Goal: Task Accomplishment & Management: Use online tool/utility

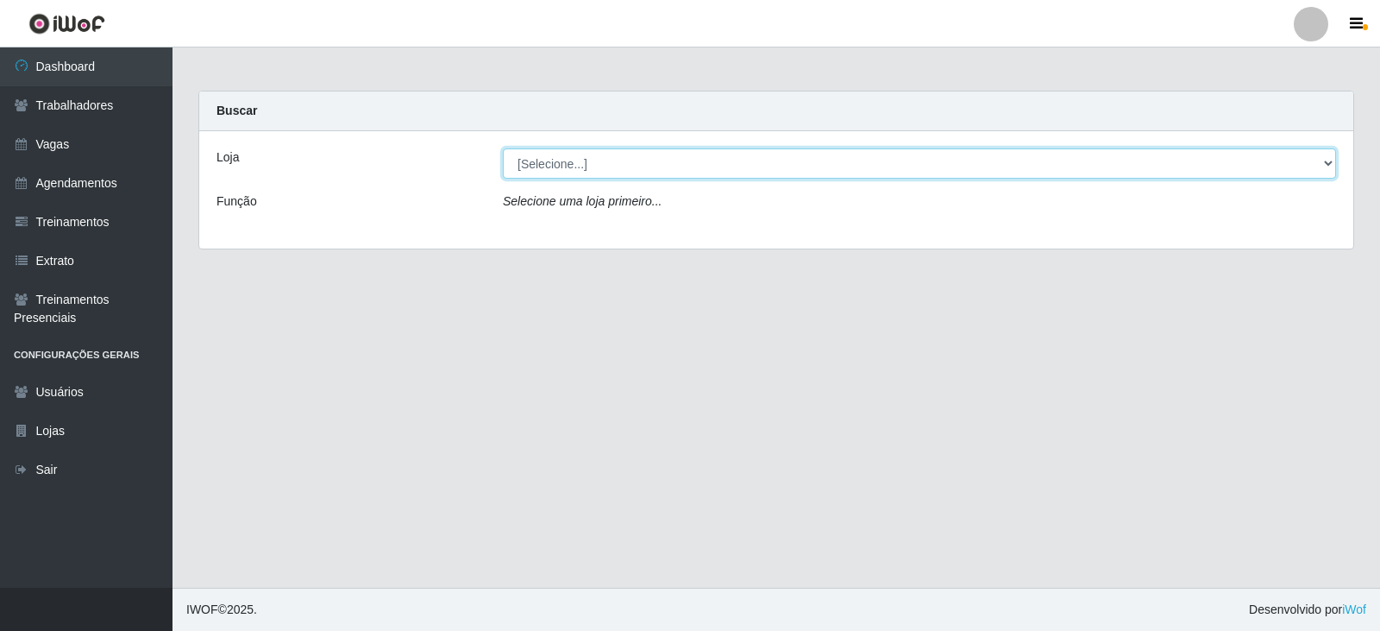
click at [1290, 164] on select "[Selecione...] SuperFácil Atacado - Alto de São Manoel SuperFácil Atacado - Ema…" at bounding box center [919, 163] width 833 height 30
select select "540"
click at [503, 148] on select "[Selecione...] SuperFácil Atacado - Alto de São Manoel SuperFácil Atacado - Ema…" at bounding box center [919, 163] width 833 height 30
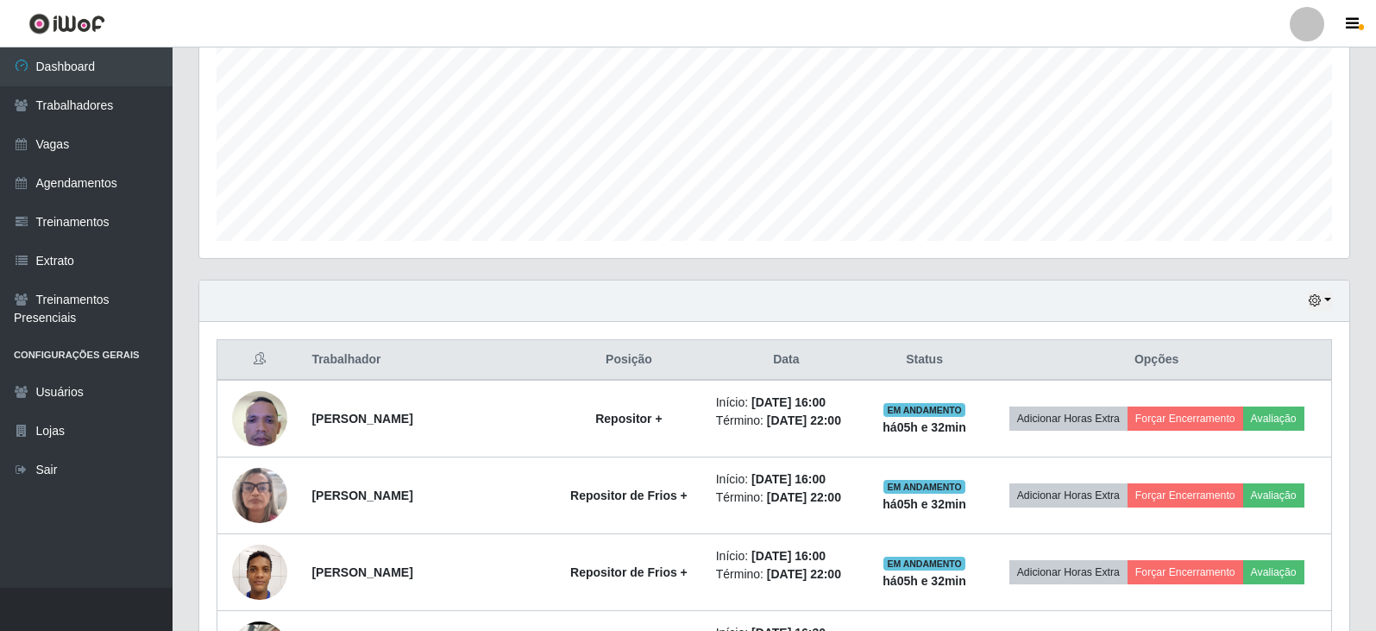
scroll to position [431, 0]
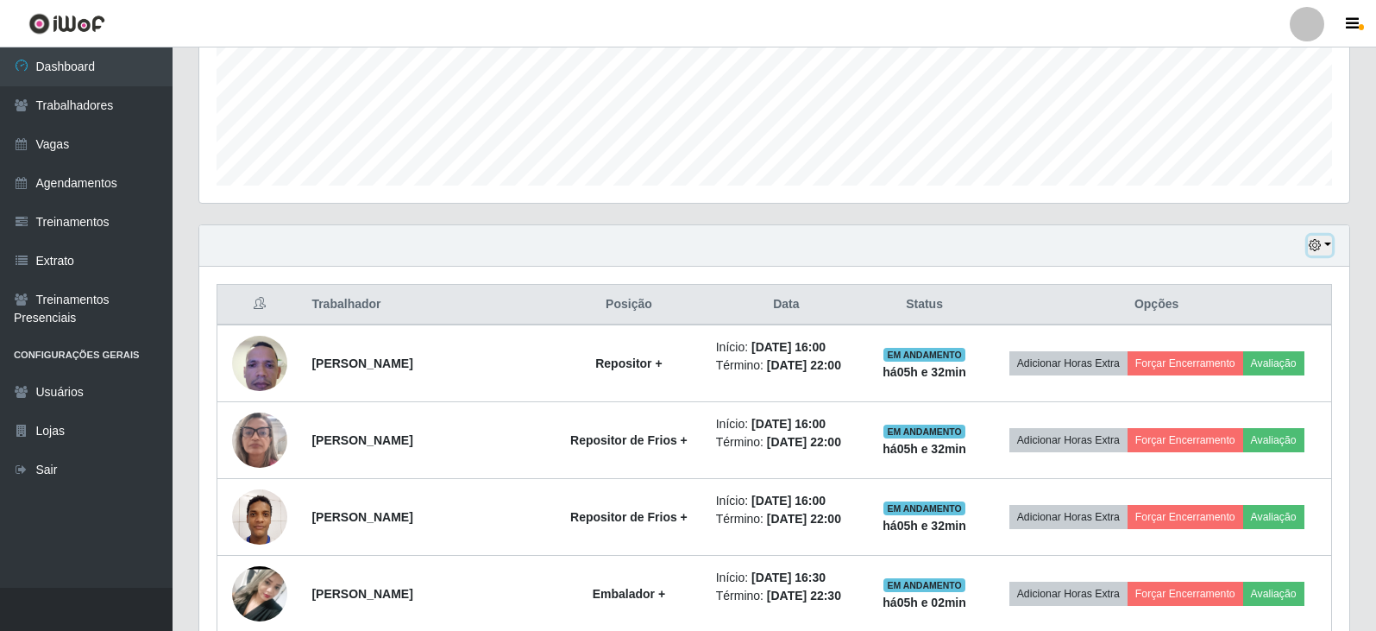
click at [1323, 245] on button "button" at bounding box center [1320, 245] width 24 height 20
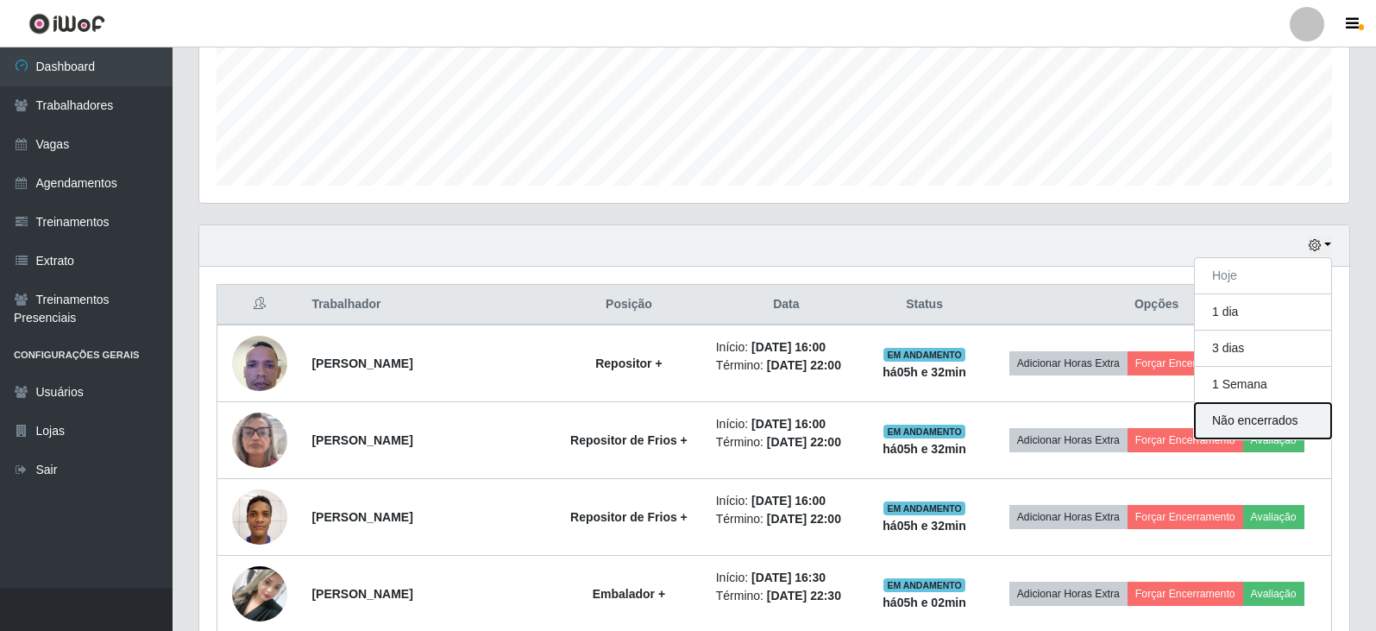
click at [1265, 419] on button "Não encerrados" at bounding box center [1263, 420] width 136 height 35
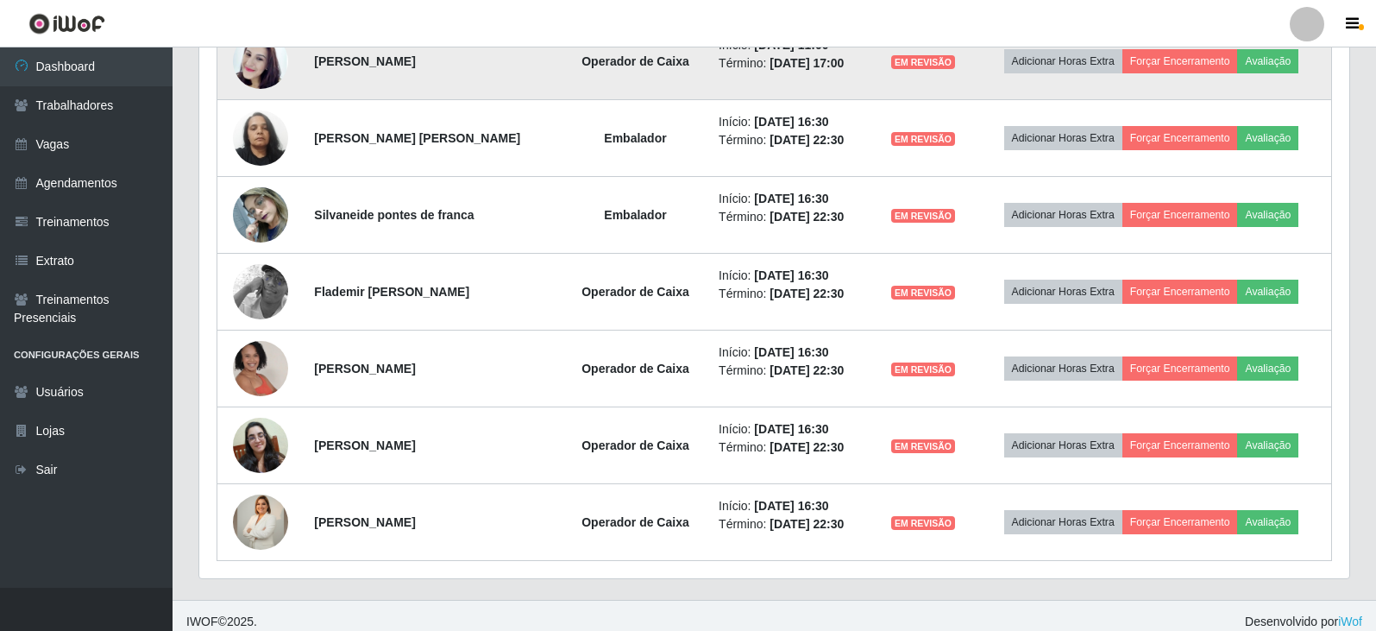
scroll to position [822, 0]
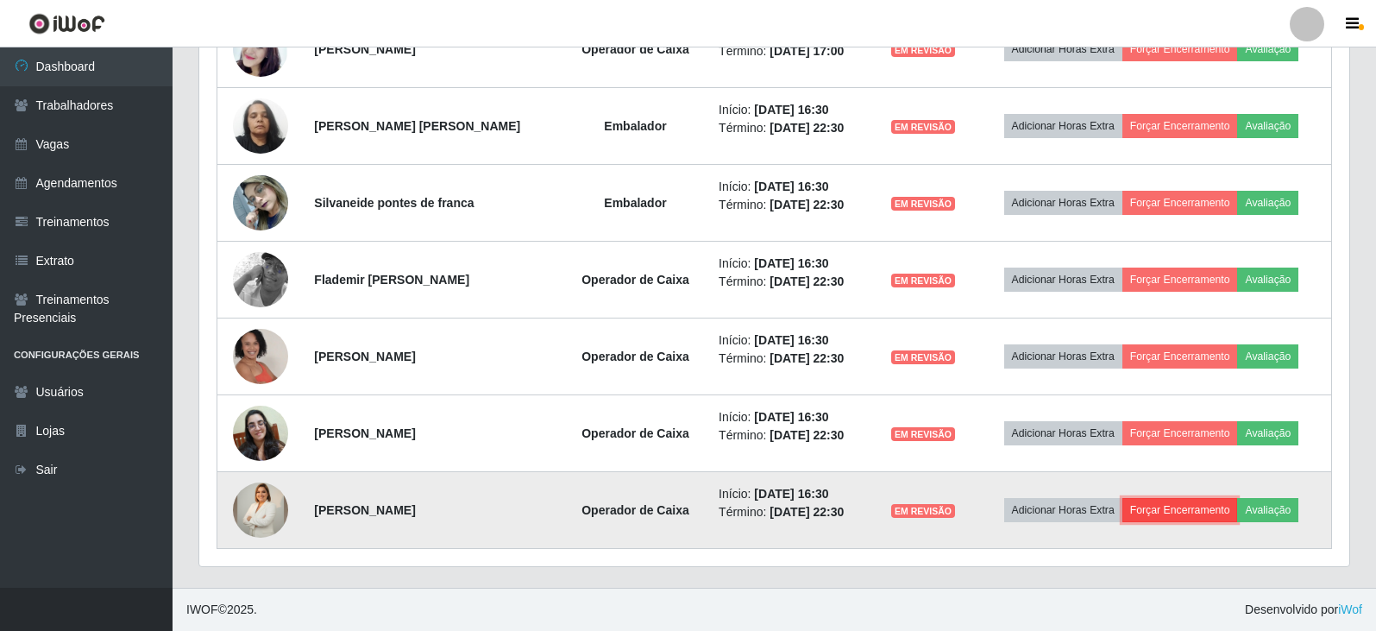
click at [1186, 514] on button "Forçar Encerramento" at bounding box center [1180, 510] width 116 height 24
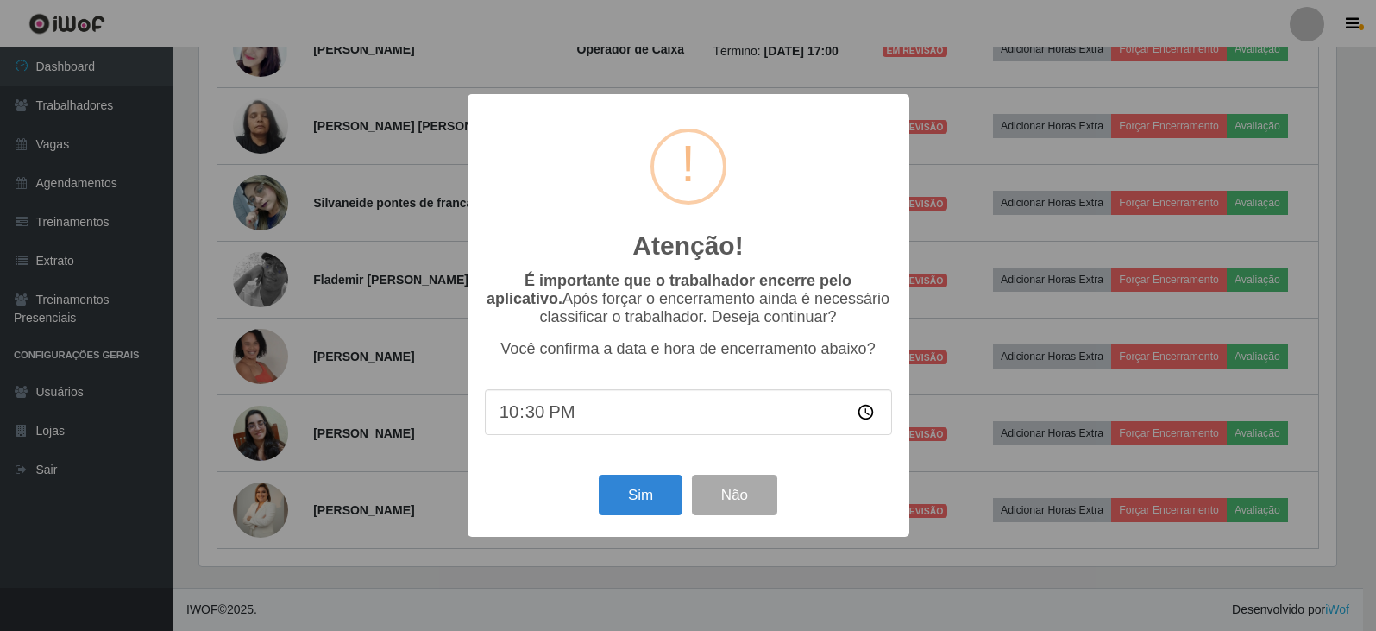
scroll to position [358, 1141]
click at [631, 491] on button "Sim" at bounding box center [642, 494] width 84 height 41
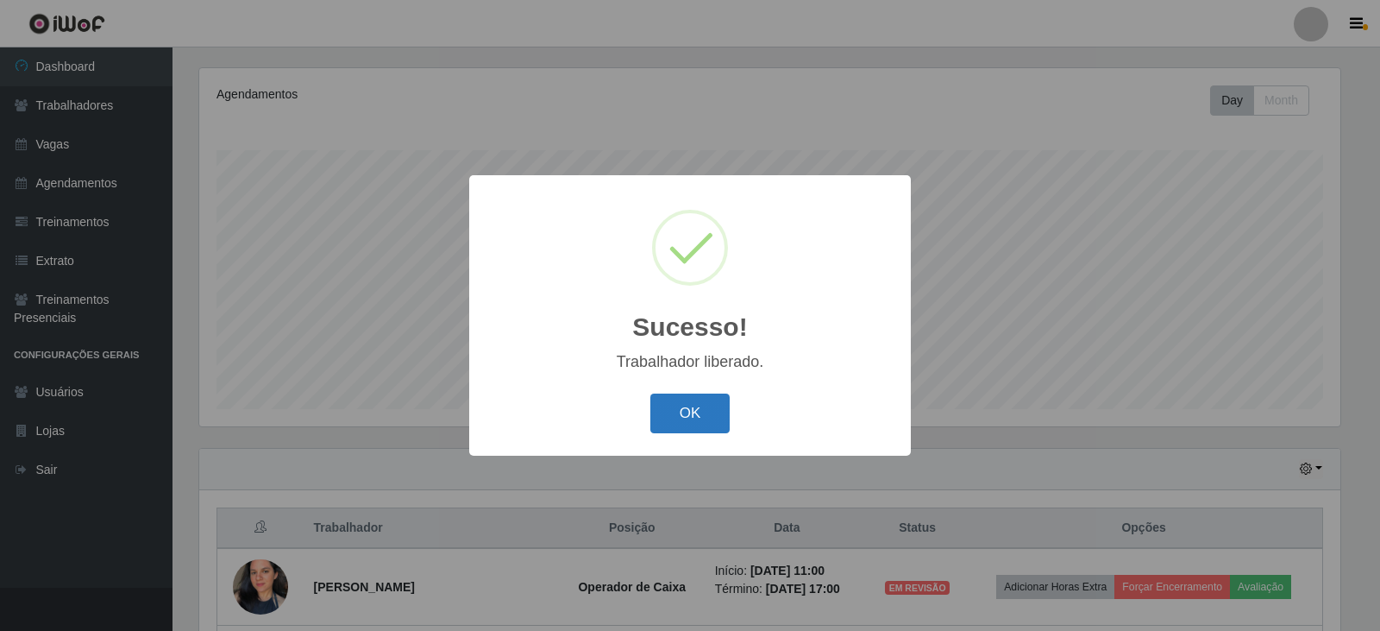
click at [685, 411] on button "OK" at bounding box center [690, 413] width 80 height 41
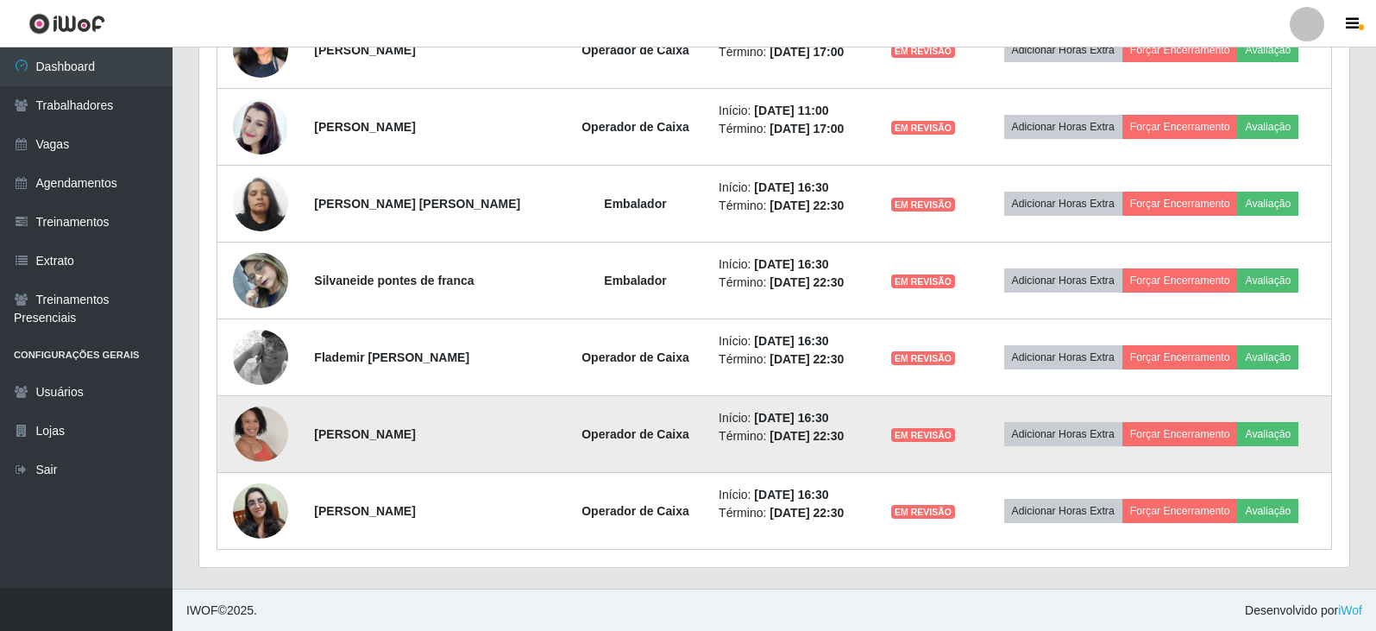
scroll to position [745, 0]
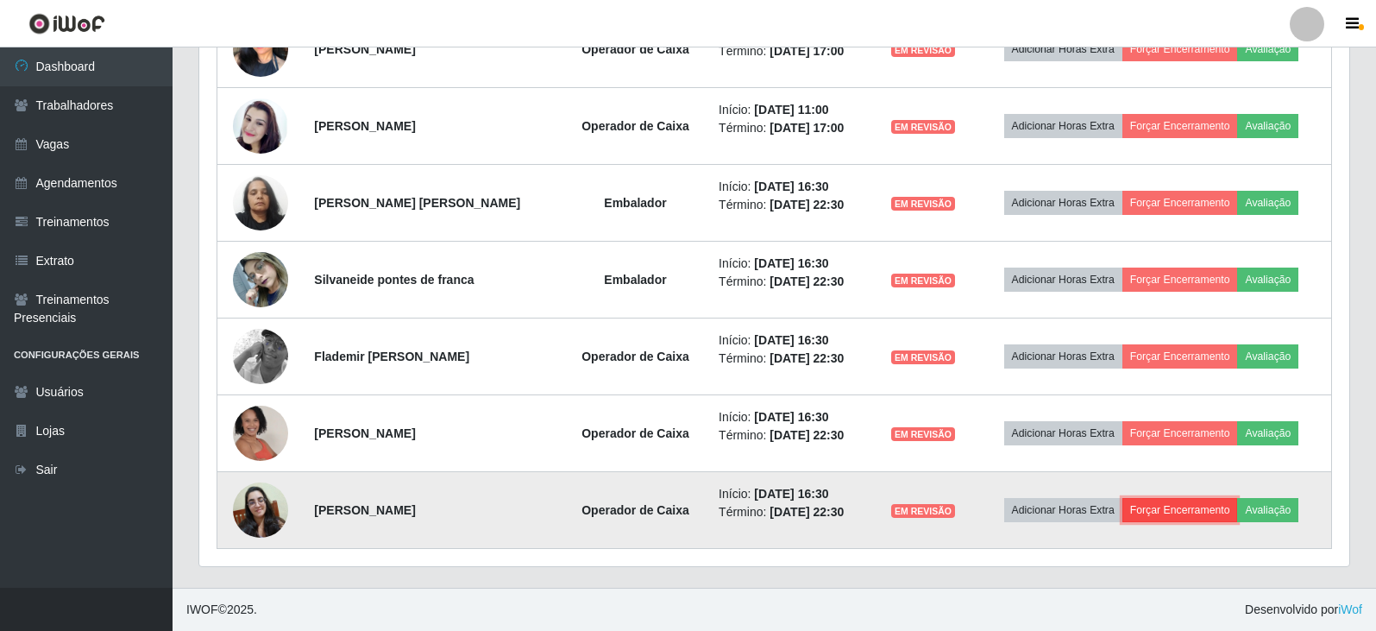
click at [1175, 511] on button "Forçar Encerramento" at bounding box center [1180, 510] width 116 height 24
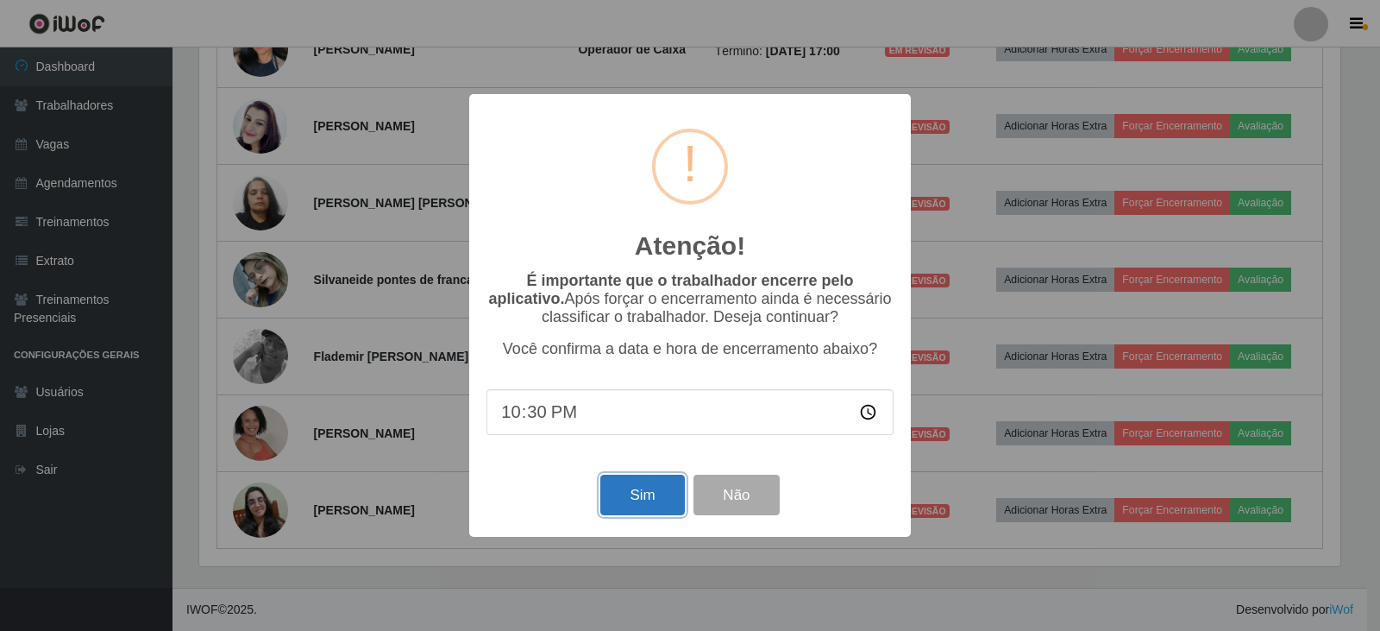
click at [649, 487] on button "Sim" at bounding box center [642, 494] width 84 height 41
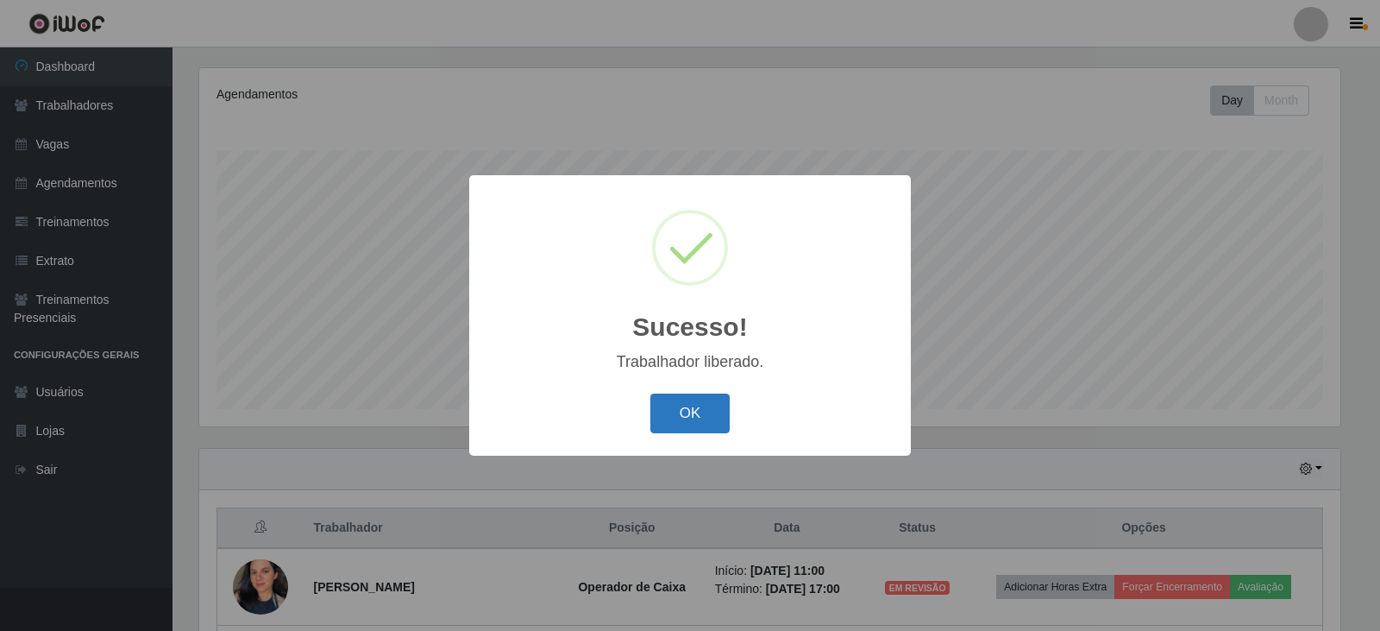
click at [710, 417] on button "OK" at bounding box center [690, 413] width 80 height 41
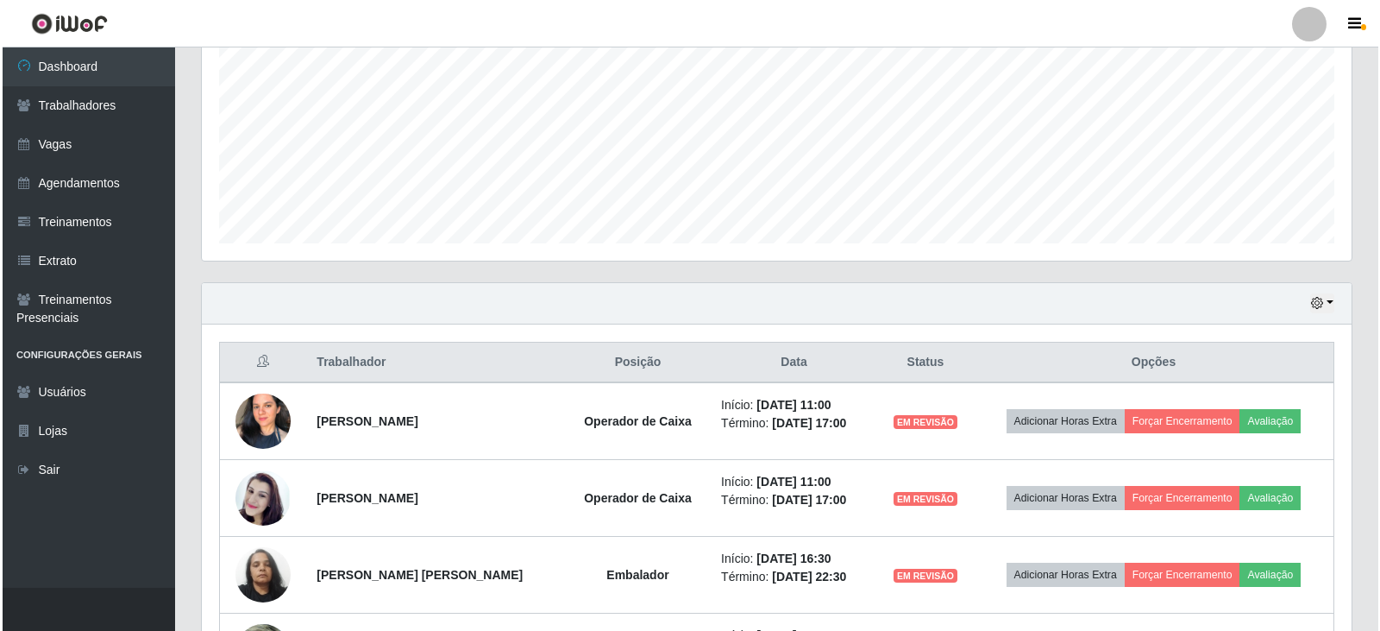
scroll to position [0, 0]
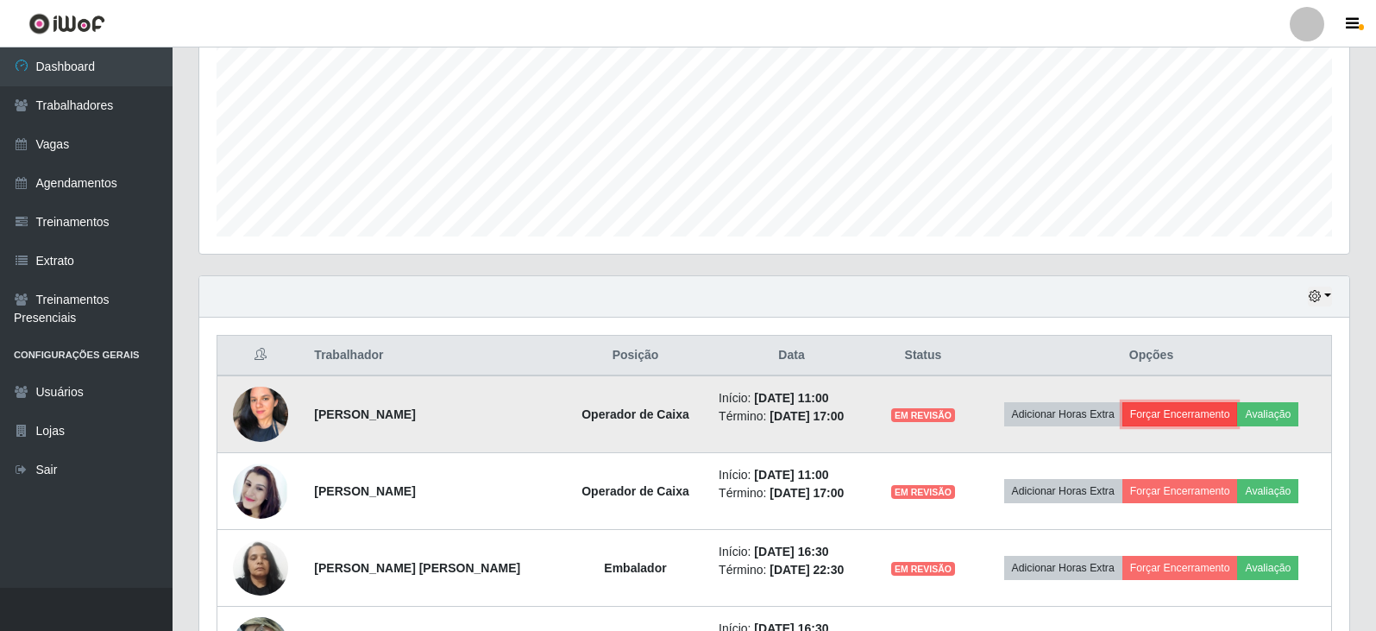
click at [1162, 414] on button "Forçar Encerramento" at bounding box center [1180, 414] width 116 height 24
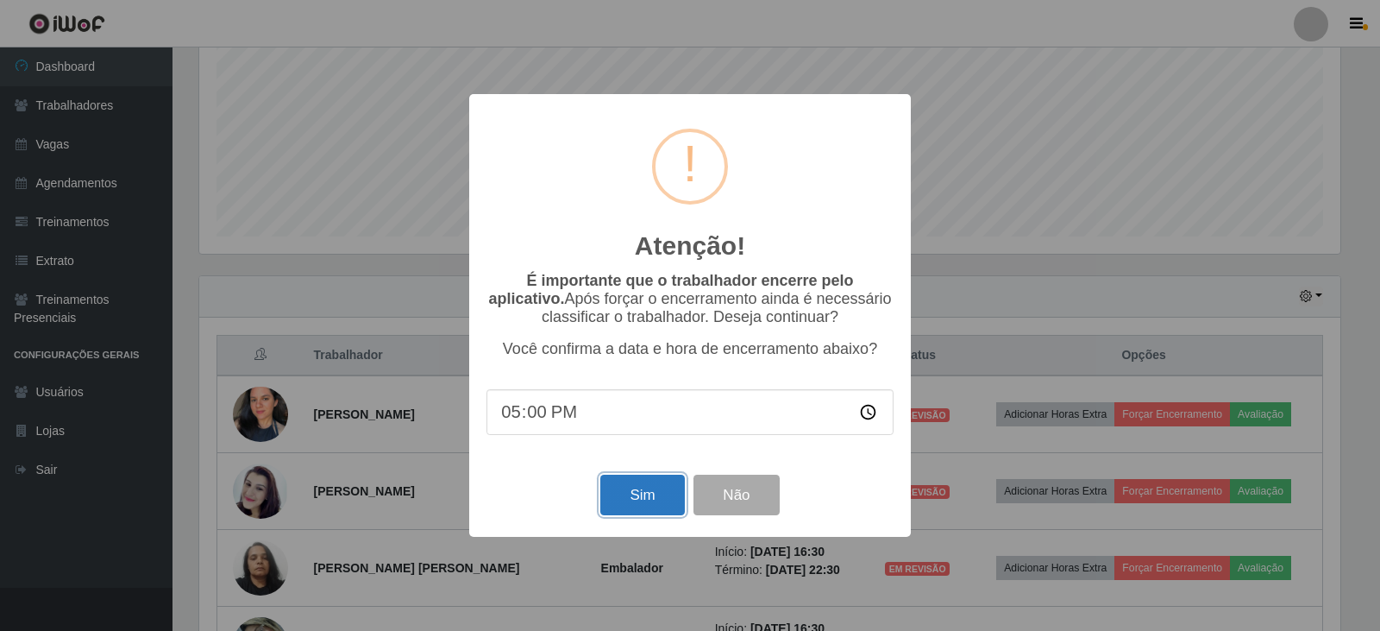
click at [661, 491] on button "Sim" at bounding box center [642, 494] width 84 height 41
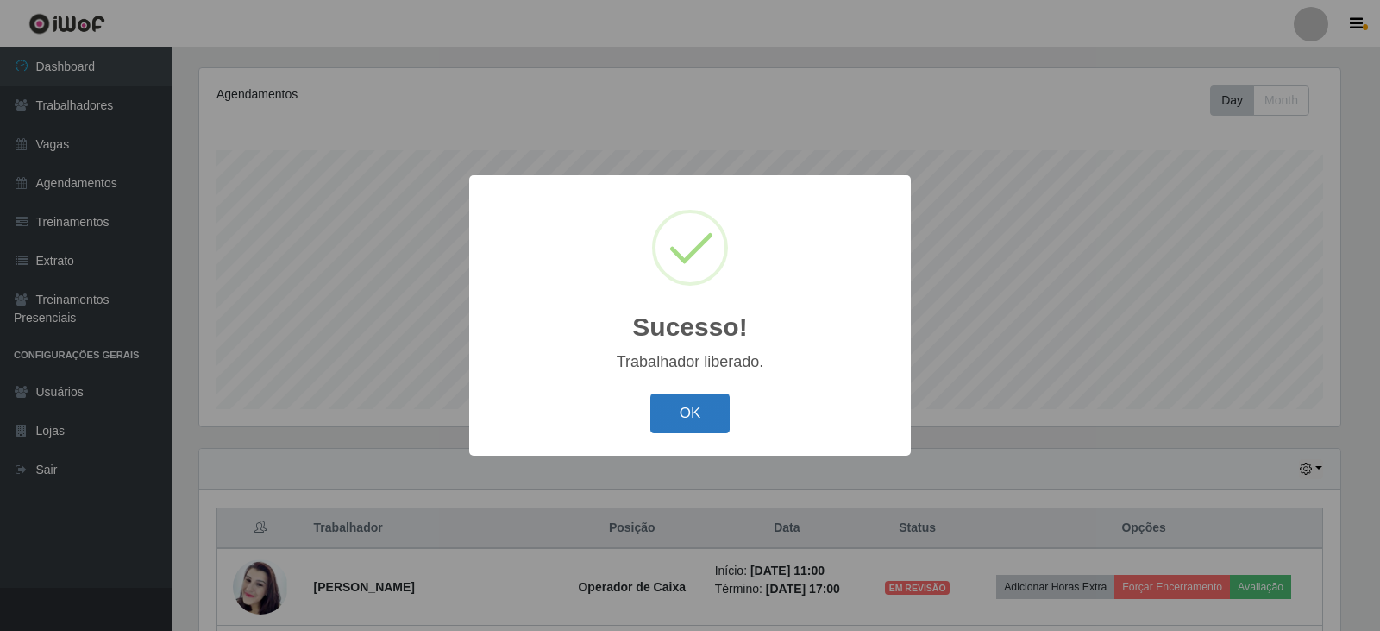
click at [679, 412] on button "OK" at bounding box center [690, 413] width 80 height 41
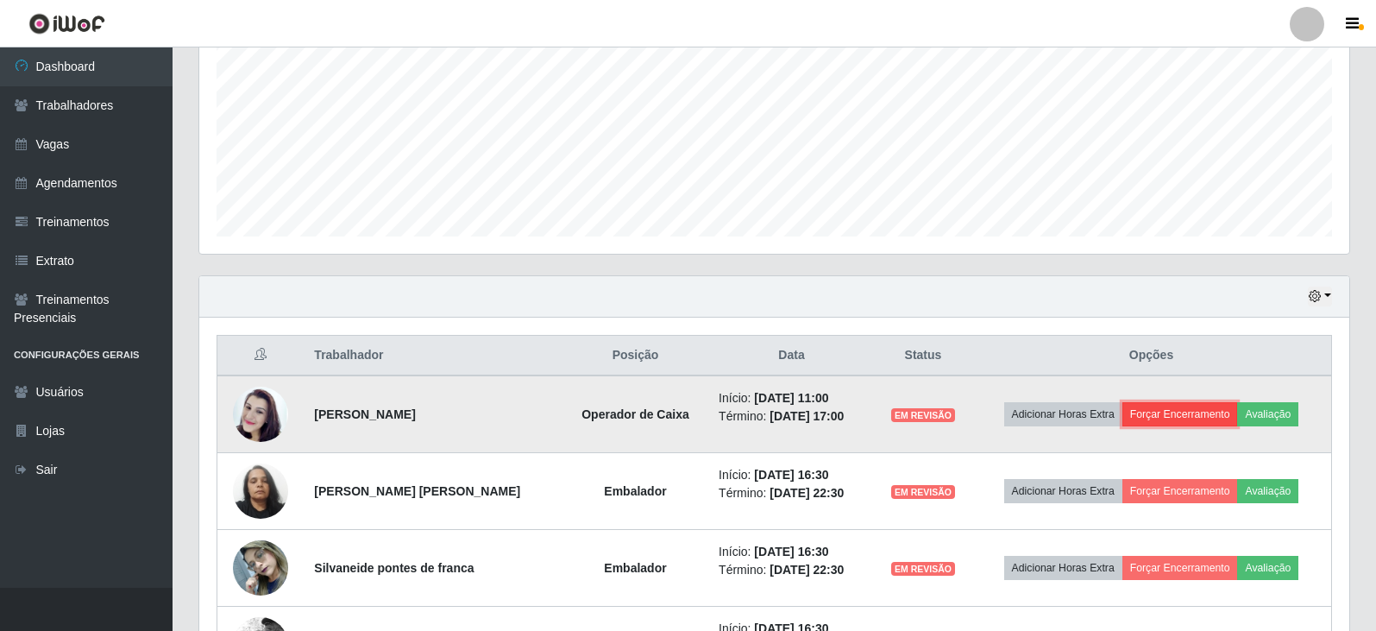
click at [1164, 410] on button "Forçar Encerramento" at bounding box center [1180, 414] width 116 height 24
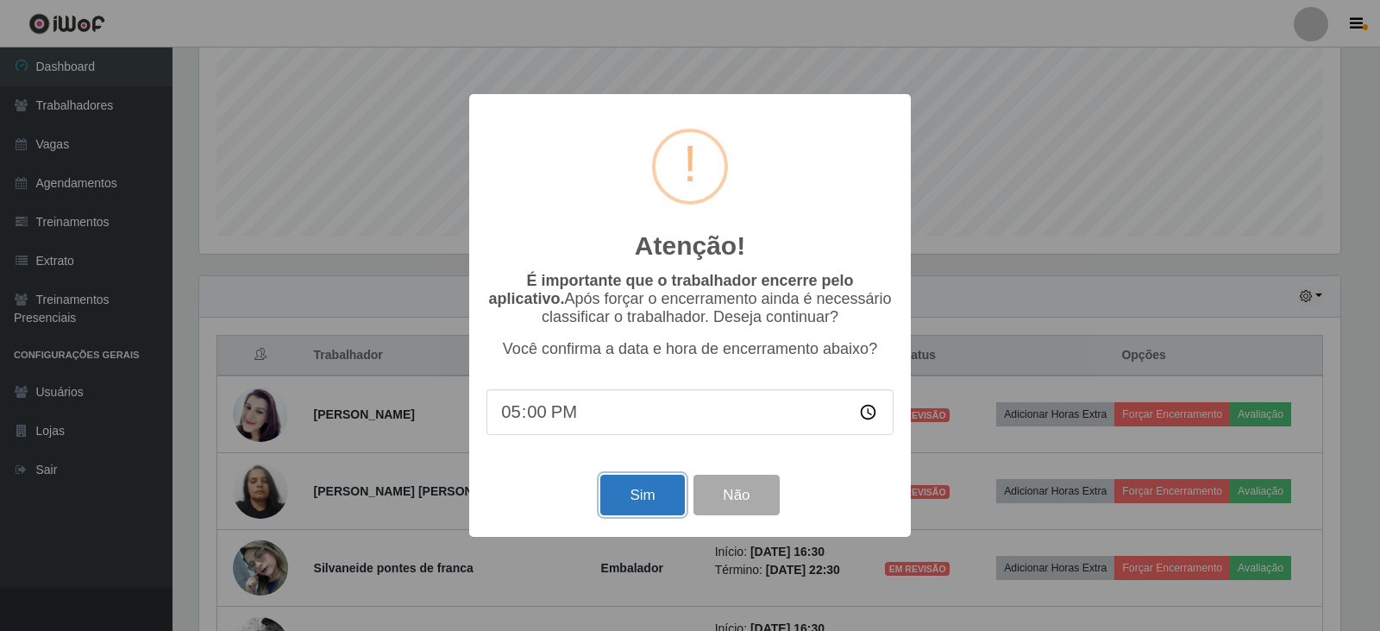
click at [642, 493] on button "Sim" at bounding box center [642, 494] width 84 height 41
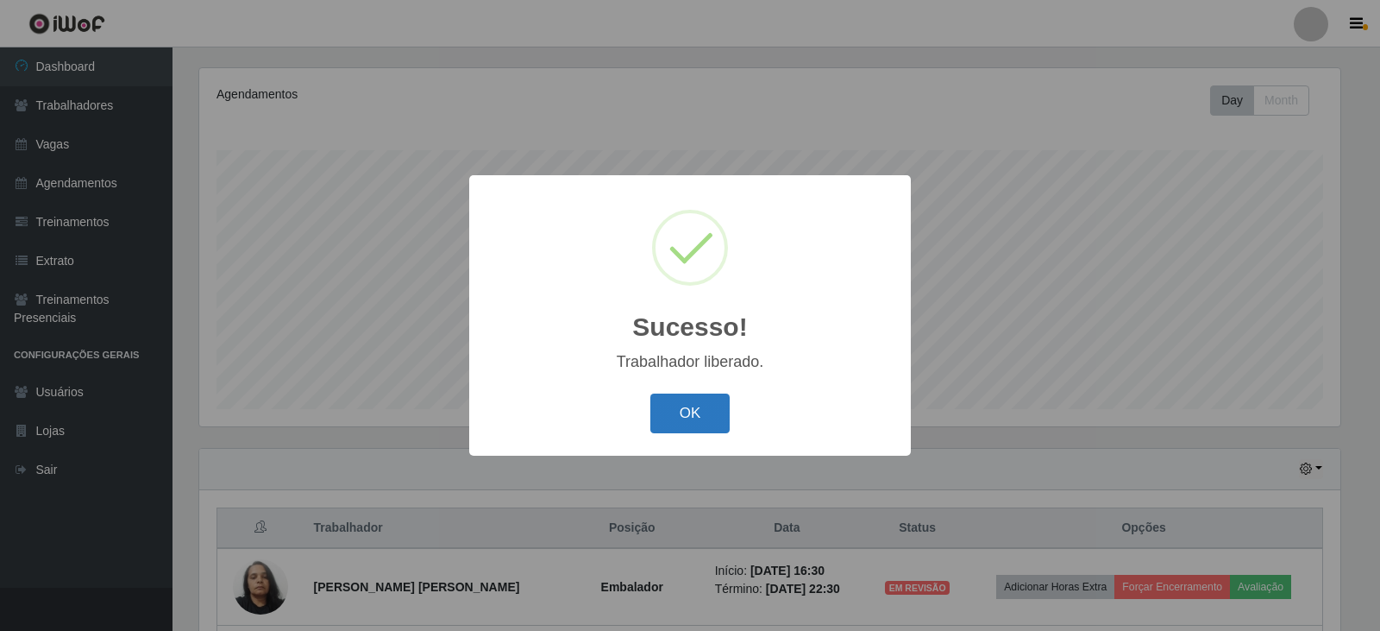
click at [681, 403] on button "OK" at bounding box center [690, 413] width 80 height 41
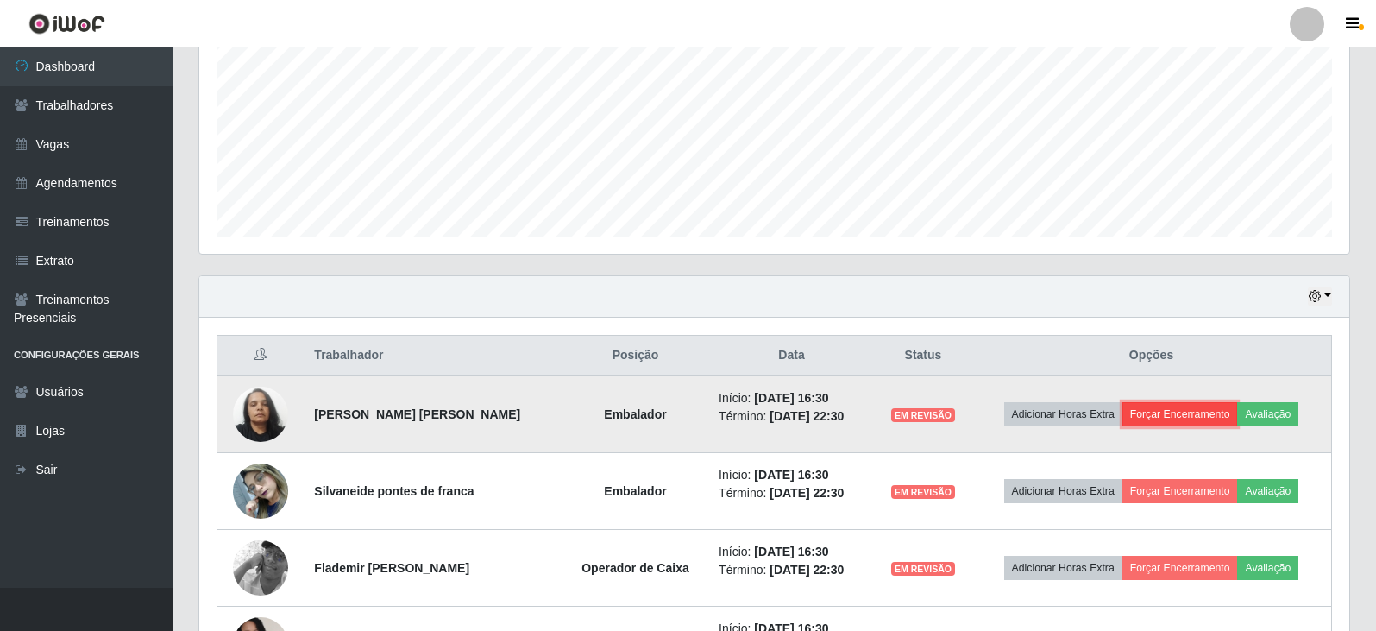
click at [1164, 414] on button "Forçar Encerramento" at bounding box center [1180, 414] width 116 height 24
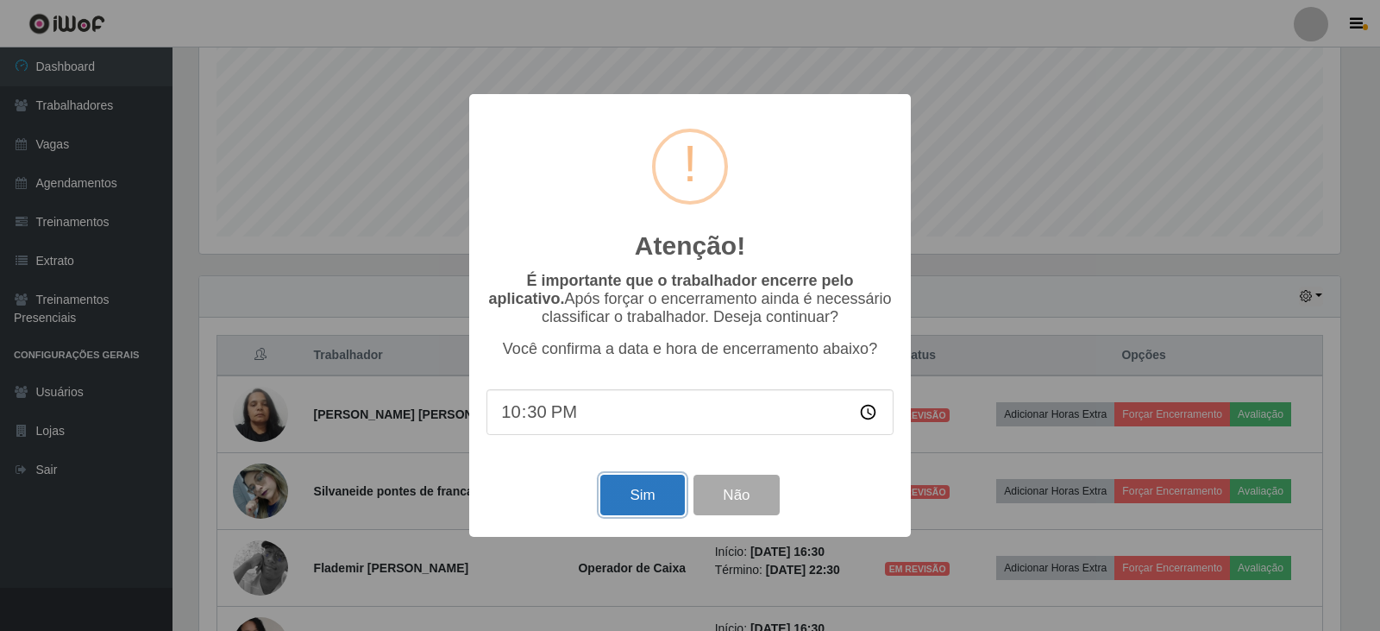
click at [662, 489] on button "Sim" at bounding box center [642, 494] width 84 height 41
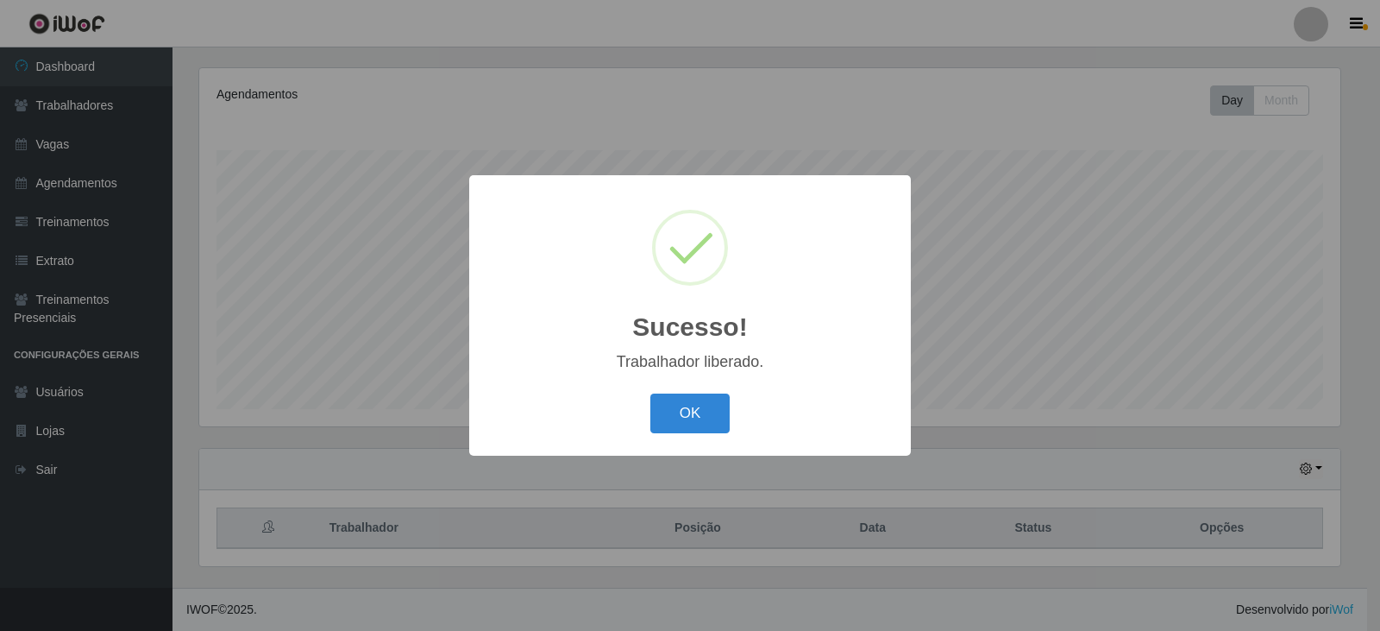
drag, startPoint x: 704, startPoint y: 427, endPoint x: 712, endPoint y: 420, distance: 10.4
click at [711, 423] on button "OK" at bounding box center [690, 413] width 80 height 41
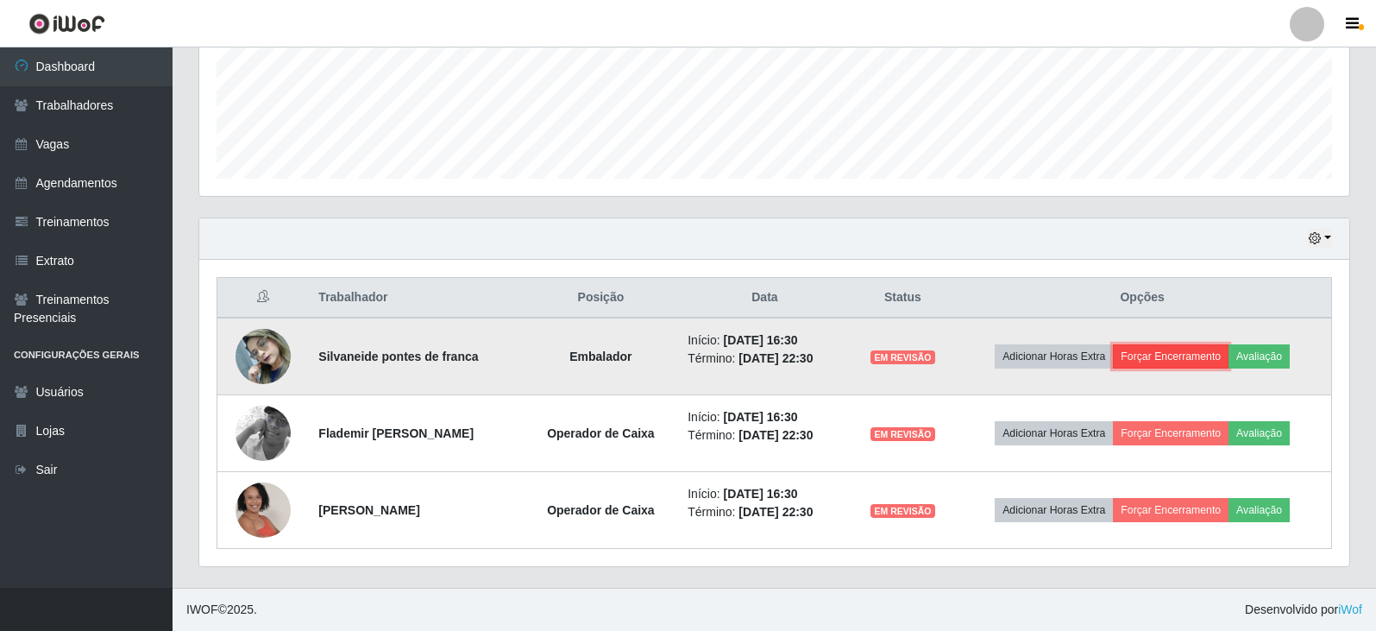
click at [1145, 364] on button "Forçar Encerramento" at bounding box center [1171, 356] width 116 height 24
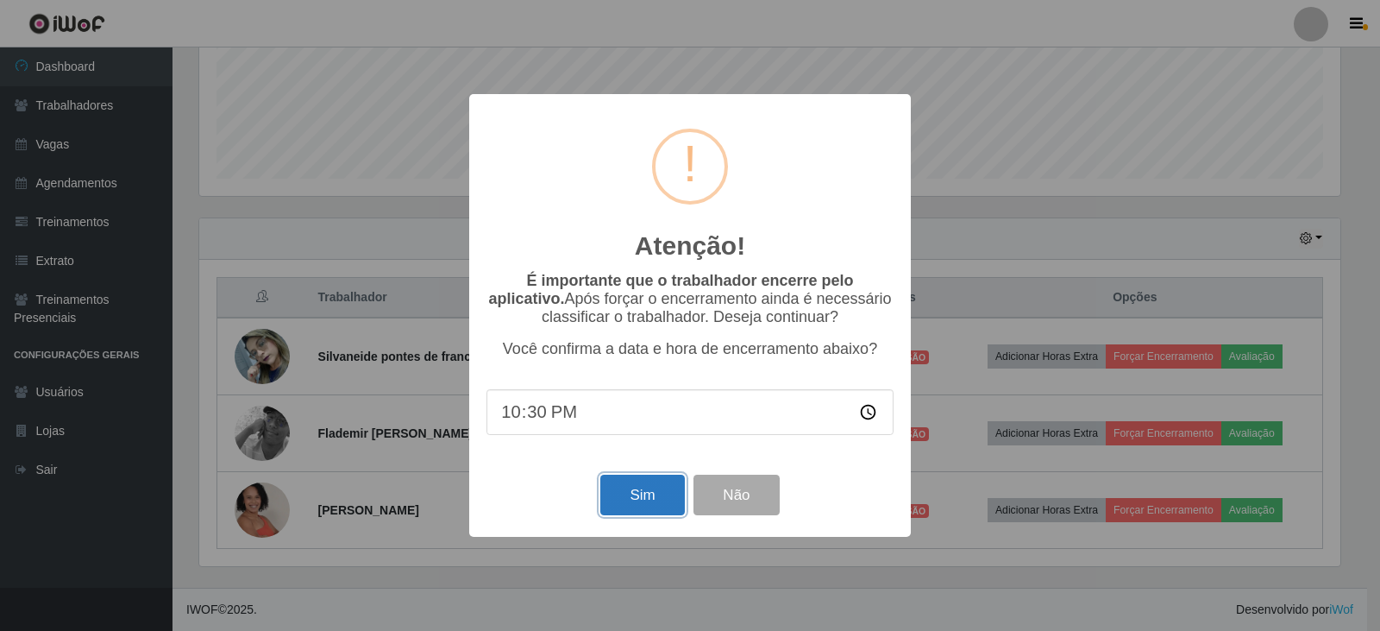
click at [664, 490] on button "Sim" at bounding box center [642, 494] width 84 height 41
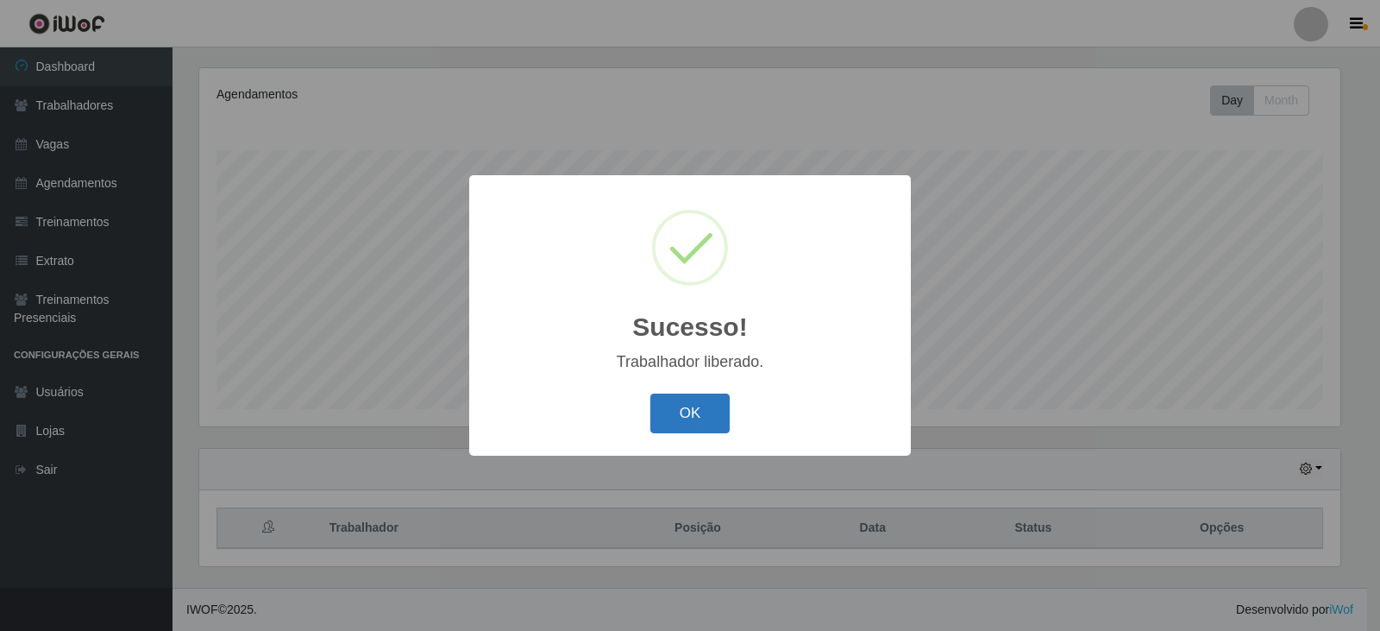
click at [690, 402] on button "OK" at bounding box center [690, 413] width 80 height 41
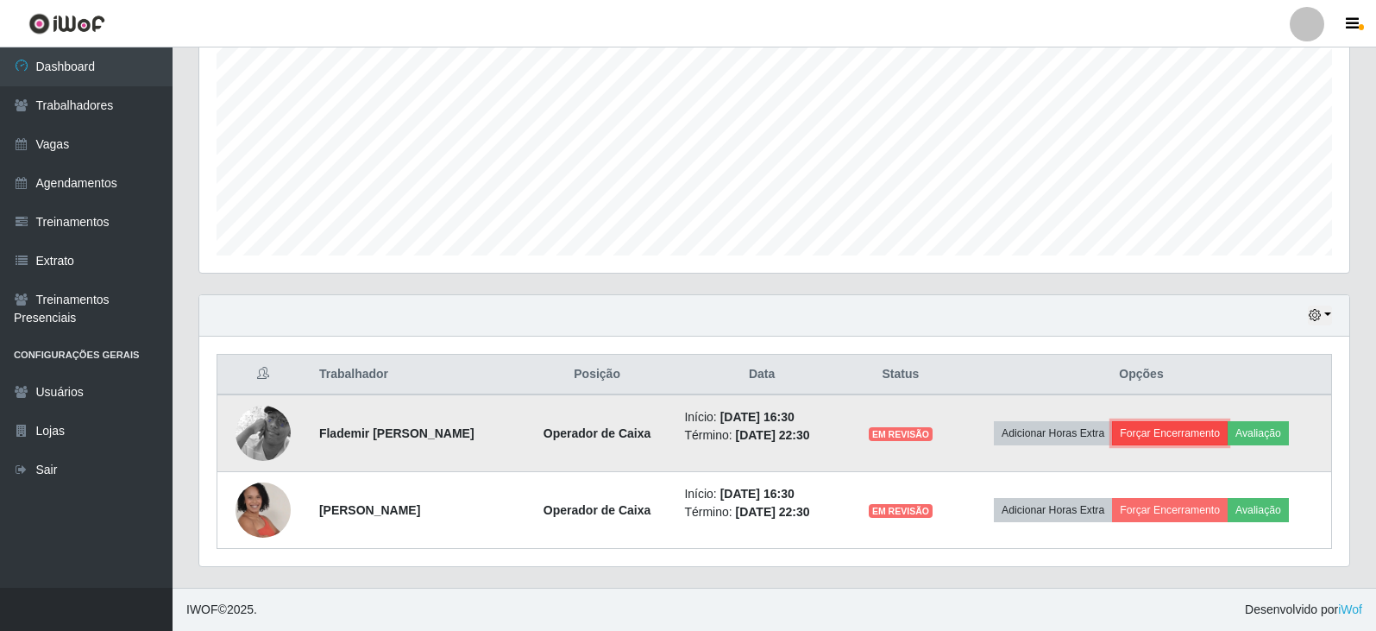
click at [1187, 436] on button "Forçar Encerramento" at bounding box center [1170, 433] width 116 height 24
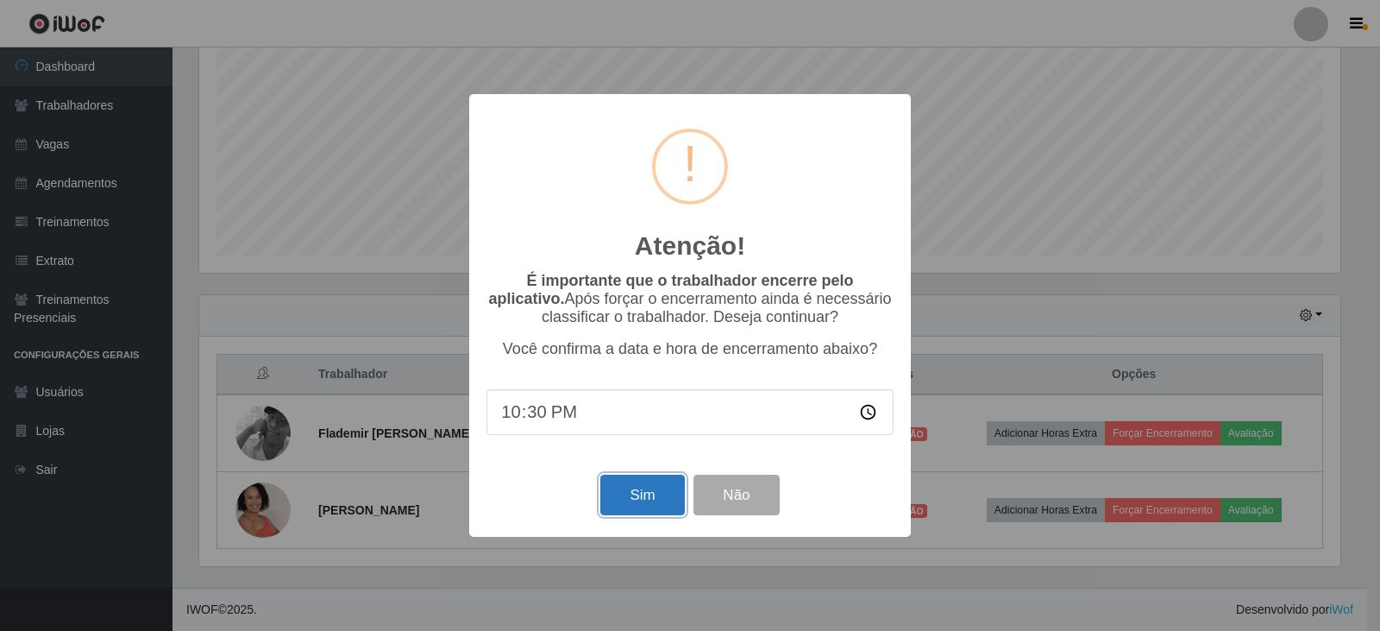
click at [656, 490] on button "Sim" at bounding box center [642, 494] width 84 height 41
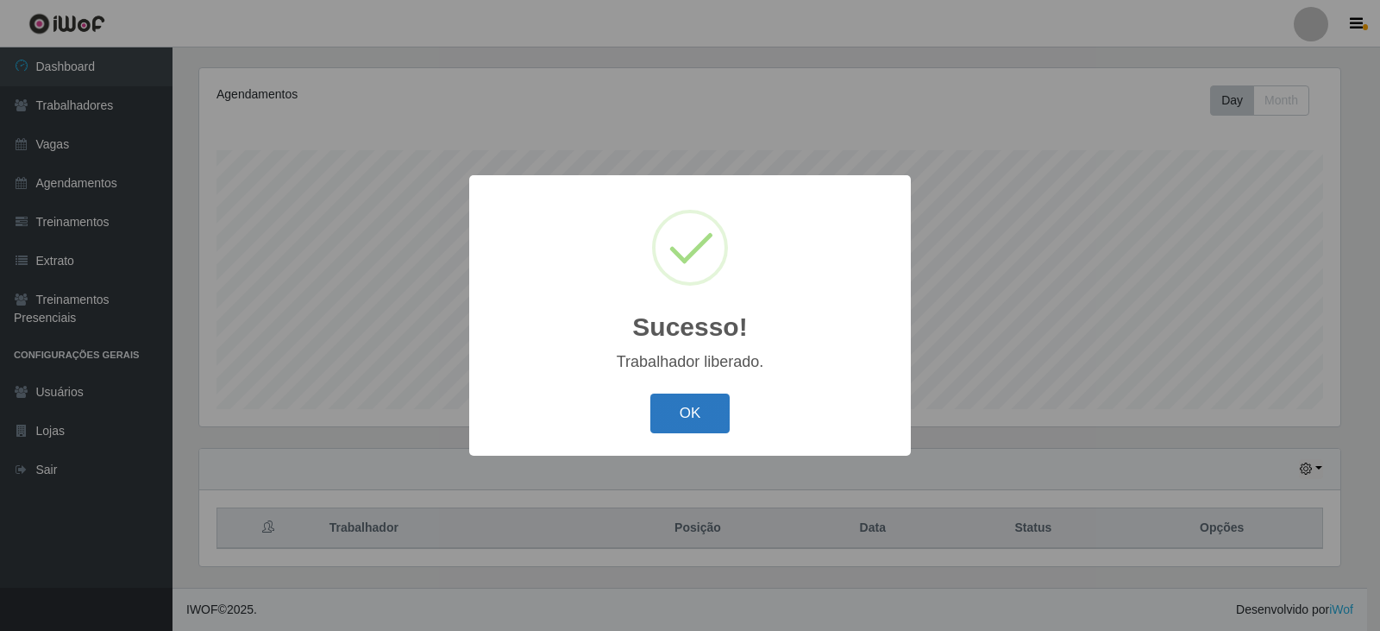
click at [706, 418] on button "OK" at bounding box center [690, 413] width 80 height 41
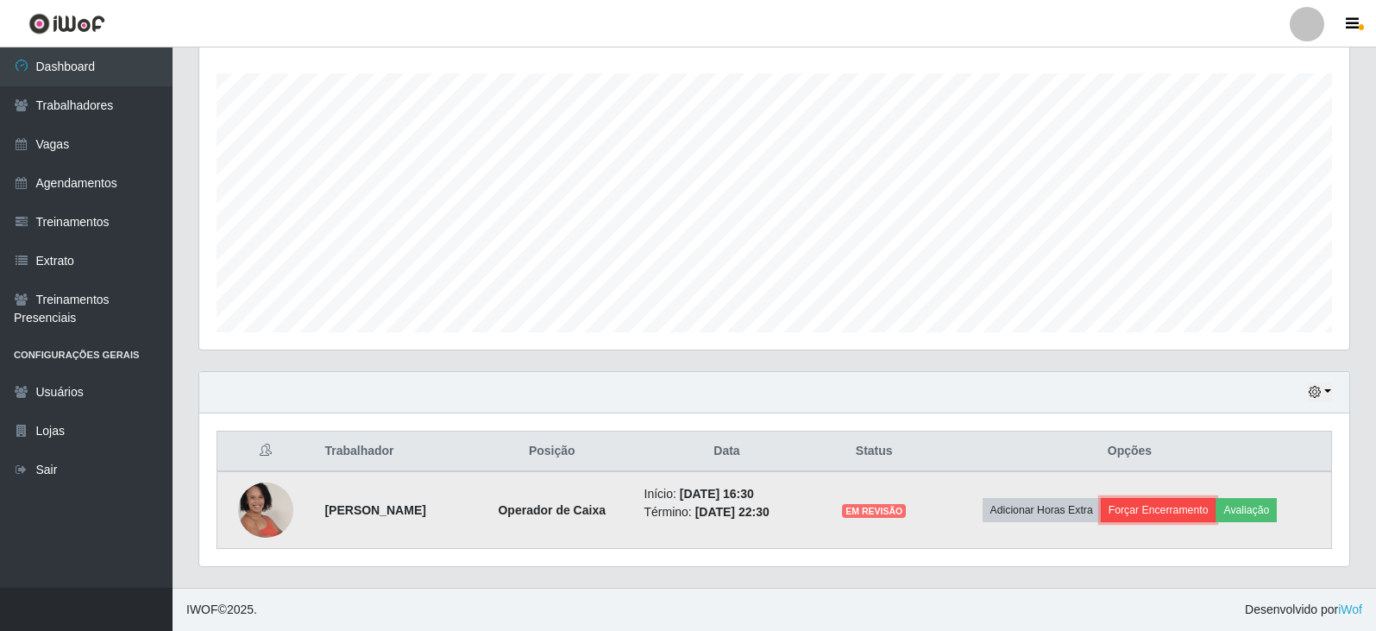
click at [1162, 505] on button "Forçar Encerramento" at bounding box center [1159, 510] width 116 height 24
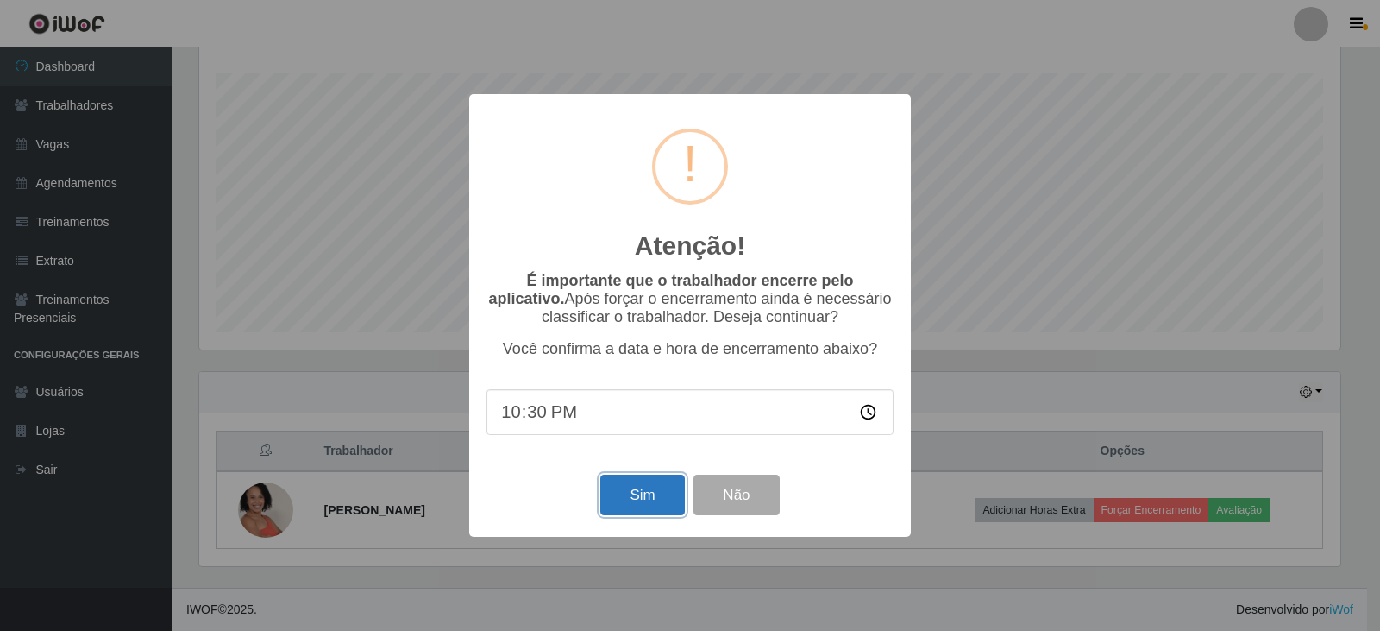
click at [645, 496] on button "Sim" at bounding box center [642, 494] width 84 height 41
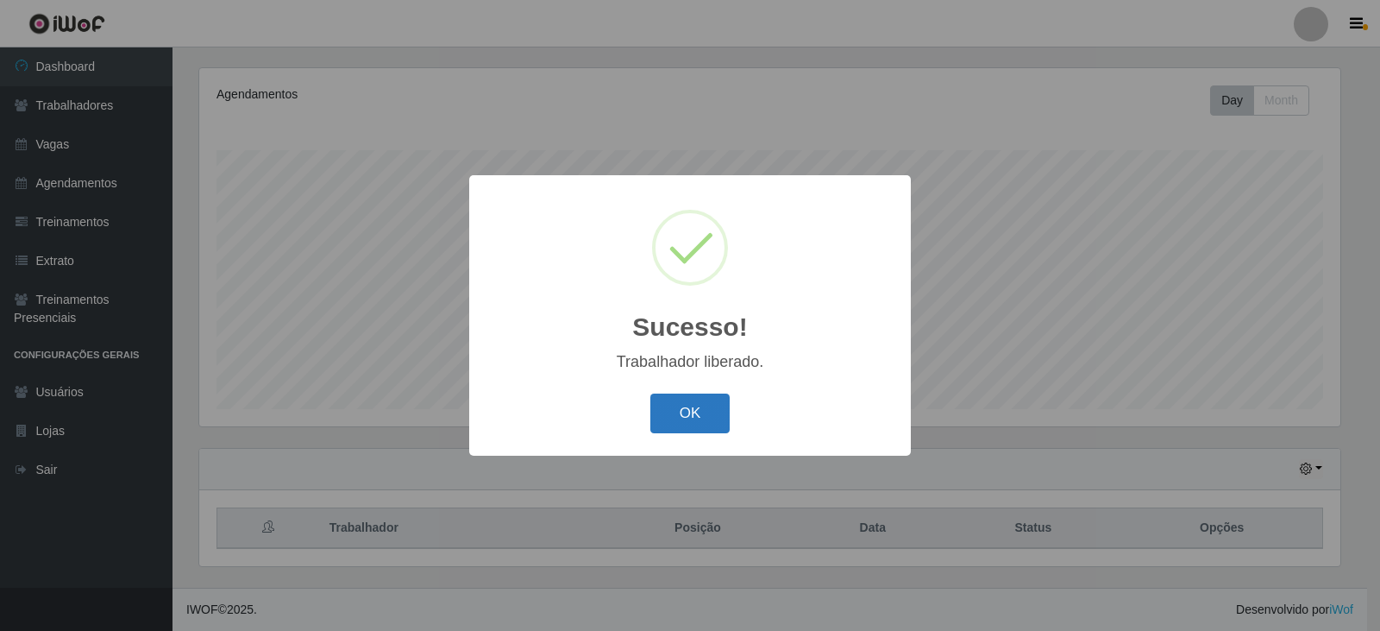
click at [694, 405] on button "OK" at bounding box center [690, 413] width 80 height 41
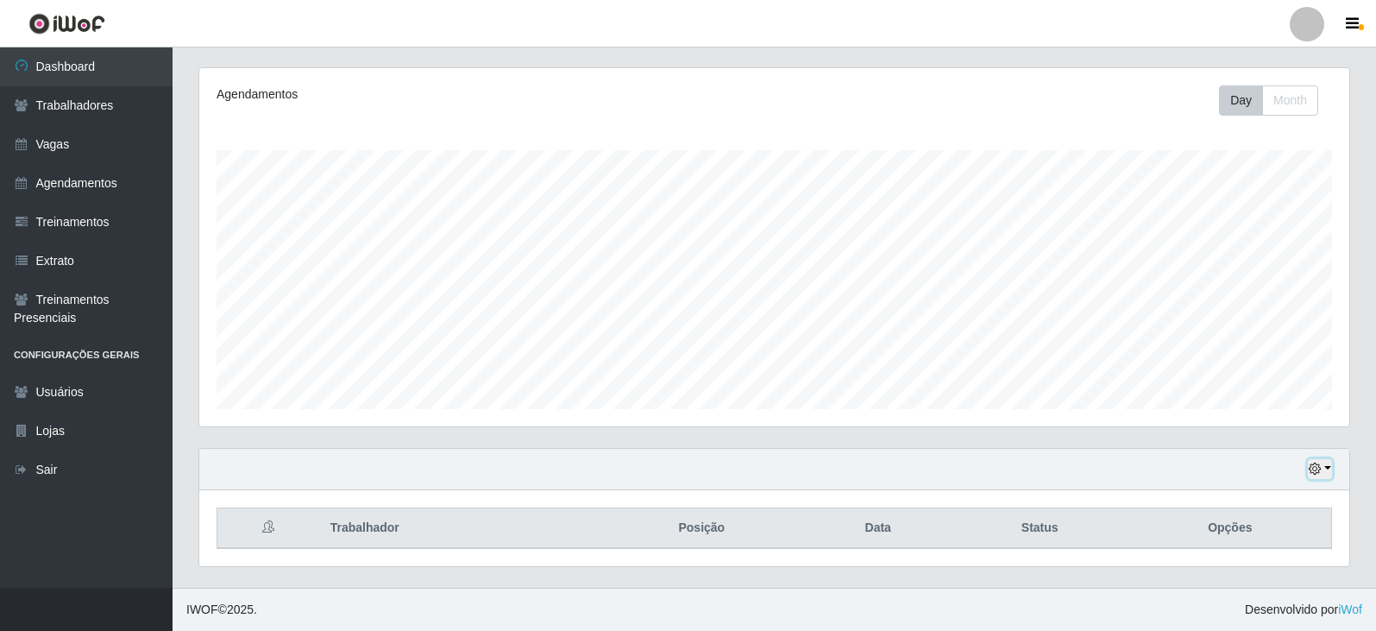
click at [1313, 473] on icon "button" at bounding box center [1315, 468] width 12 height 12
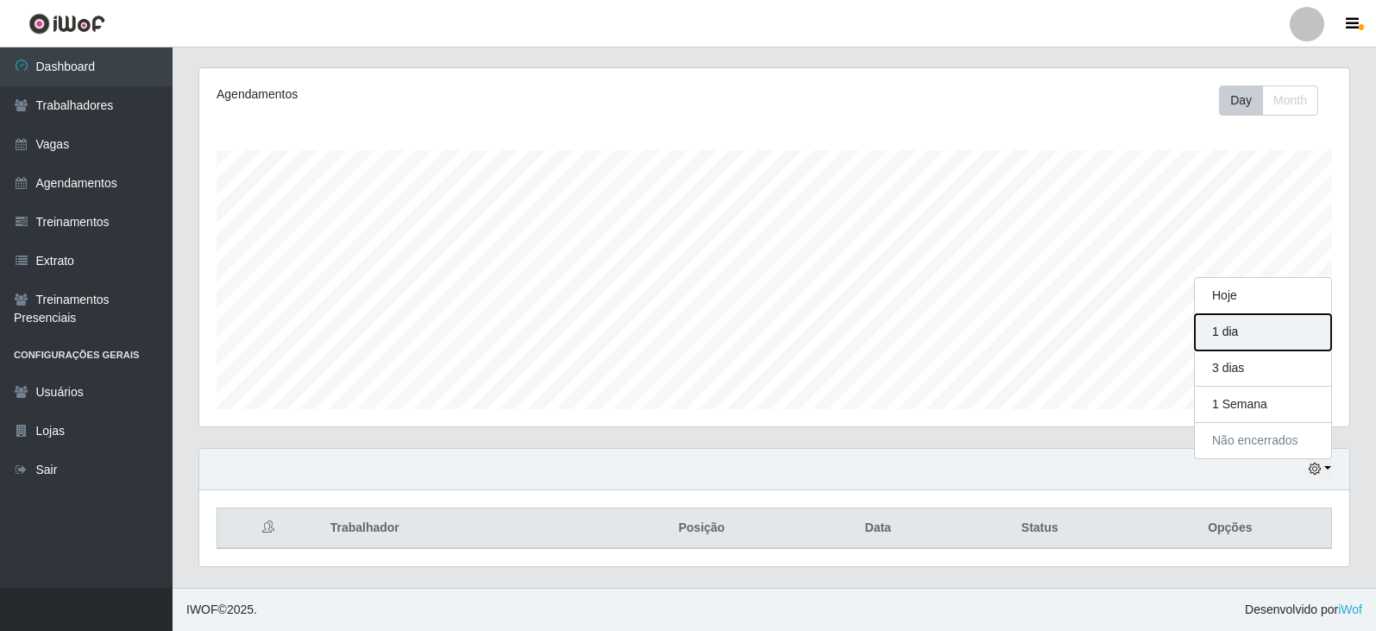
click at [1216, 329] on button "1 dia" at bounding box center [1263, 332] width 136 height 36
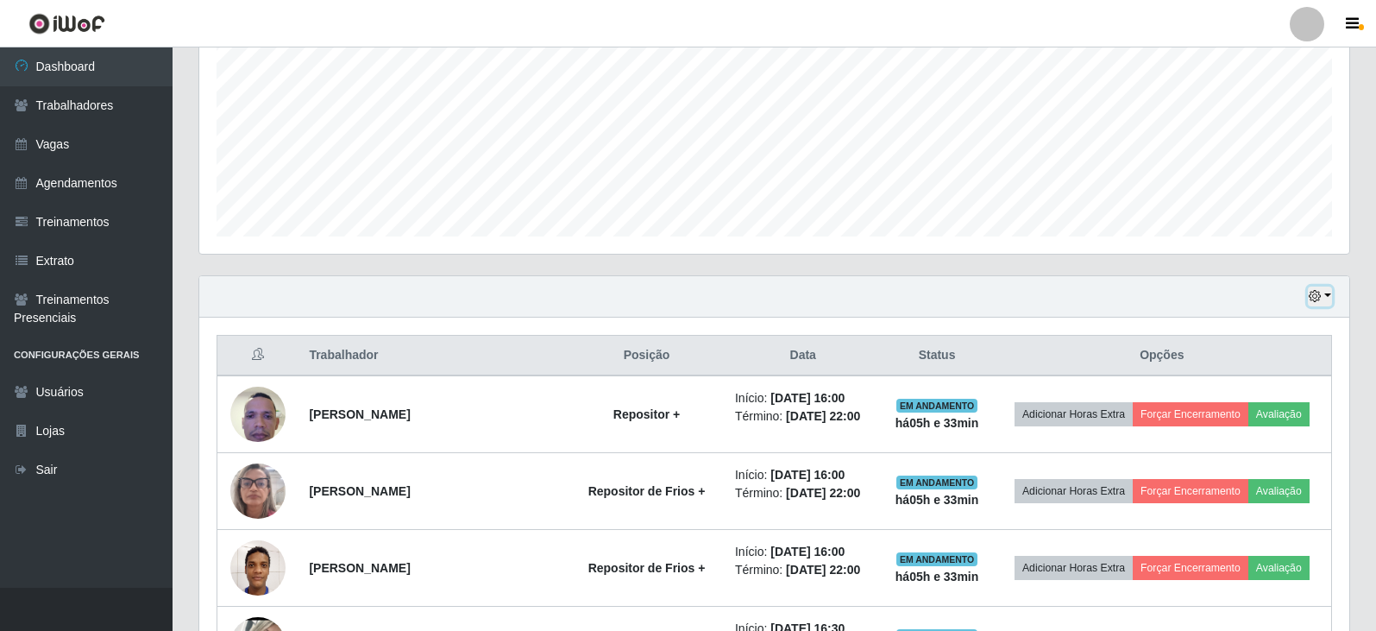
click at [1322, 297] on button "button" at bounding box center [1320, 296] width 24 height 20
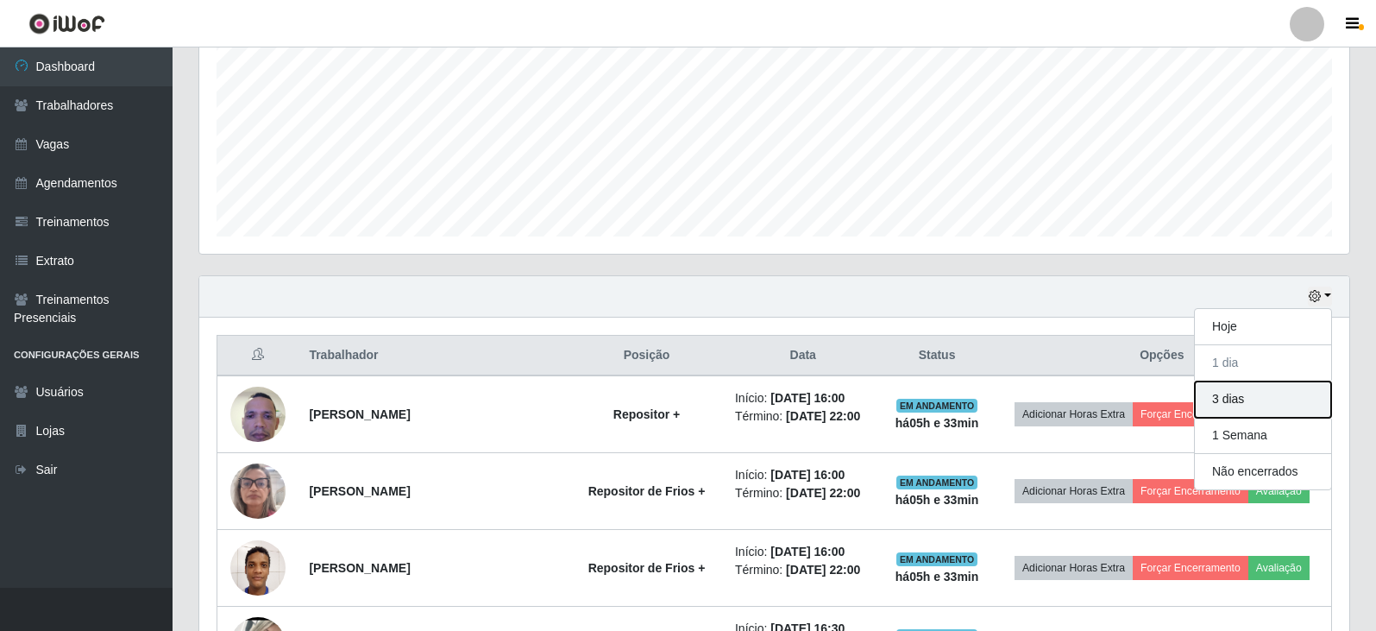
click at [1250, 401] on button "3 dias" at bounding box center [1263, 399] width 136 height 36
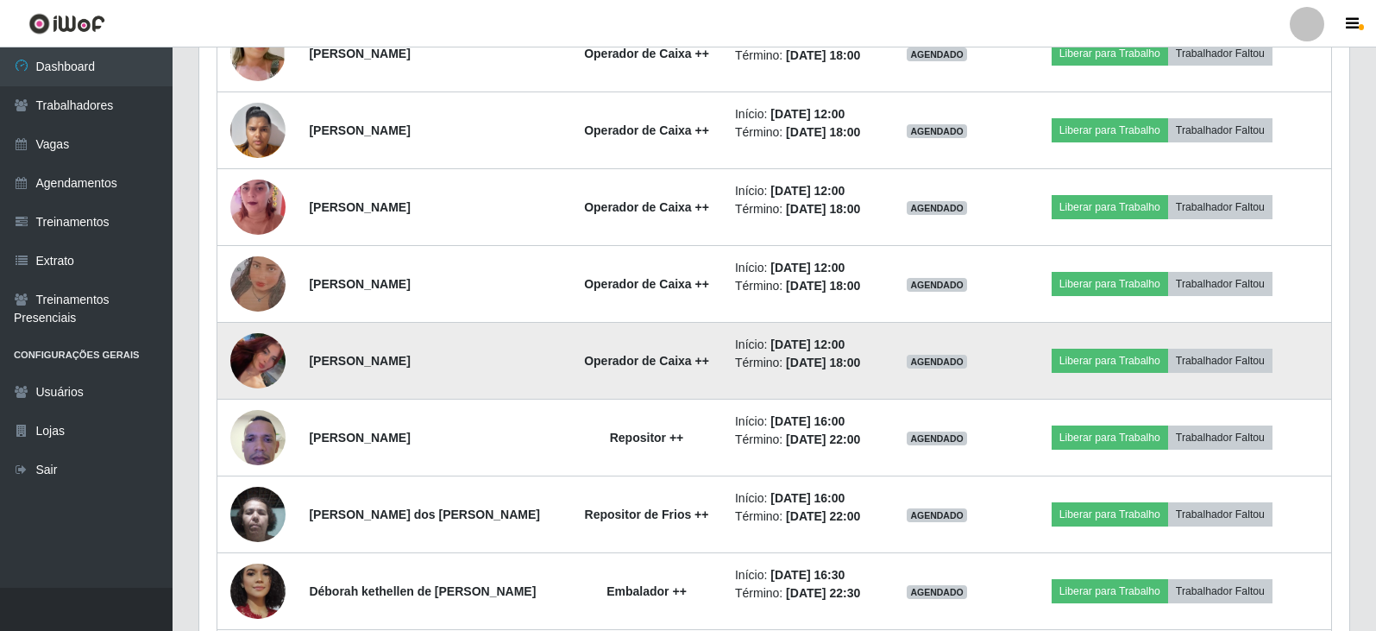
click at [262, 352] on img at bounding box center [257, 361] width 55 height 96
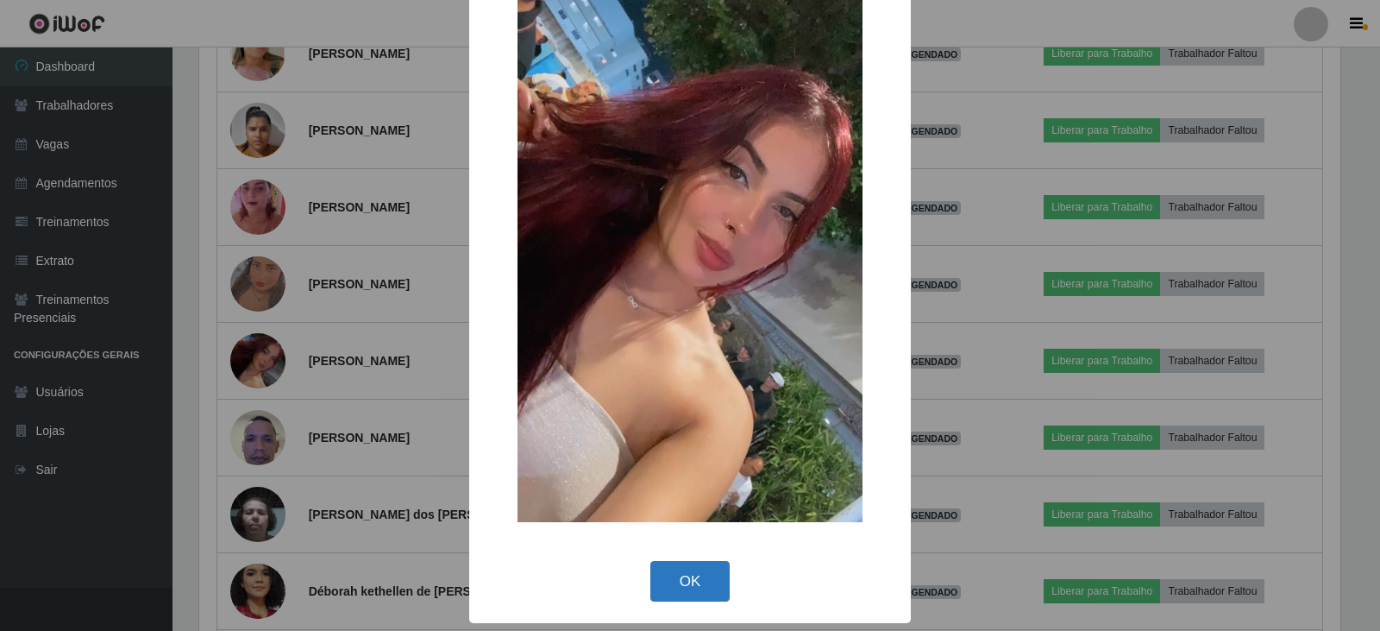
click at [683, 568] on button "OK" at bounding box center [690, 581] width 80 height 41
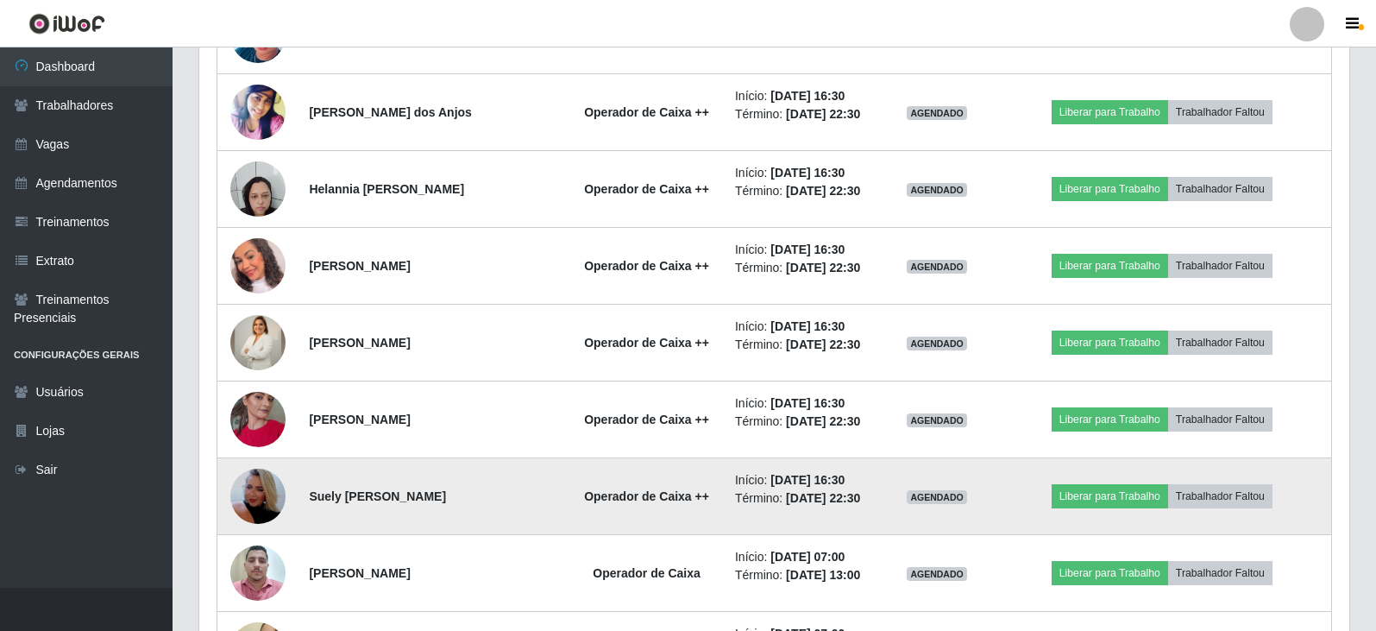
click at [272, 470] on td at bounding box center [258, 496] width 82 height 77
click at [251, 485] on img at bounding box center [257, 496] width 55 height 98
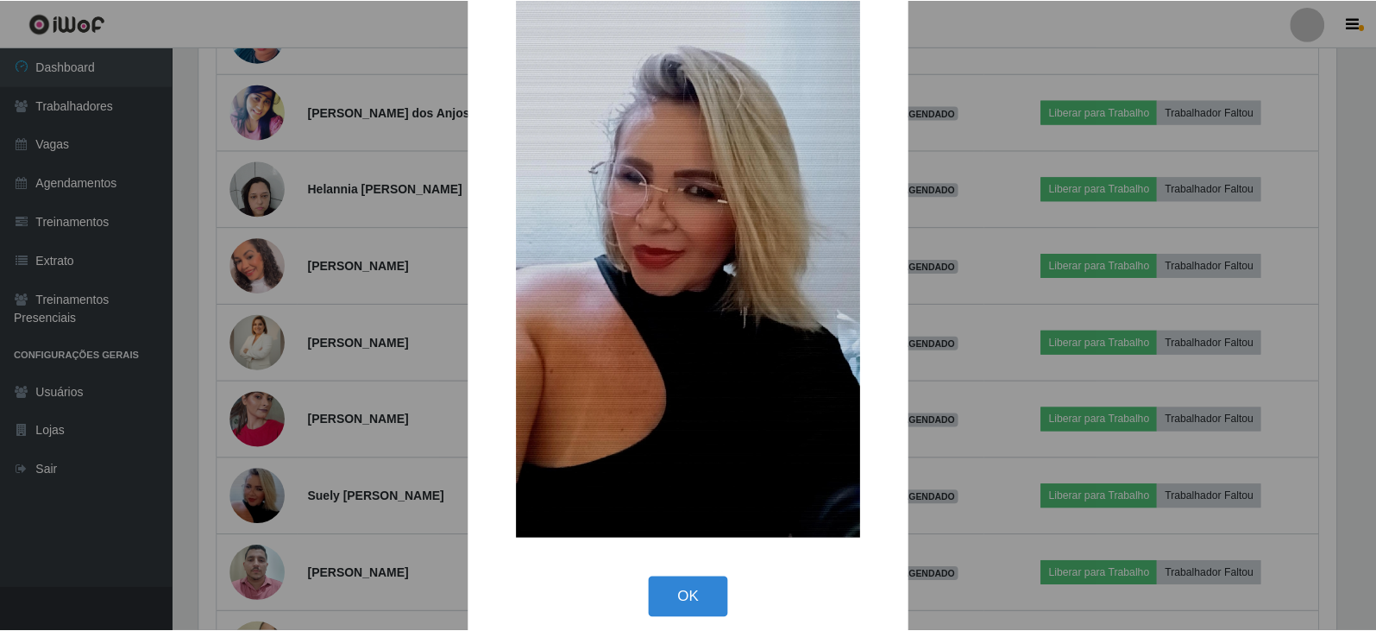
scroll to position [134, 0]
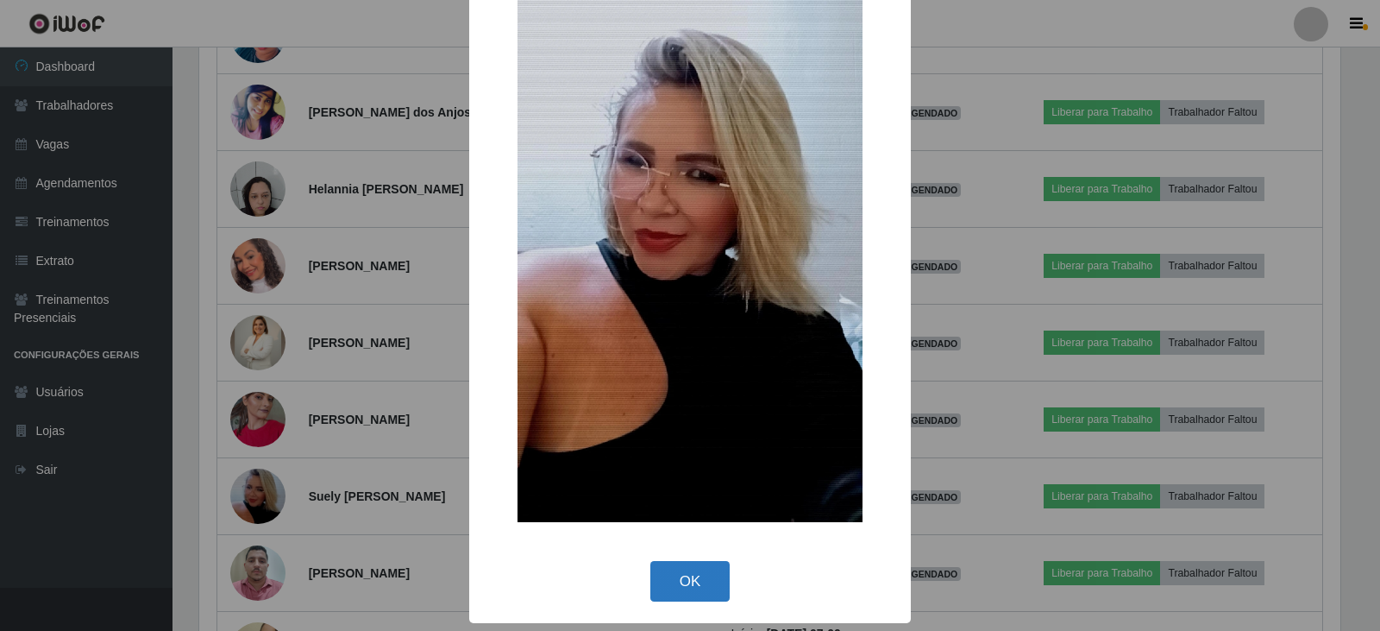
click at [658, 585] on button "OK" at bounding box center [690, 581] width 80 height 41
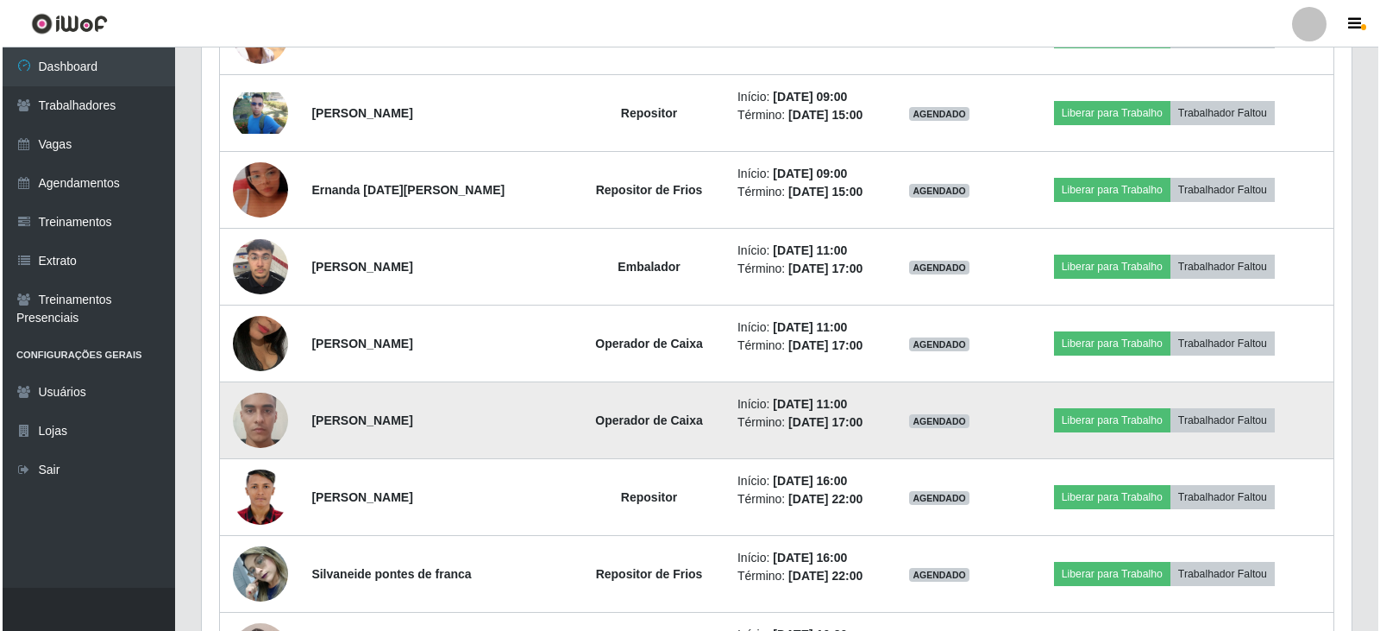
scroll to position [5297, 0]
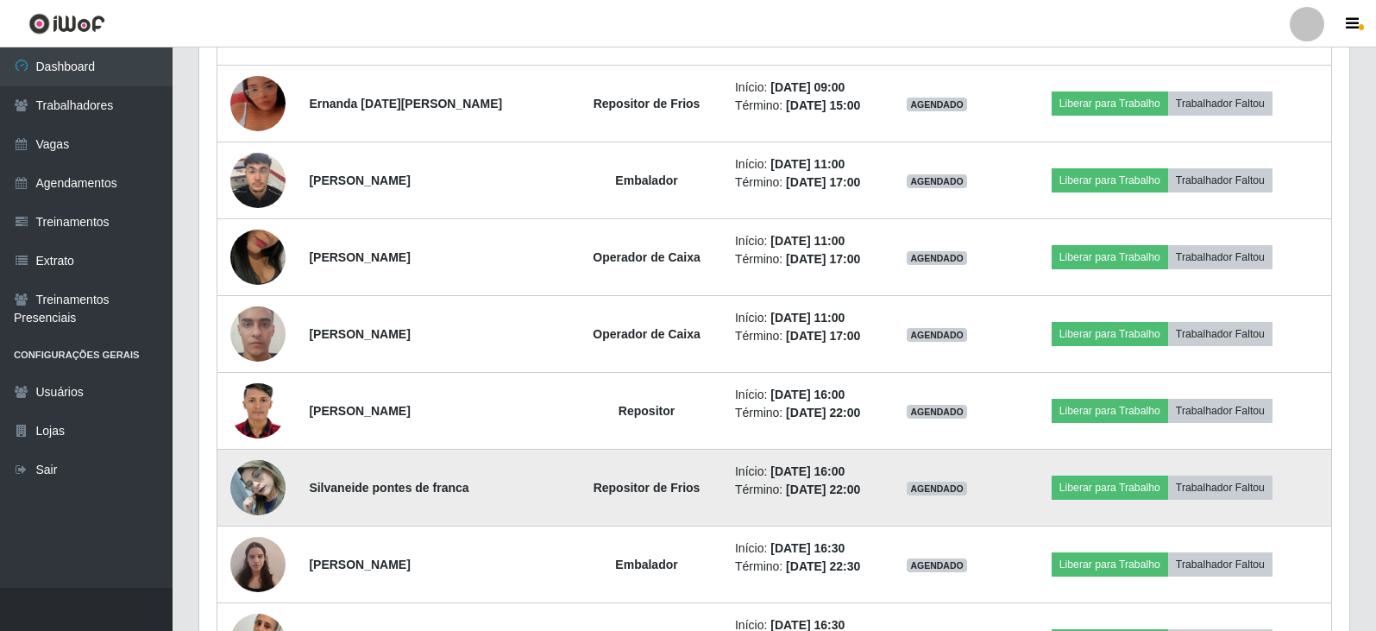
click at [254, 457] on td at bounding box center [258, 487] width 82 height 77
click at [262, 493] on img at bounding box center [257, 486] width 55 height 73
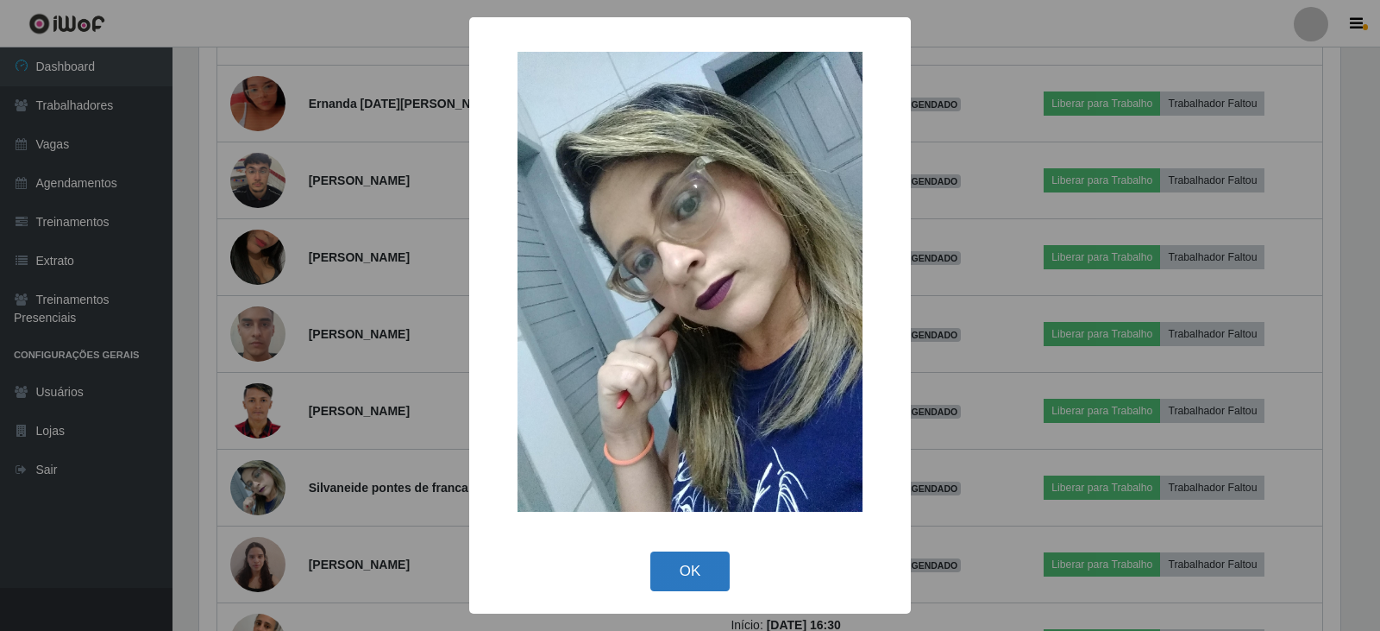
click at [683, 575] on button "OK" at bounding box center [690, 571] width 80 height 41
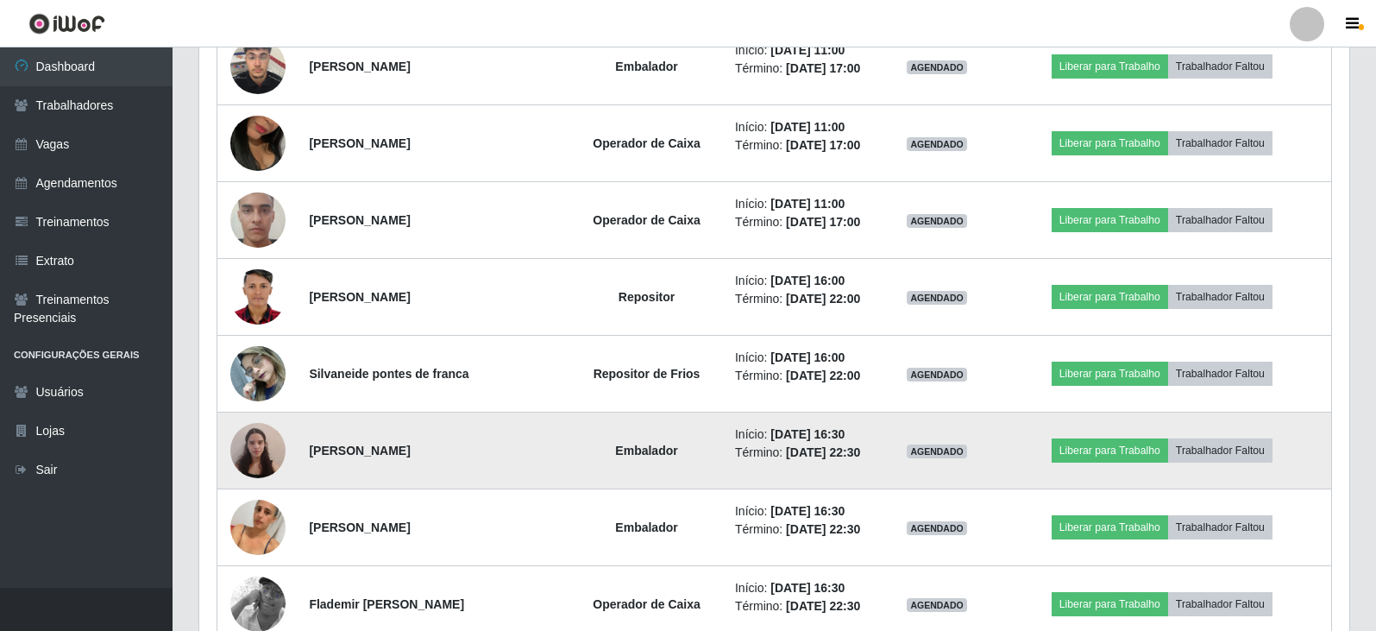
scroll to position [5325, 0]
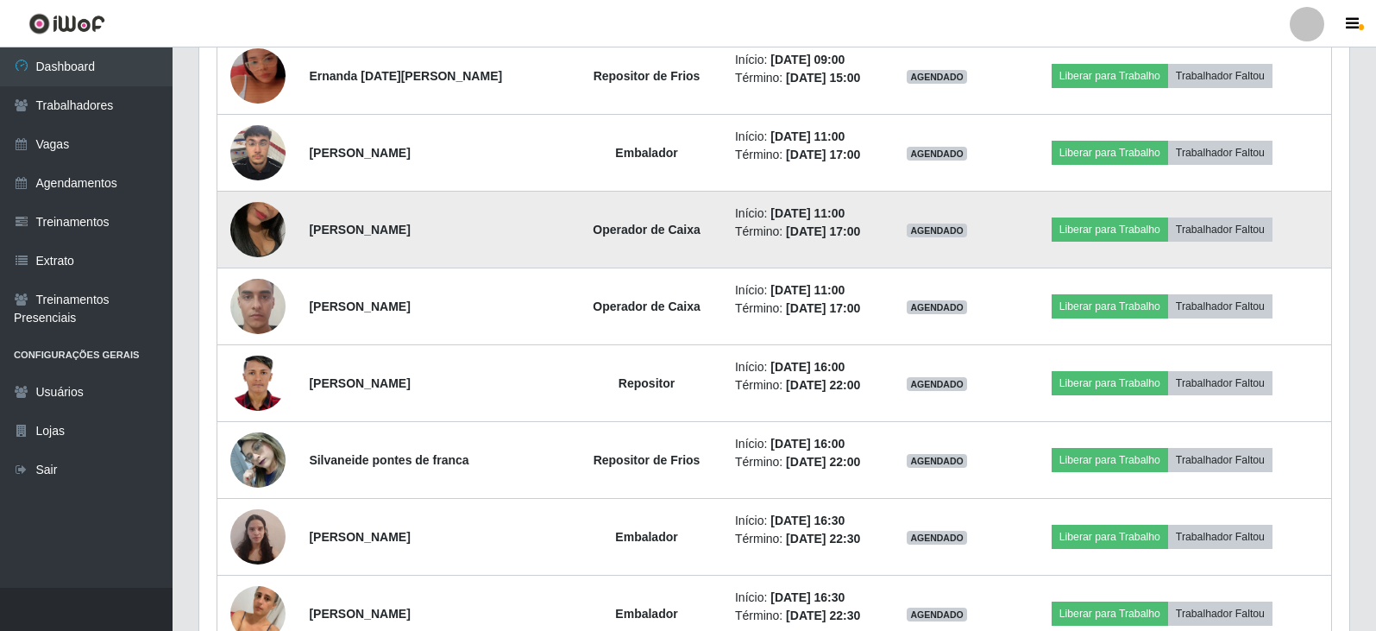
click at [247, 221] on img at bounding box center [257, 229] width 55 height 98
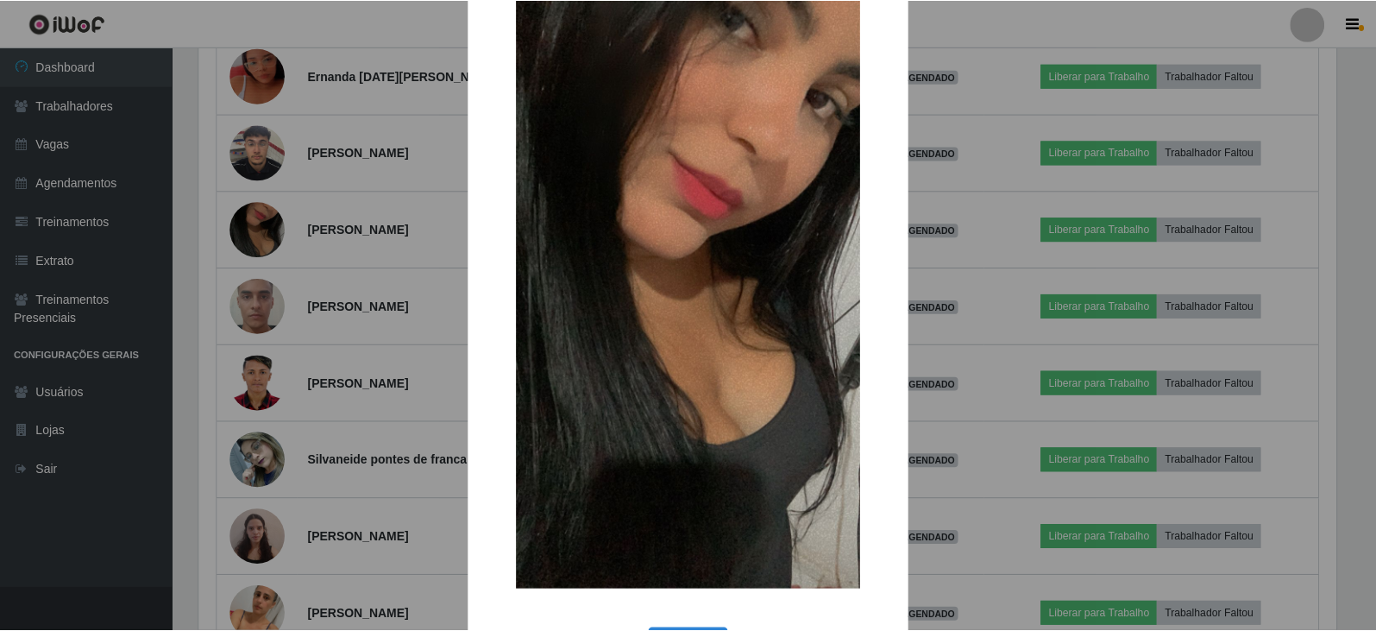
scroll to position [134, 0]
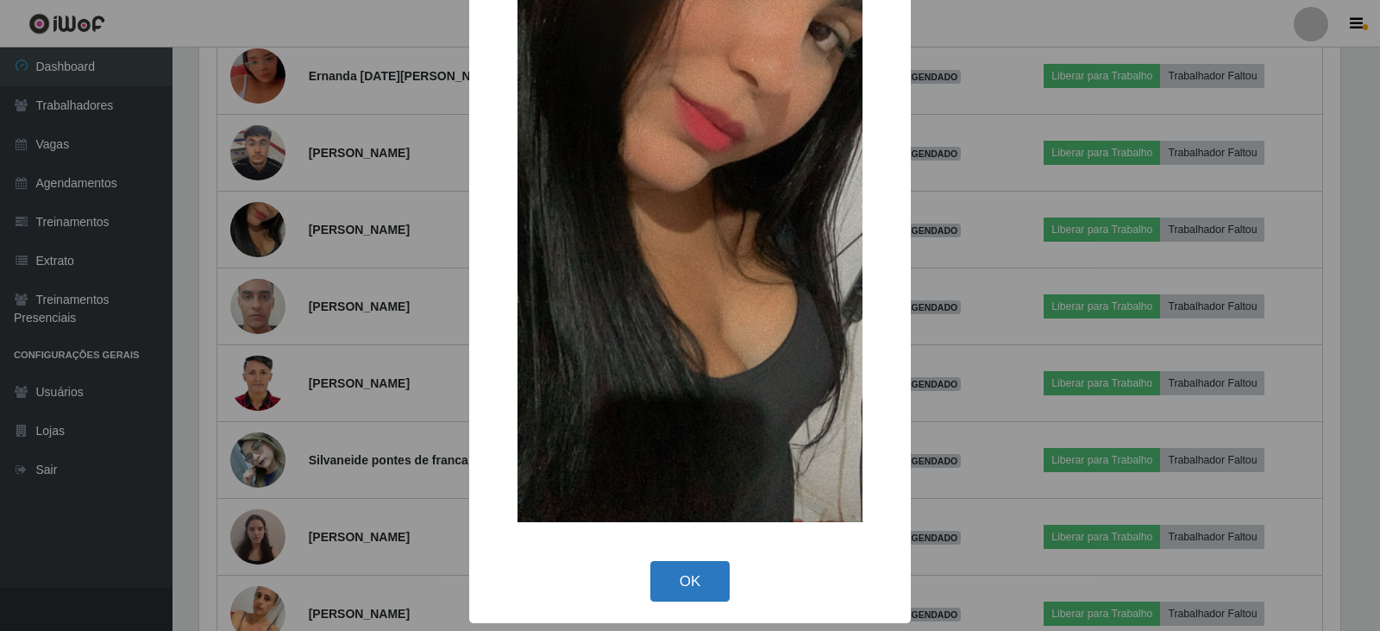
click at [697, 583] on button "OK" at bounding box center [690, 581] width 80 height 41
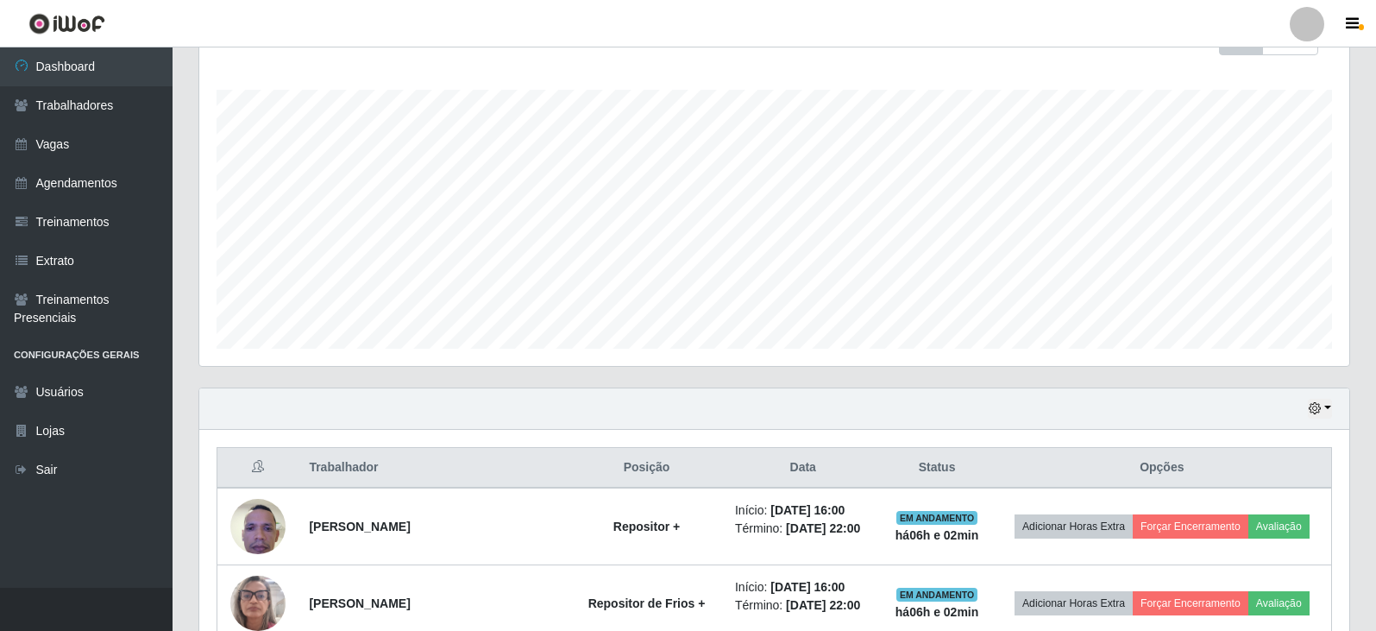
scroll to position [380, 0]
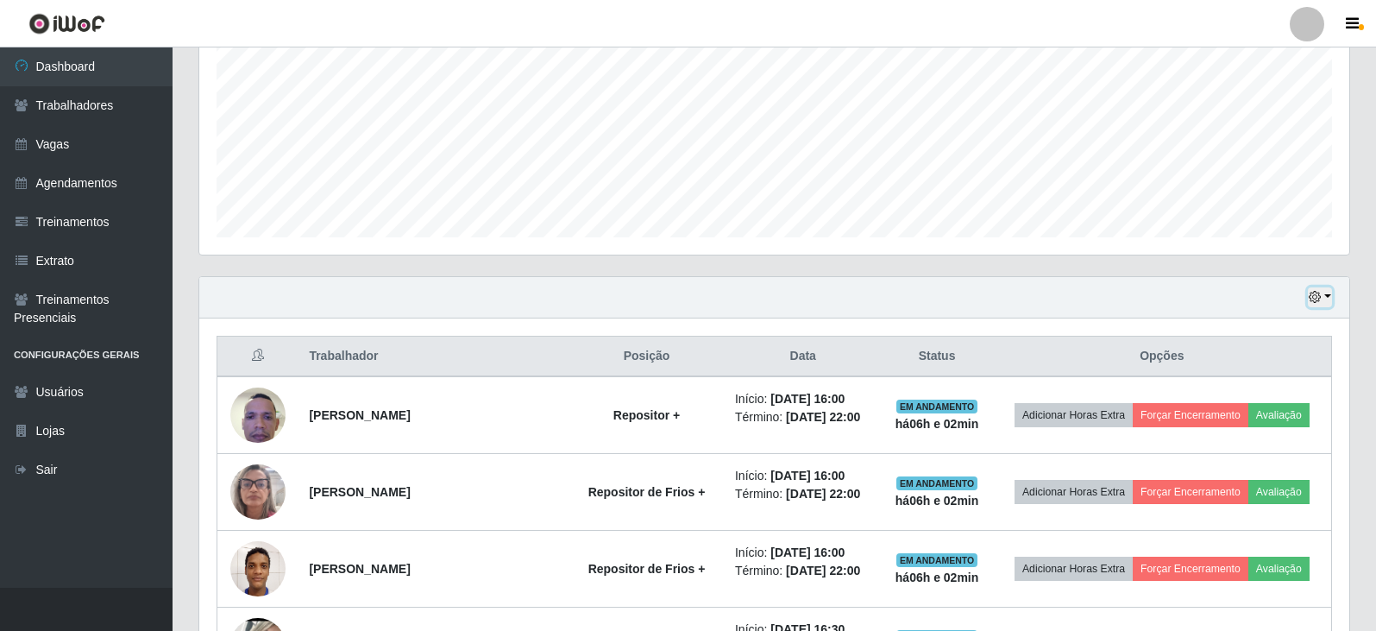
click at [1328, 305] on button "button" at bounding box center [1320, 297] width 24 height 20
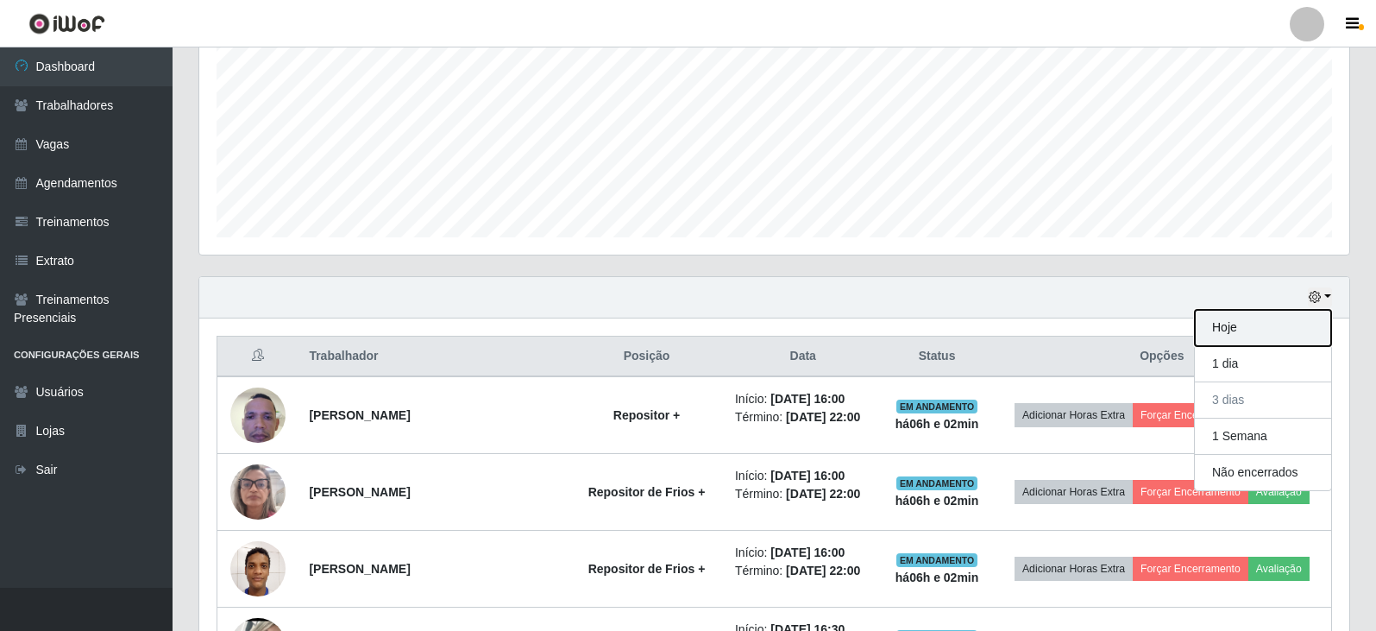
click at [1252, 336] on button "Hoje" at bounding box center [1263, 328] width 136 height 36
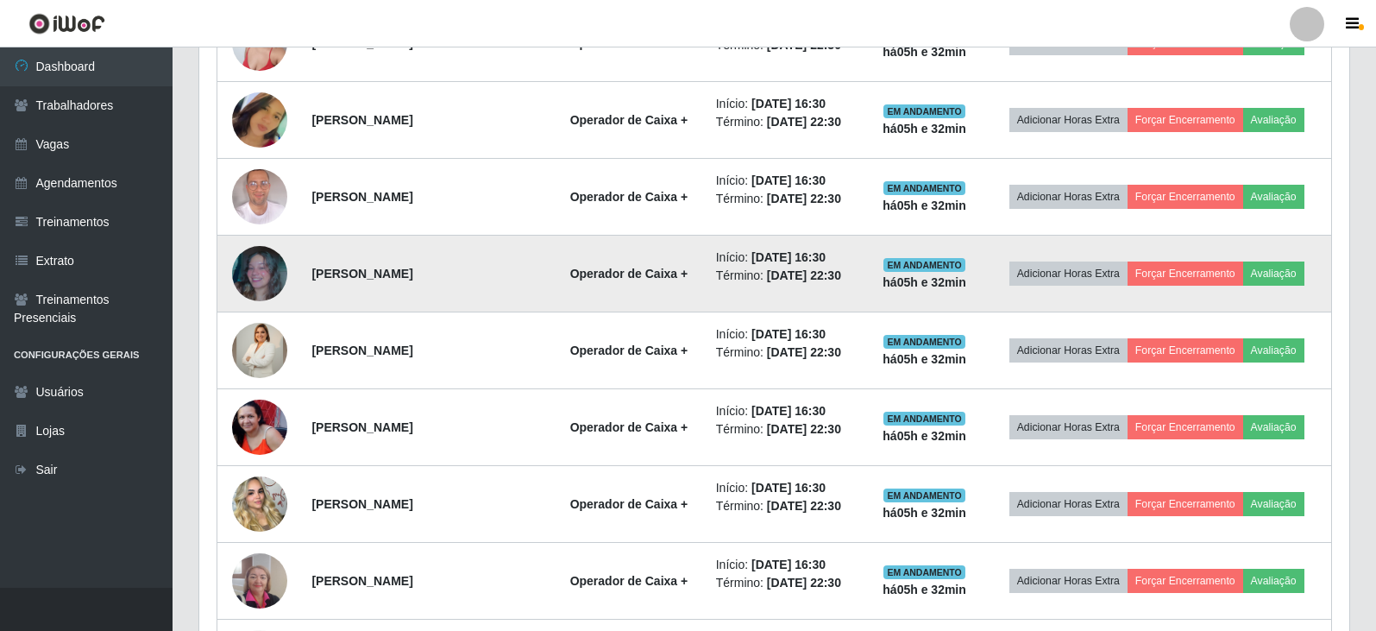
scroll to position [1242, 0]
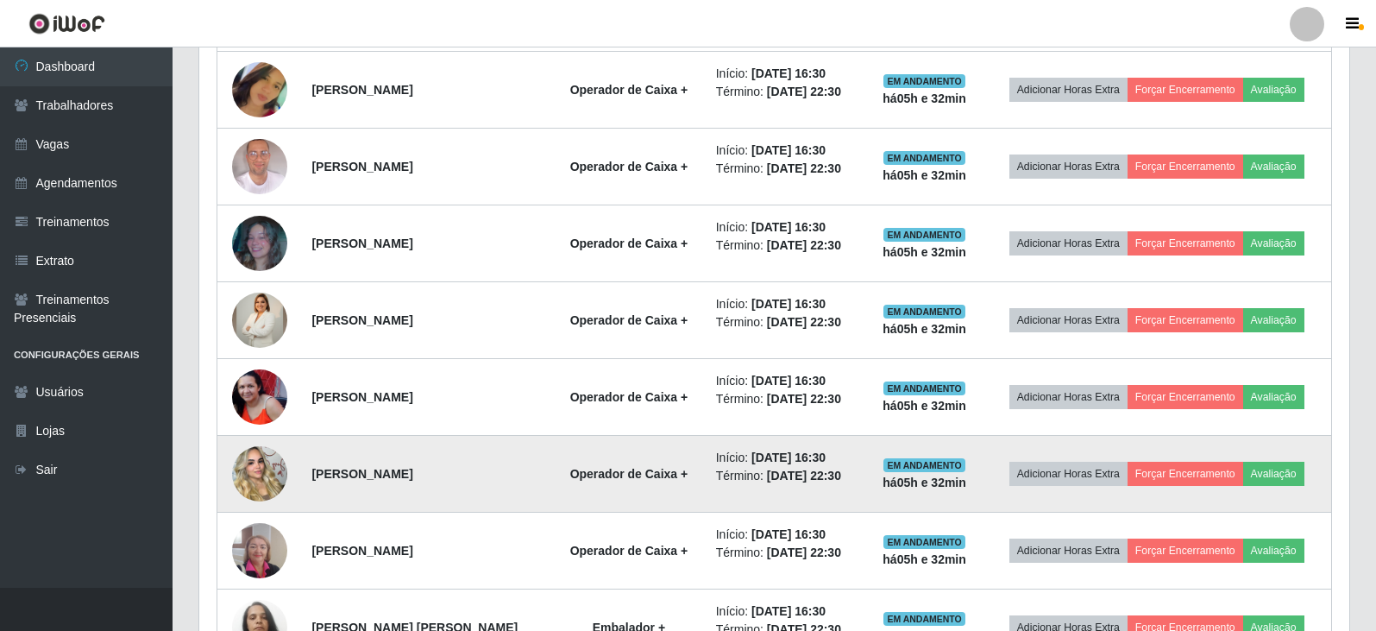
click at [254, 472] on img at bounding box center [259, 473] width 55 height 98
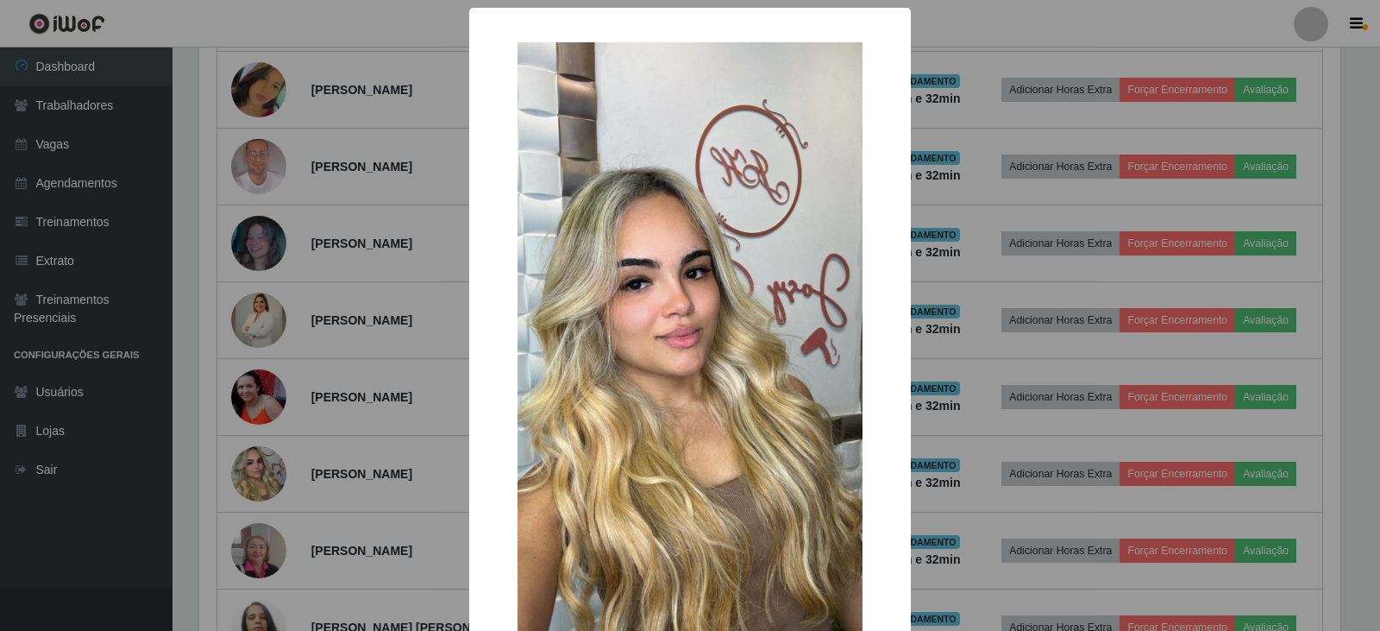
click at [303, 432] on div "× OK Cancel" at bounding box center [690, 315] width 1380 height 631
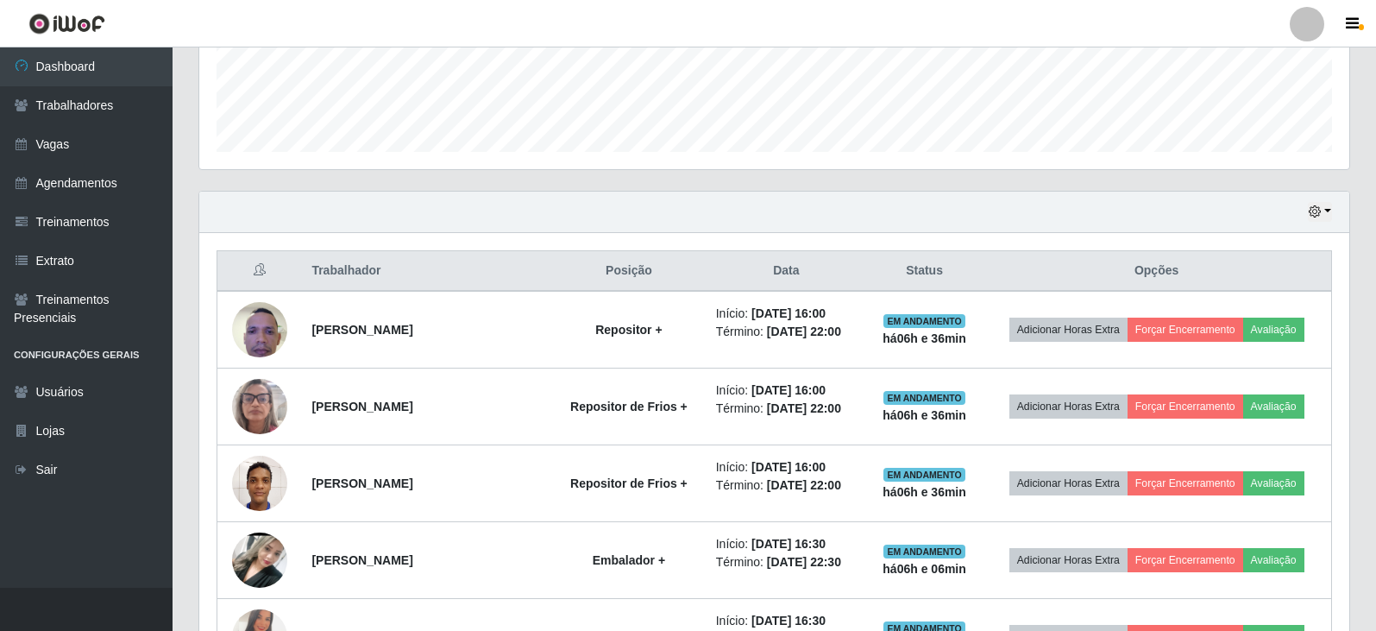
scroll to position [466, 0]
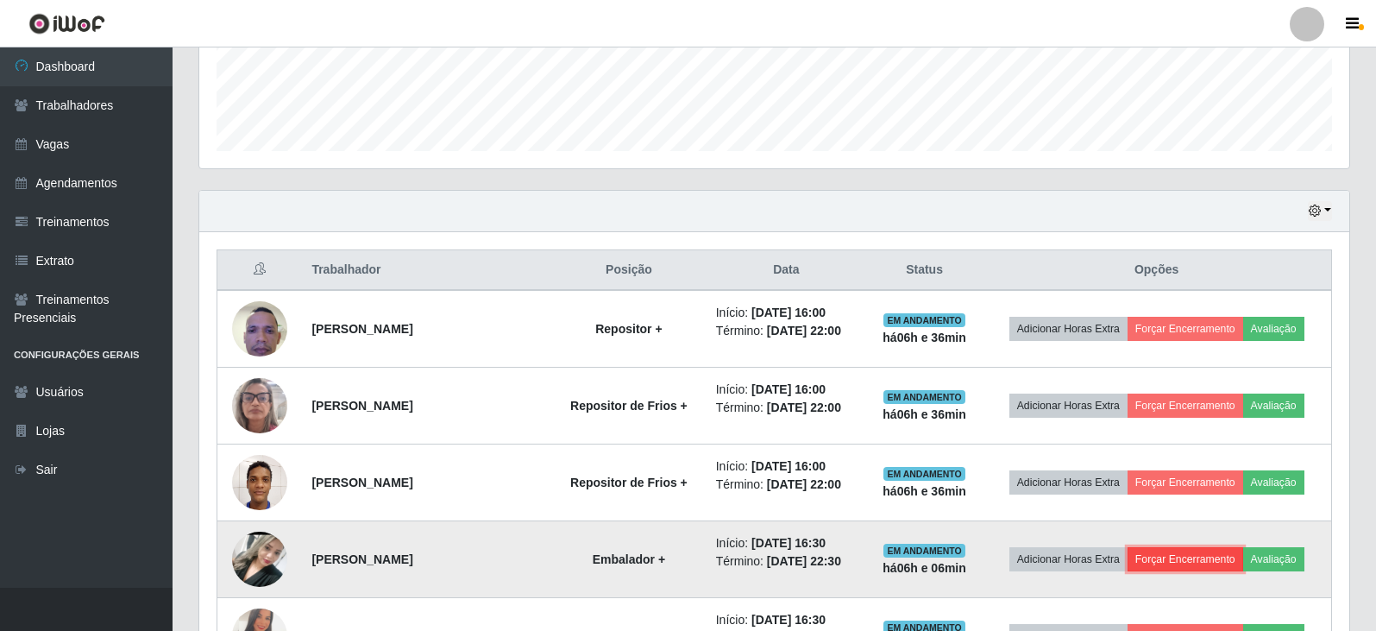
click at [1210, 553] on button "Forçar Encerramento" at bounding box center [1185, 559] width 116 height 24
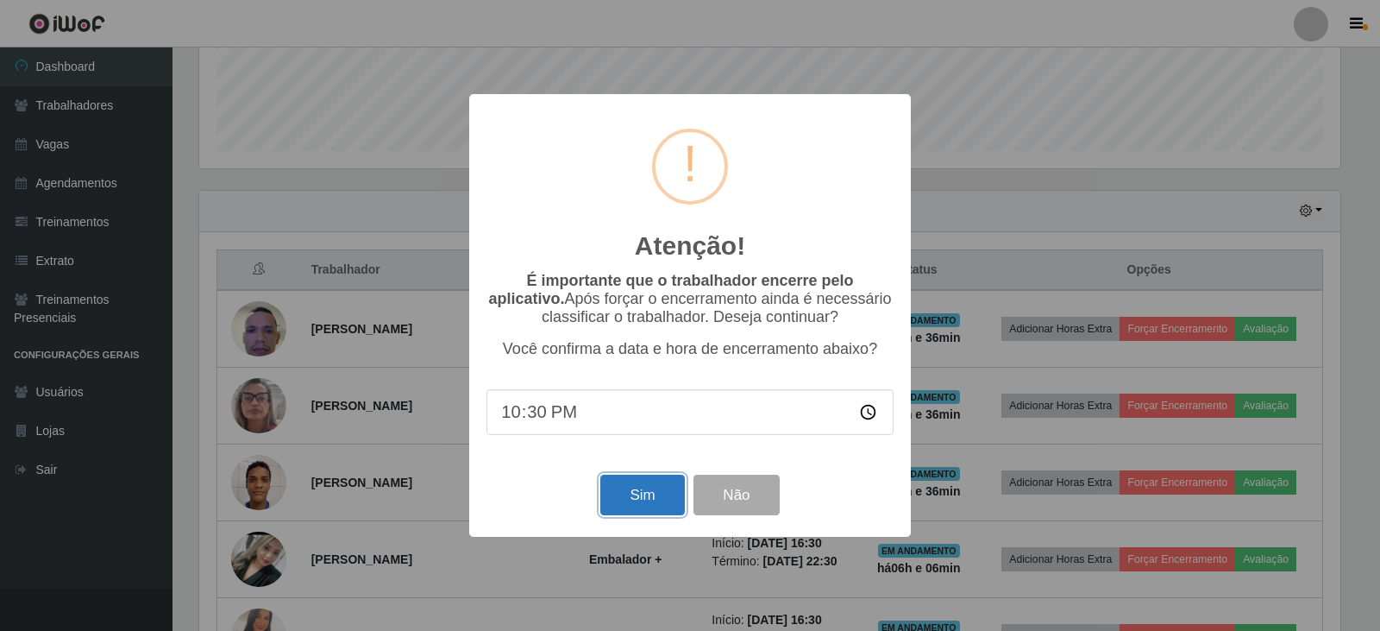
click at [652, 487] on button "Sim" at bounding box center [642, 494] width 84 height 41
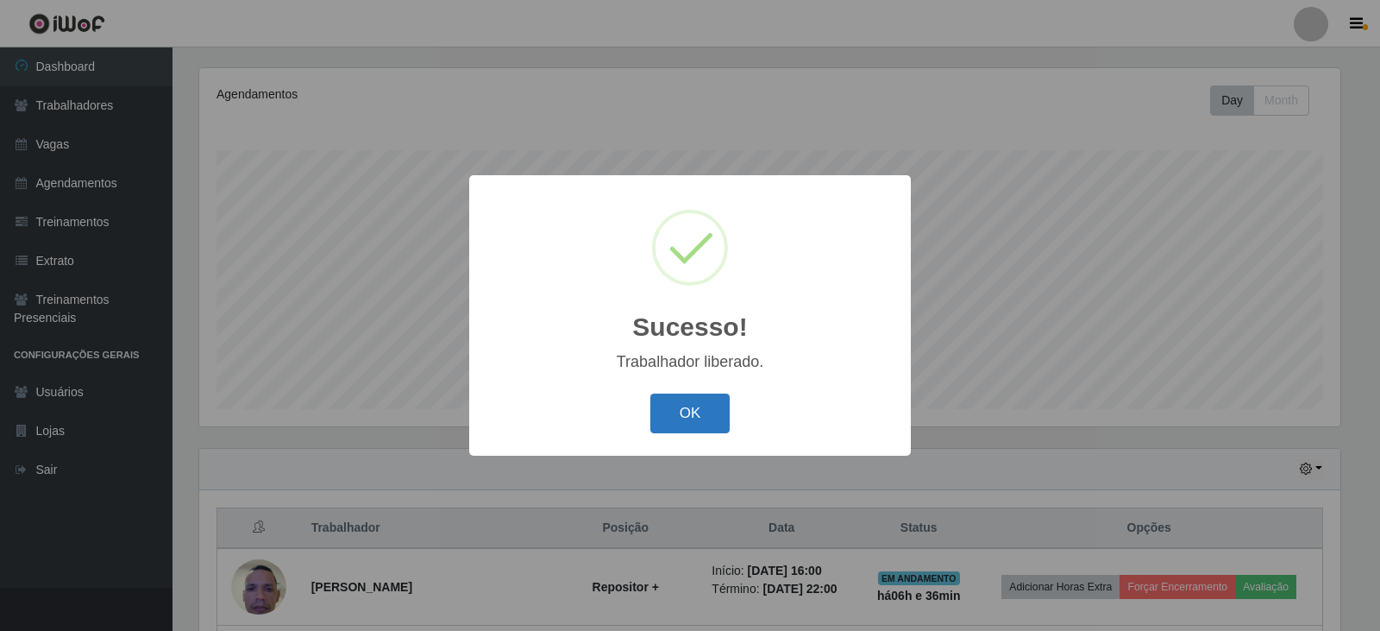
click at [713, 406] on button "OK" at bounding box center [690, 413] width 80 height 41
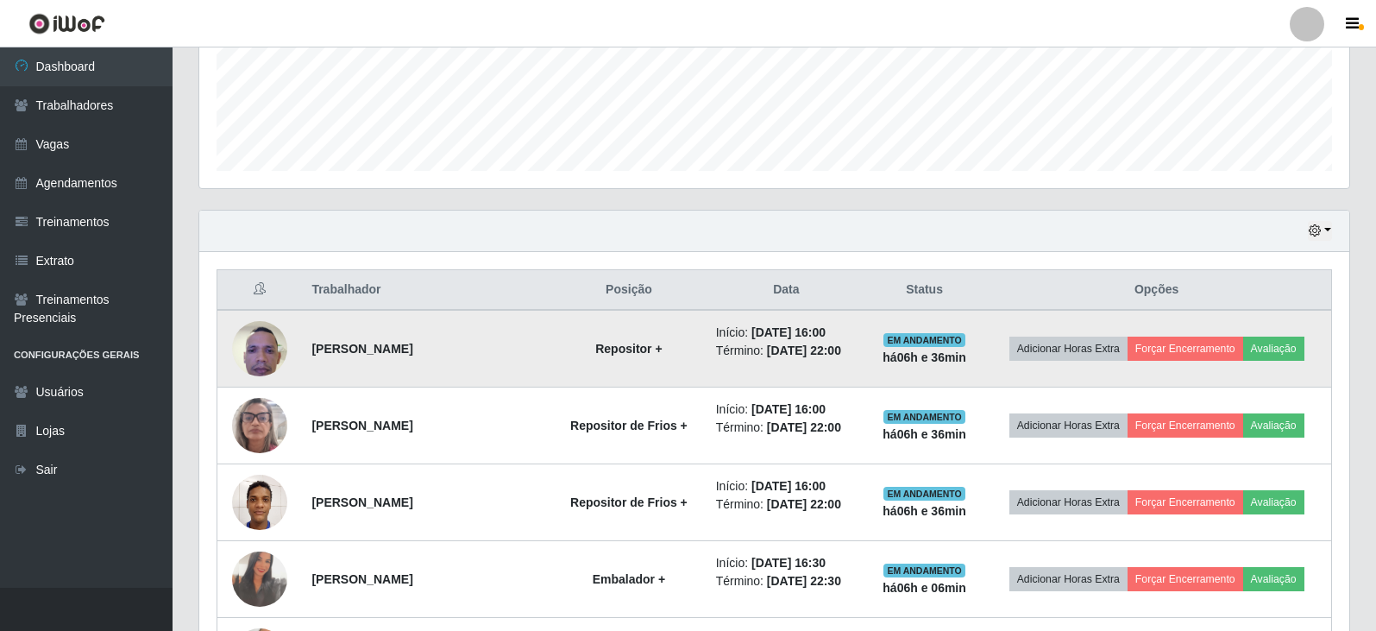
scroll to position [467, 0]
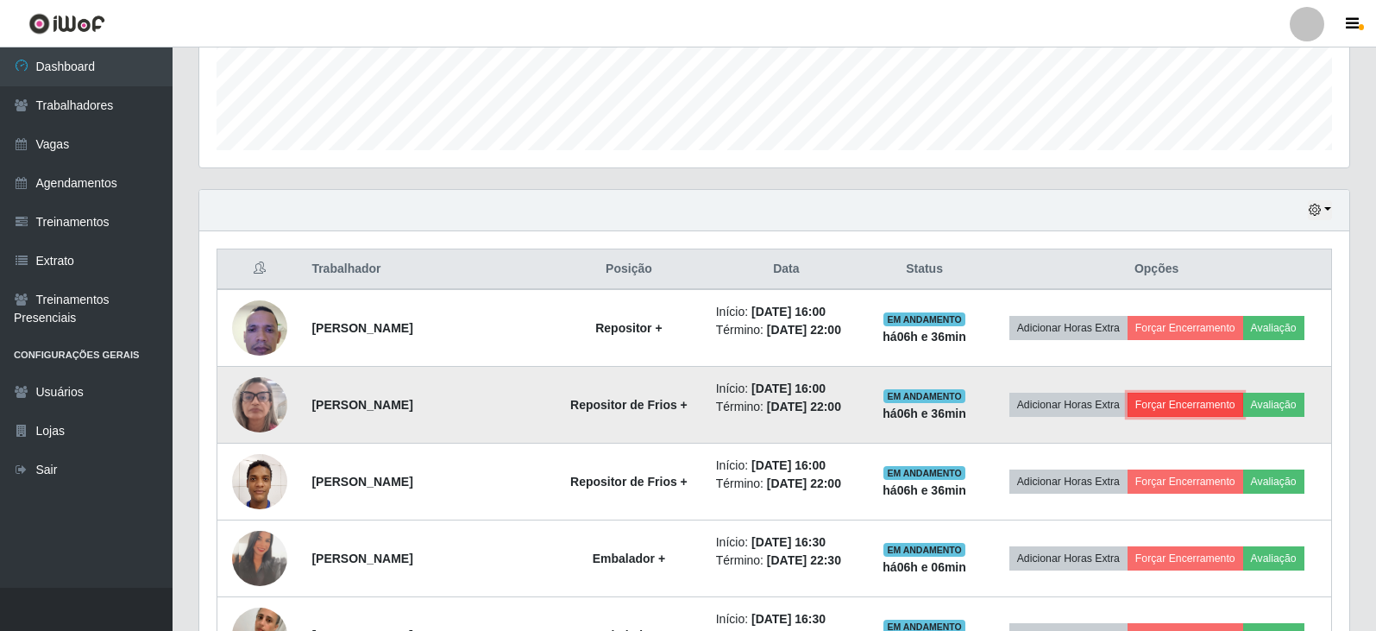
click at [1192, 402] on button "Forçar Encerramento" at bounding box center [1185, 404] width 116 height 24
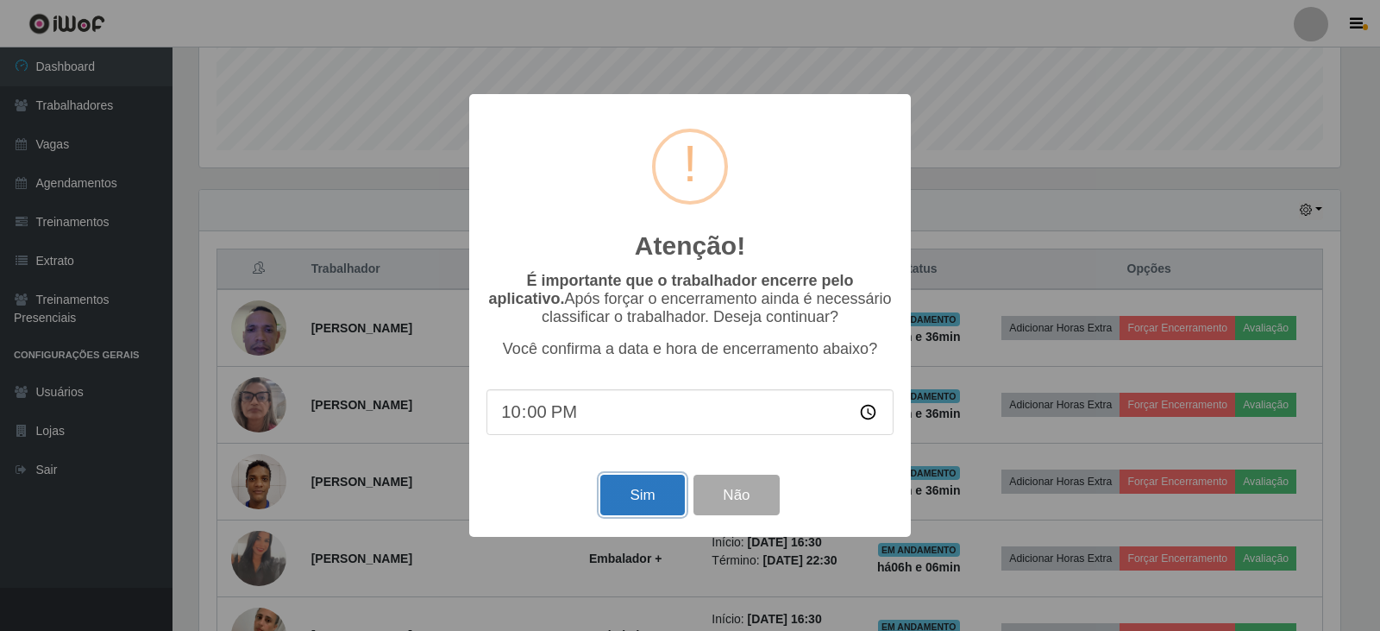
click at [645, 498] on button "Sim" at bounding box center [642, 494] width 84 height 41
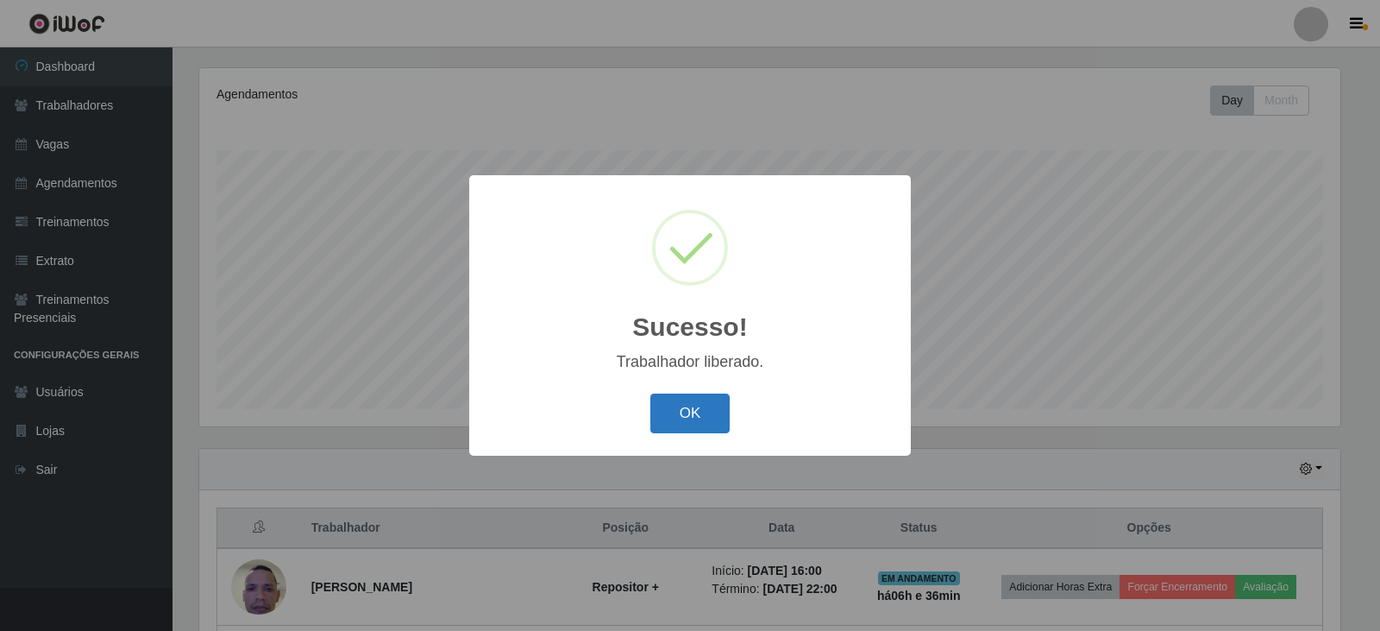
click at [695, 419] on button "OK" at bounding box center [690, 413] width 80 height 41
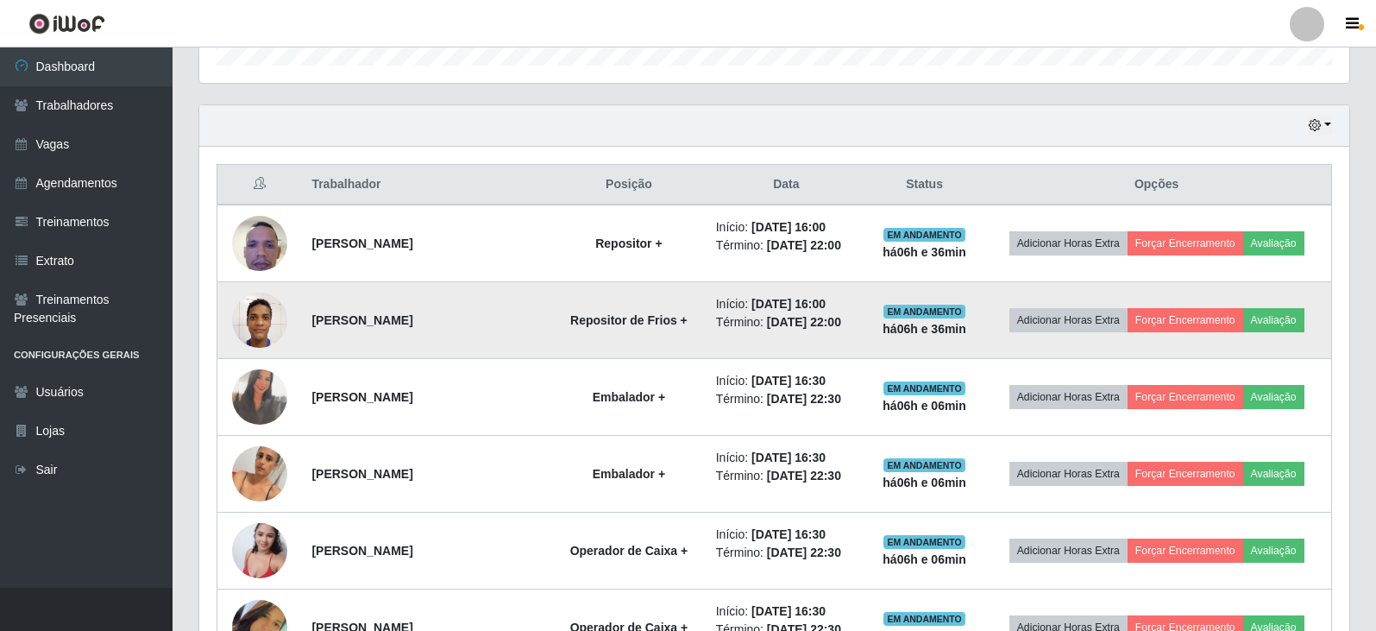
scroll to position [553, 0]
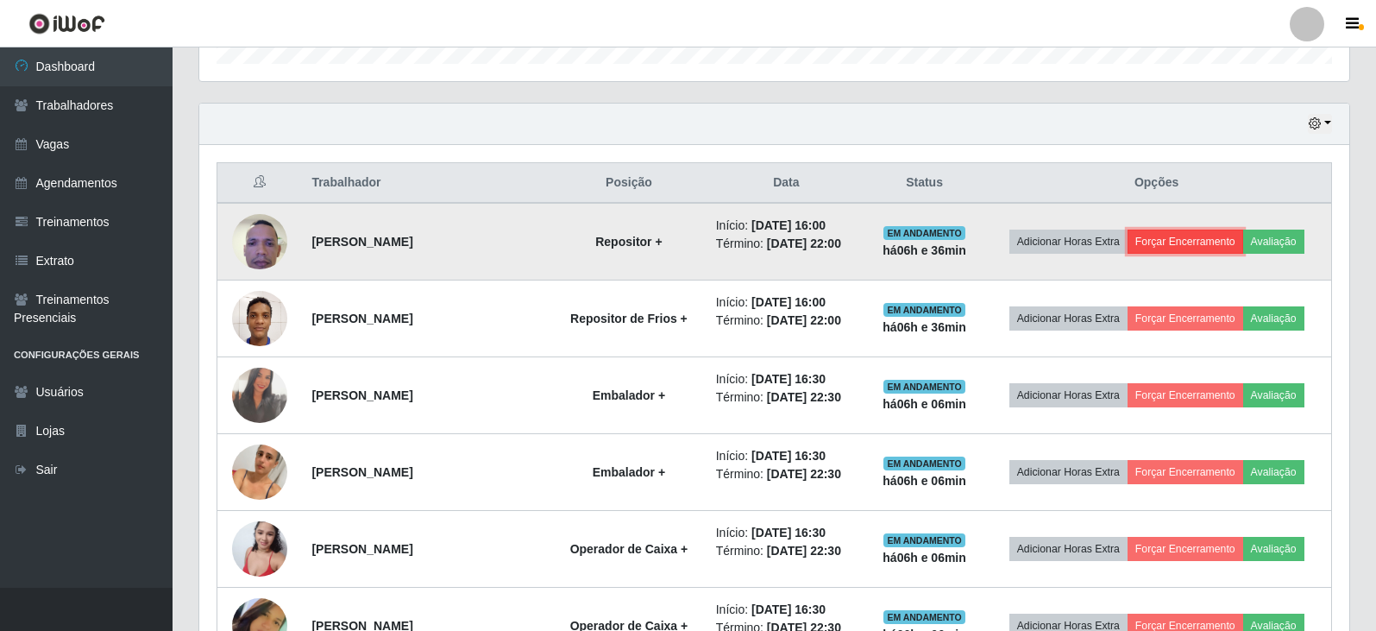
click at [1183, 236] on button "Forçar Encerramento" at bounding box center [1185, 241] width 116 height 24
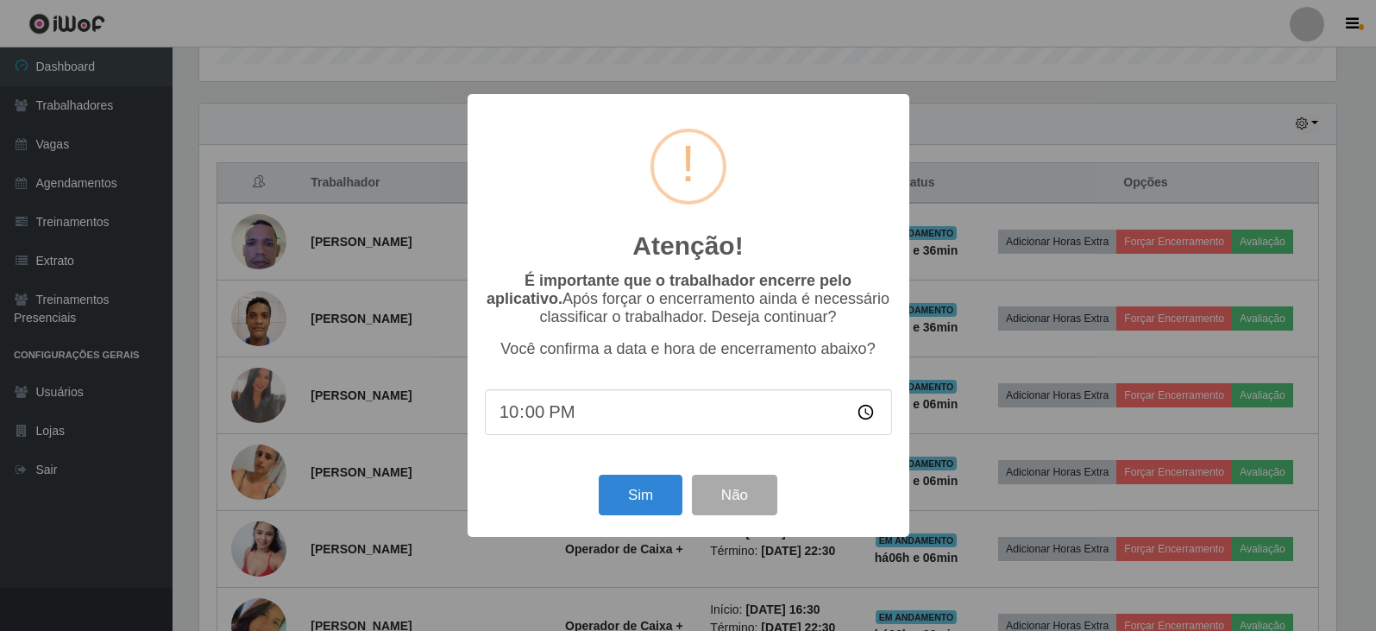
scroll to position [358, 1141]
click at [666, 497] on button "Sim" at bounding box center [642, 494] width 84 height 41
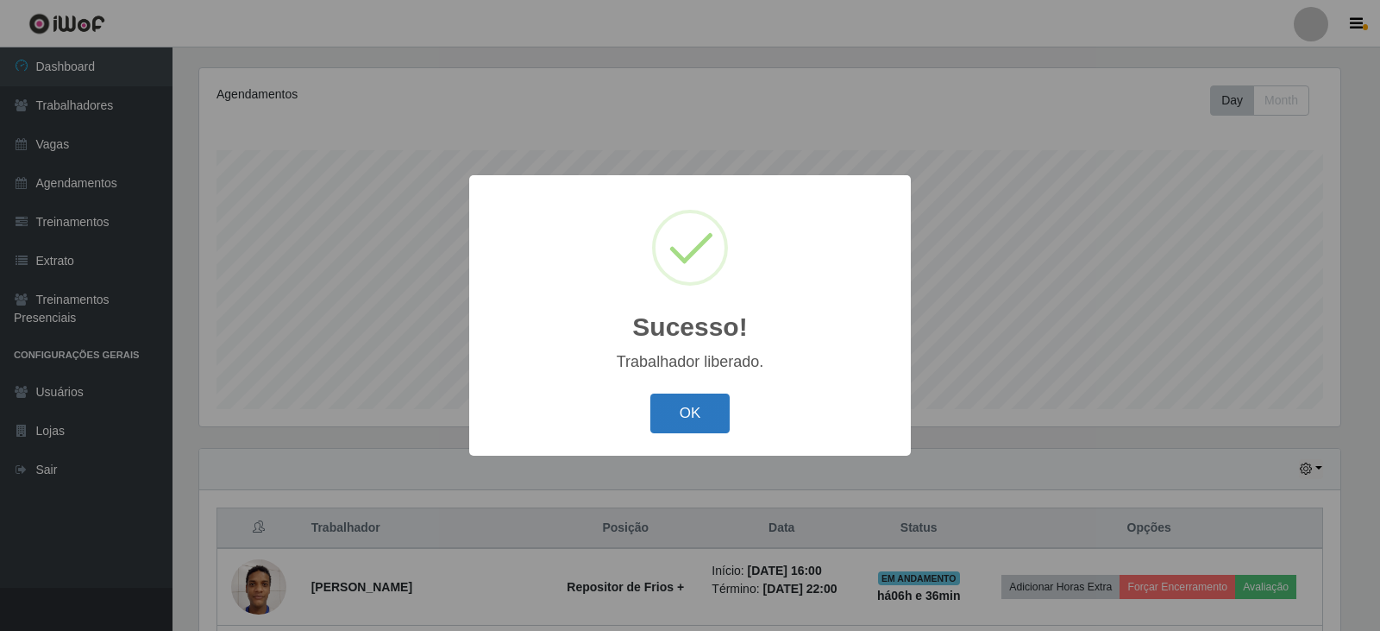
click at [702, 408] on button "OK" at bounding box center [690, 413] width 80 height 41
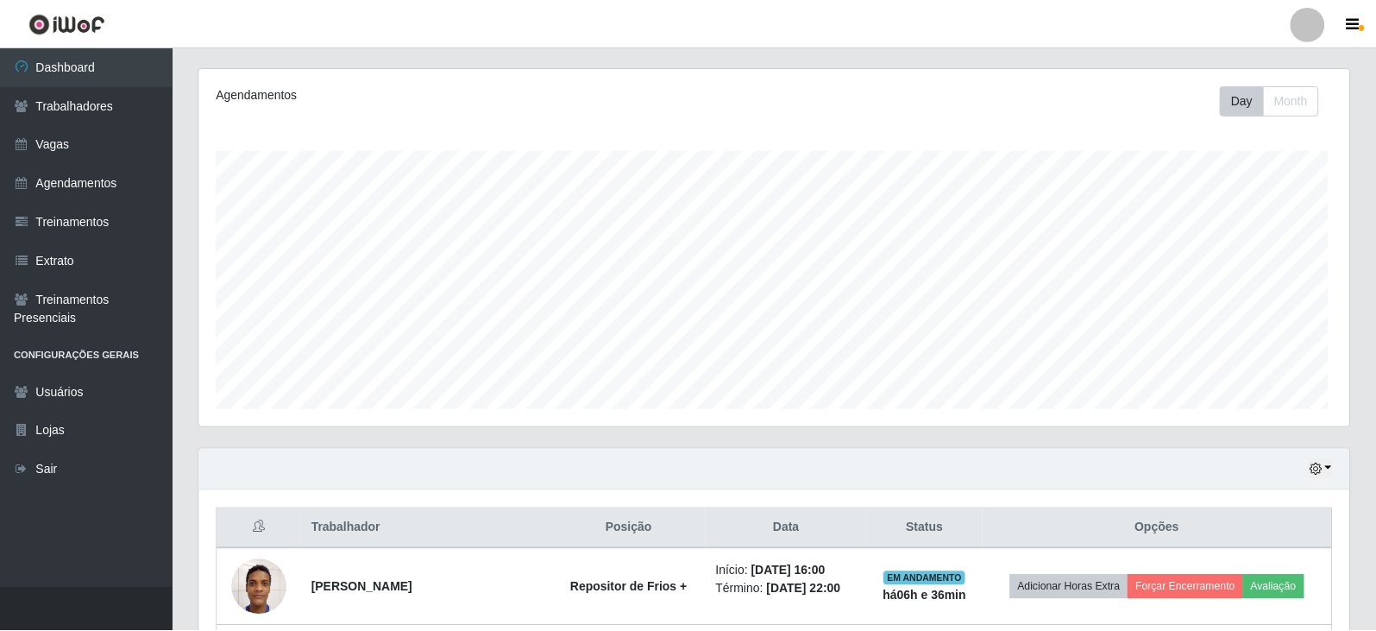
scroll to position [862237, 861445]
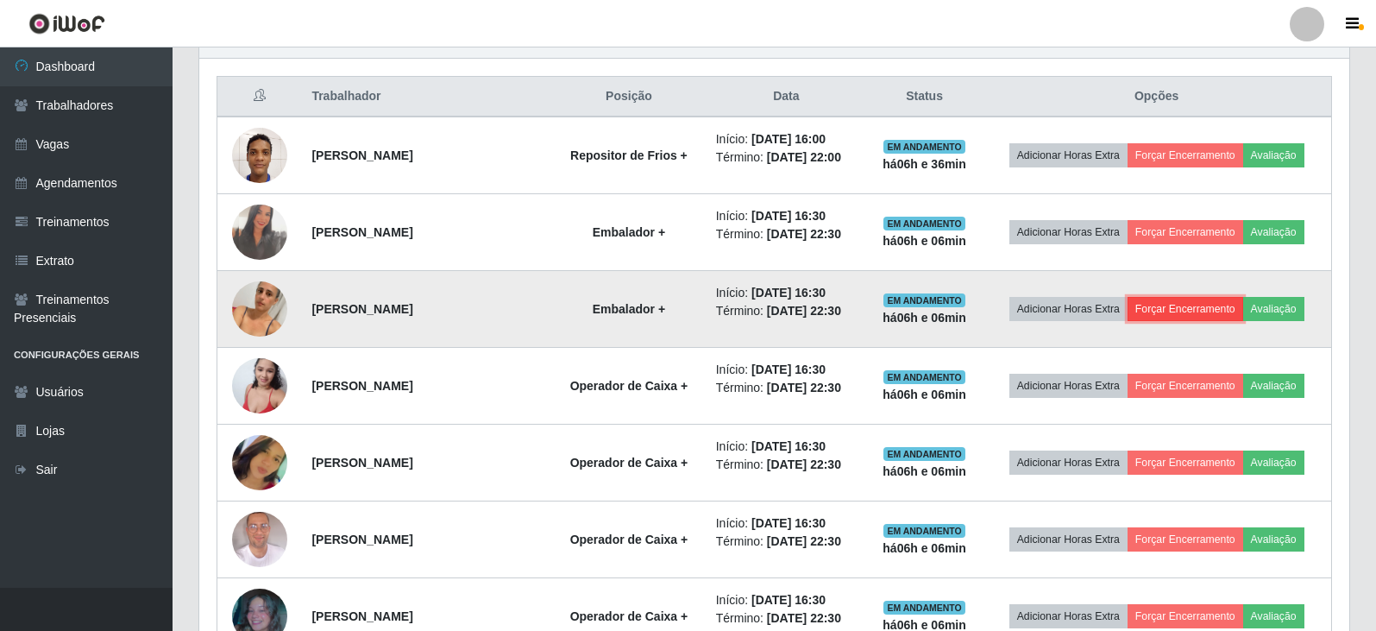
click at [1182, 311] on button "Forçar Encerramento" at bounding box center [1185, 309] width 116 height 24
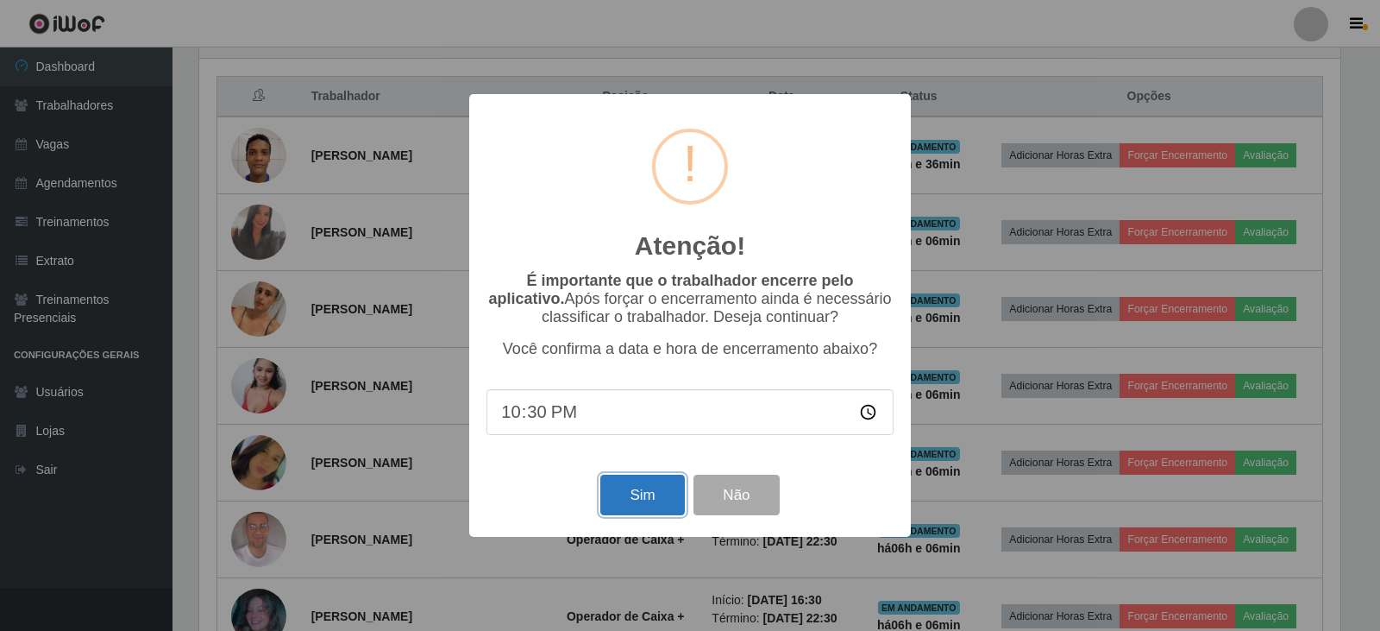
click at [662, 493] on button "Sim" at bounding box center [642, 494] width 84 height 41
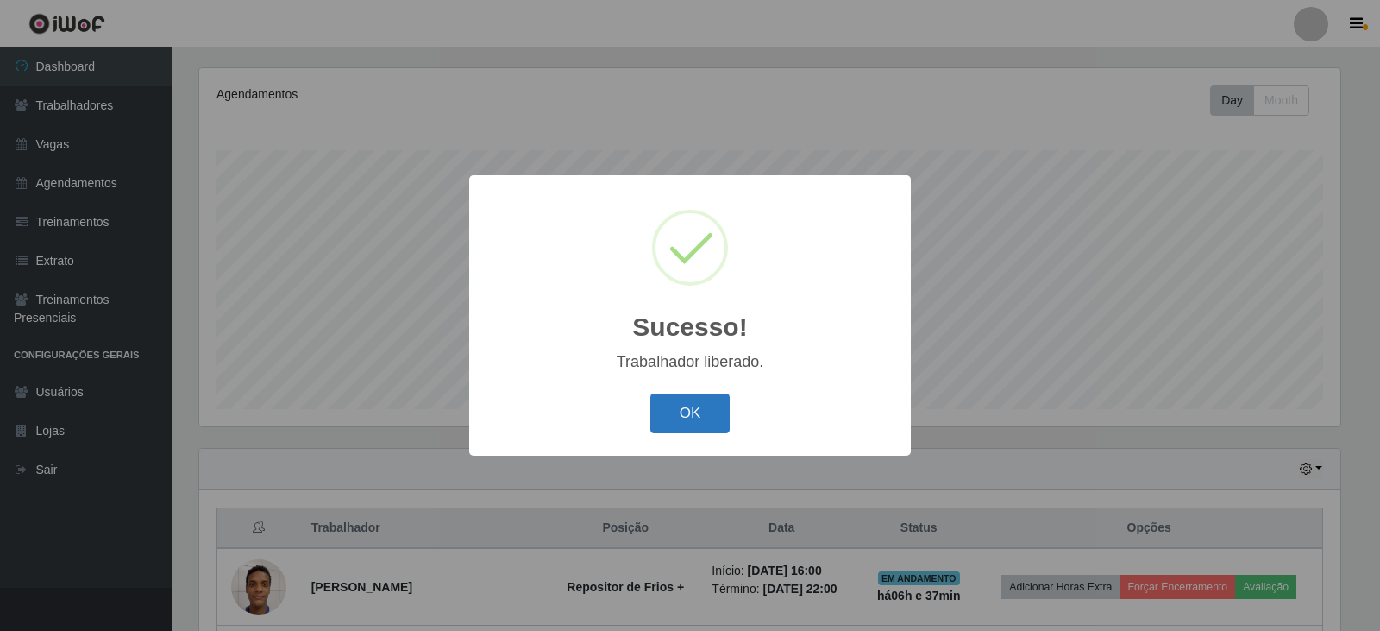
click at [681, 416] on button "OK" at bounding box center [690, 413] width 80 height 41
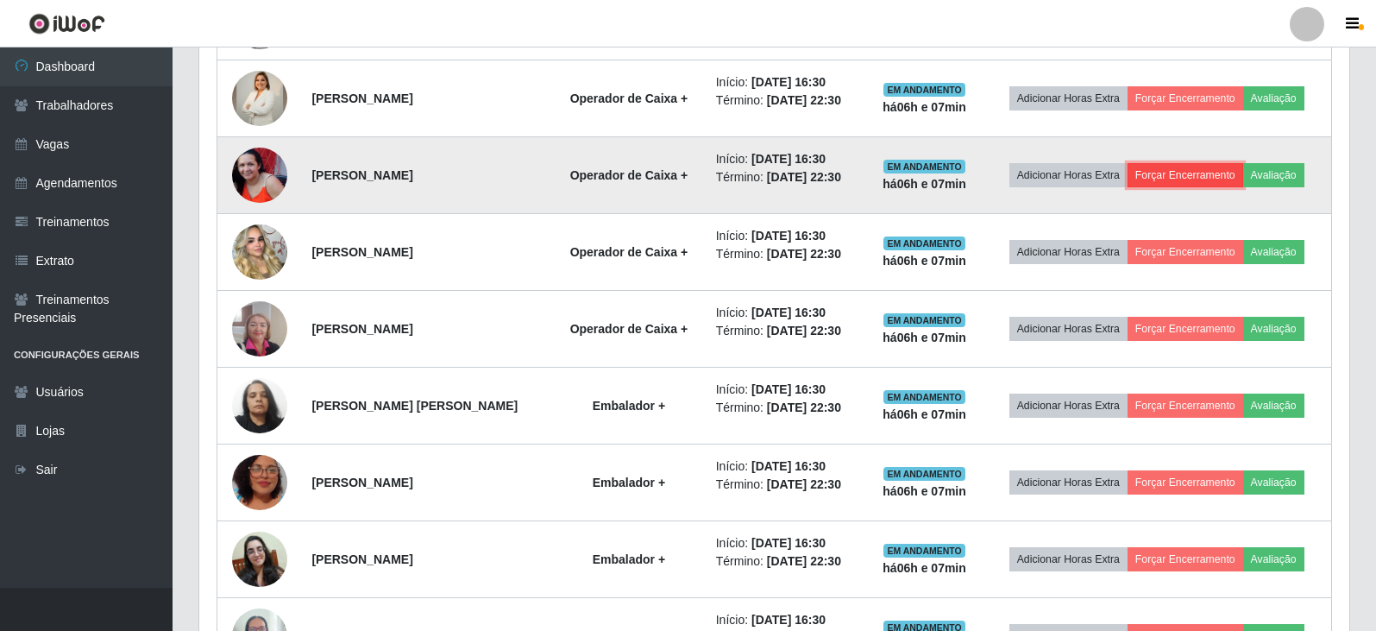
click at [1191, 179] on button "Forçar Encerramento" at bounding box center [1185, 175] width 116 height 24
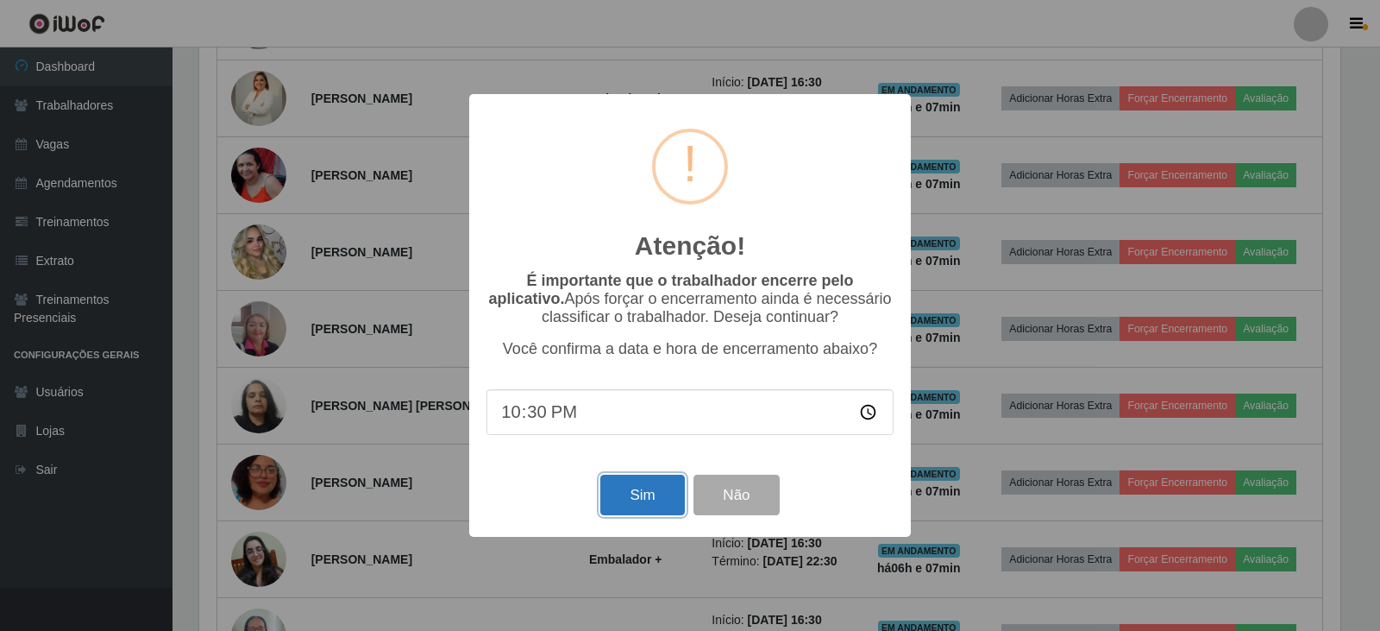
click at [653, 503] on button "Sim" at bounding box center [642, 494] width 84 height 41
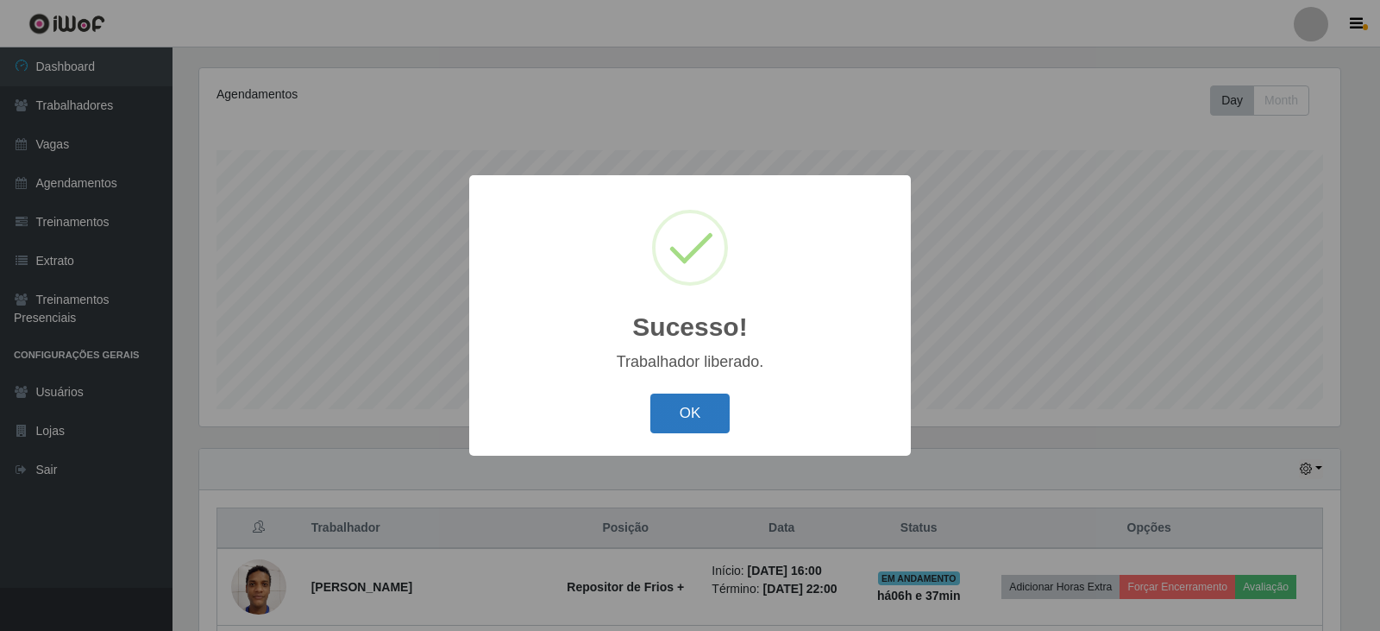
click at [693, 409] on button "OK" at bounding box center [690, 413] width 80 height 41
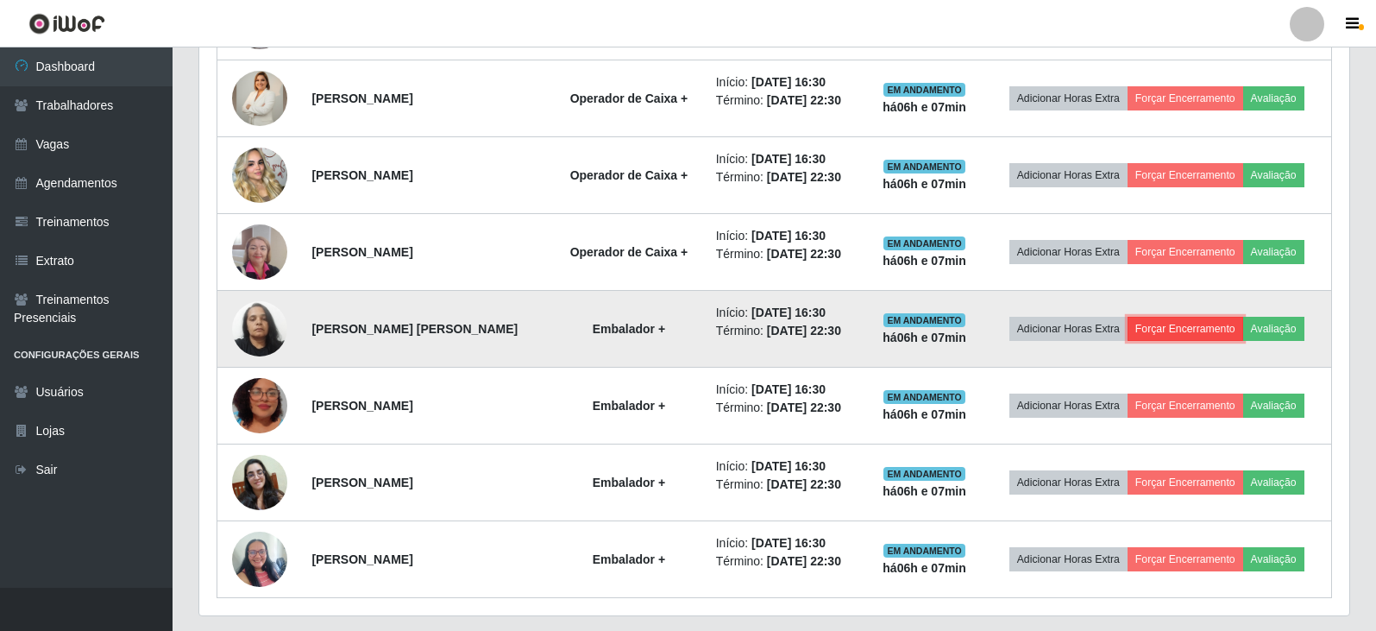
click at [1188, 327] on button "Forçar Encerramento" at bounding box center [1185, 329] width 116 height 24
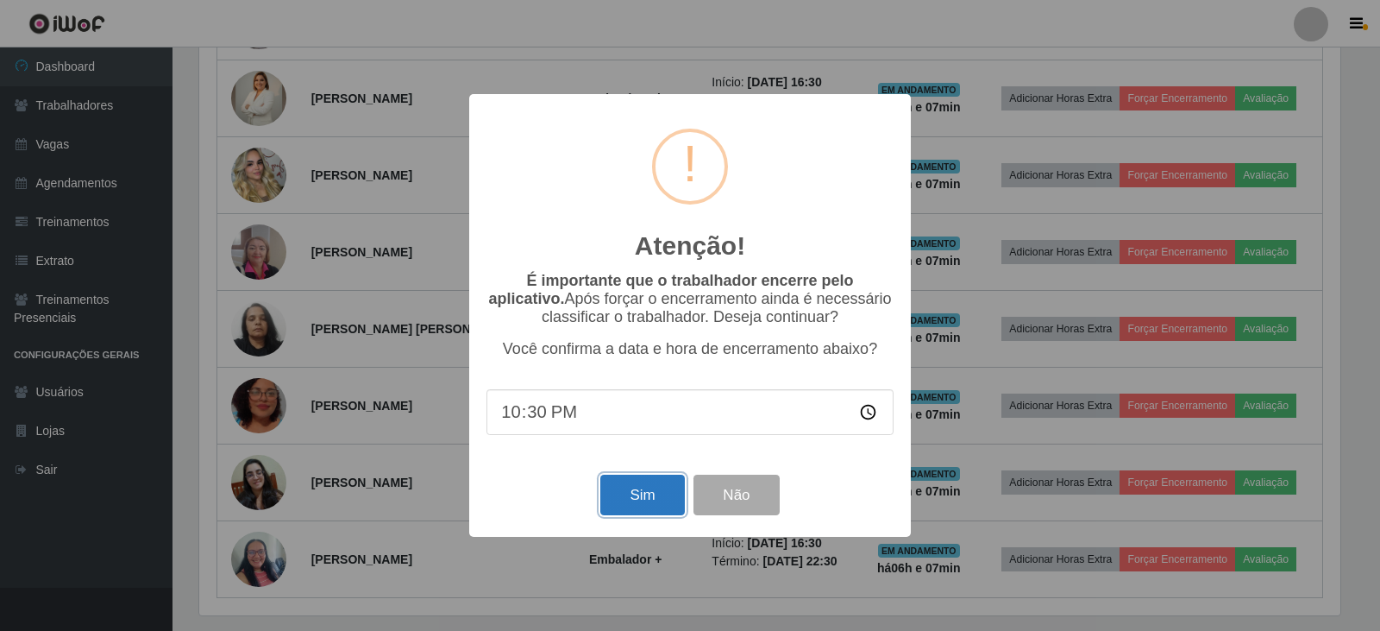
click at [629, 497] on button "Sim" at bounding box center [642, 494] width 84 height 41
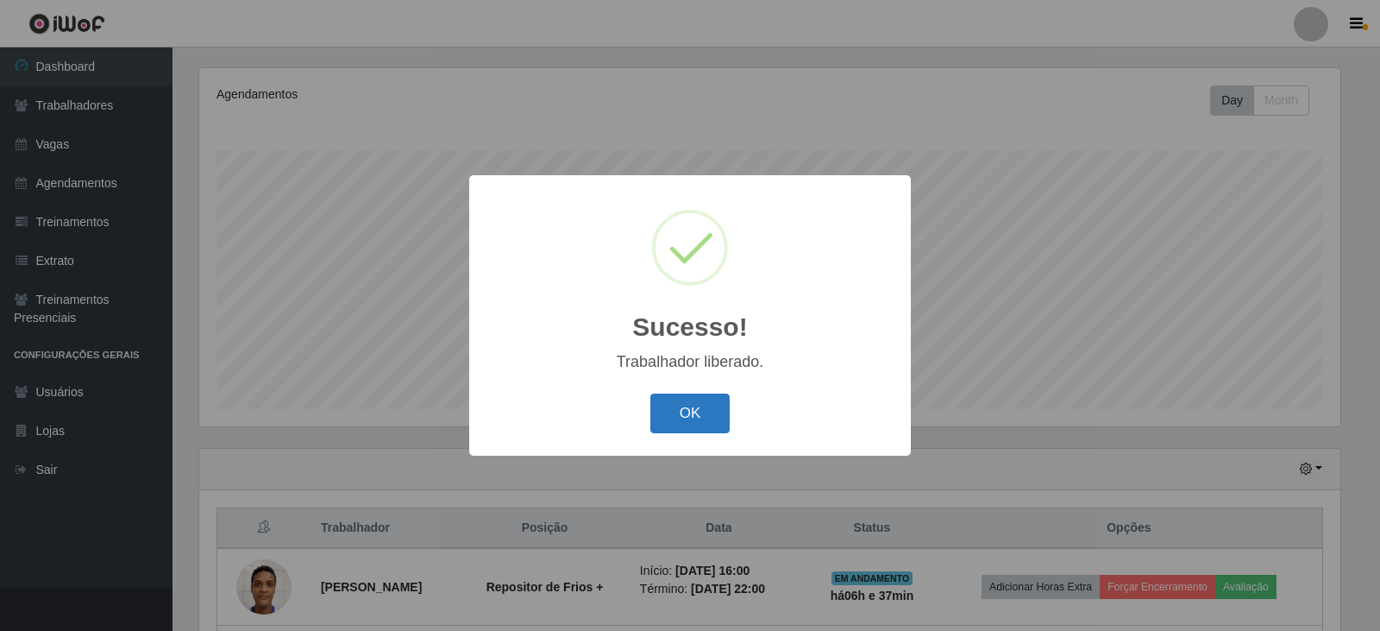
click at [690, 415] on button "OK" at bounding box center [690, 413] width 80 height 41
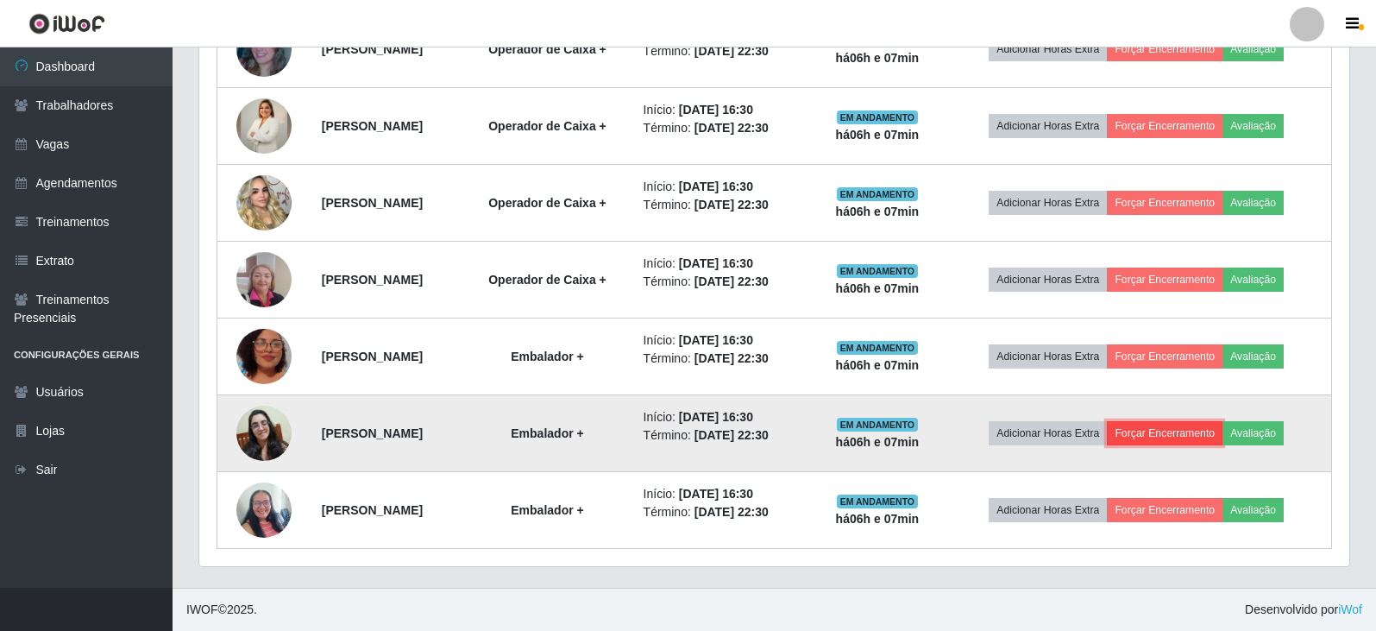
click at [1222, 435] on button "Forçar Encerramento" at bounding box center [1165, 433] width 116 height 24
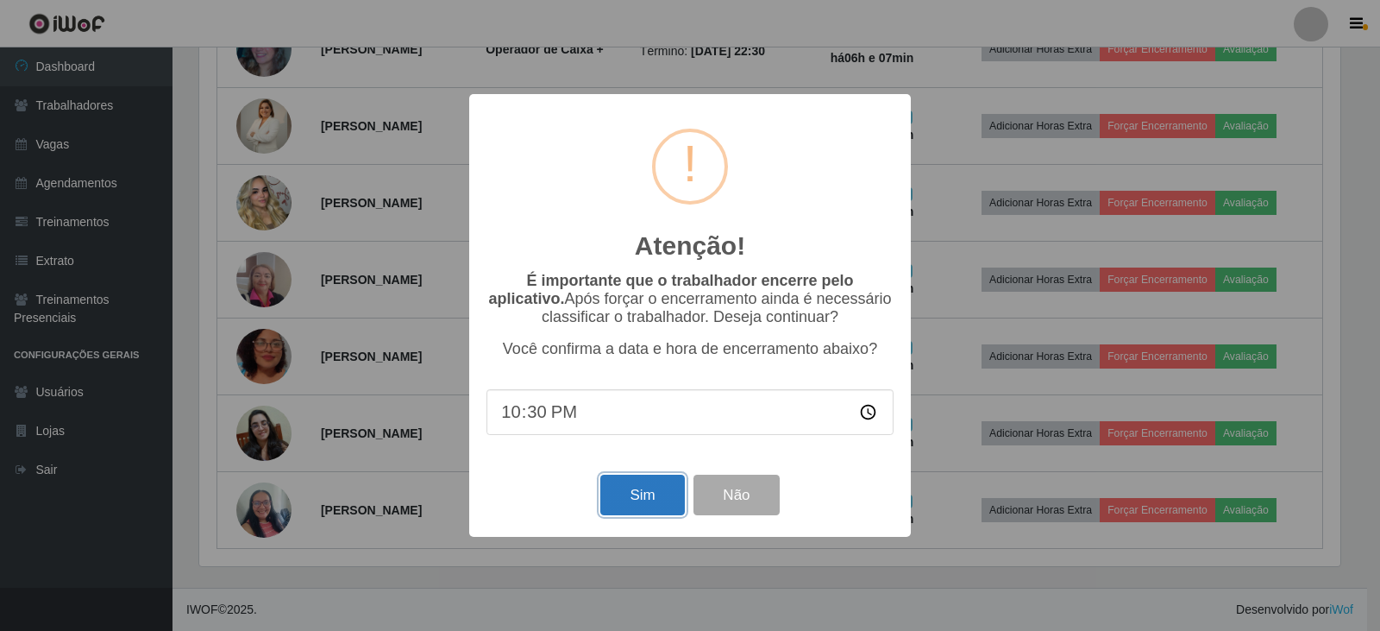
click at [657, 499] on button "Sim" at bounding box center [642, 494] width 84 height 41
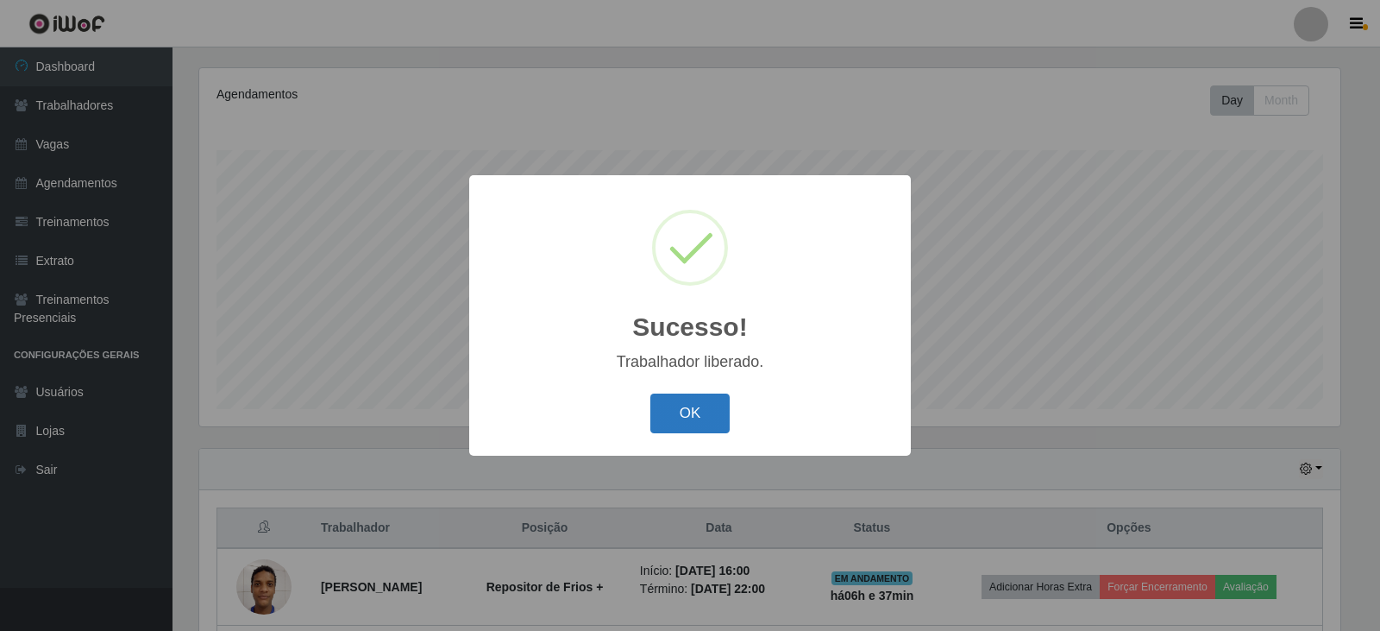
click at [687, 409] on button "OK" at bounding box center [690, 413] width 80 height 41
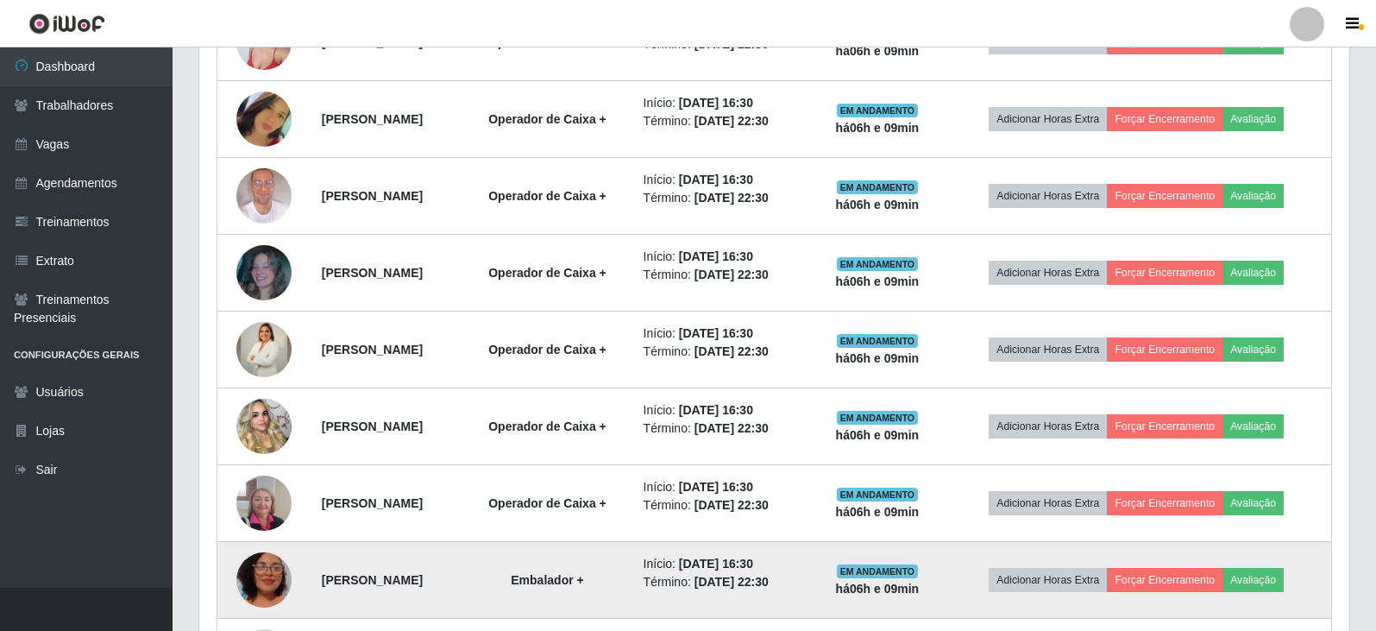
scroll to position [1052, 0]
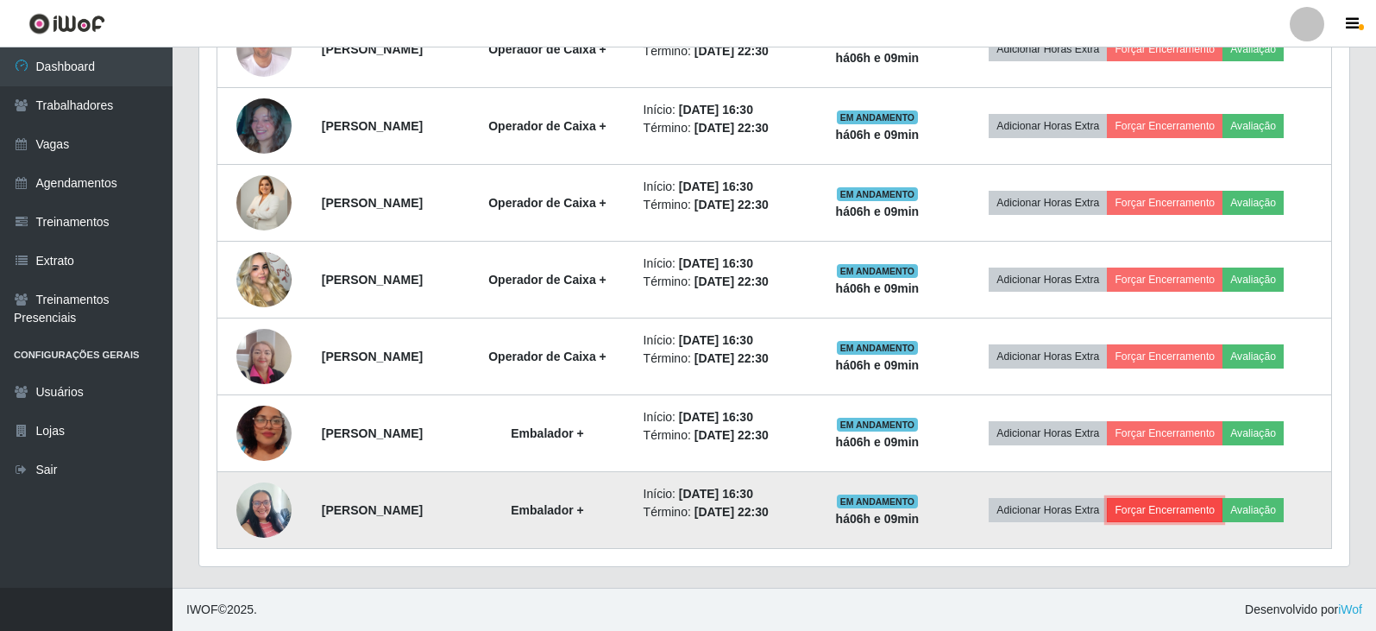
click at [1186, 514] on button "Forçar Encerramento" at bounding box center [1165, 510] width 116 height 24
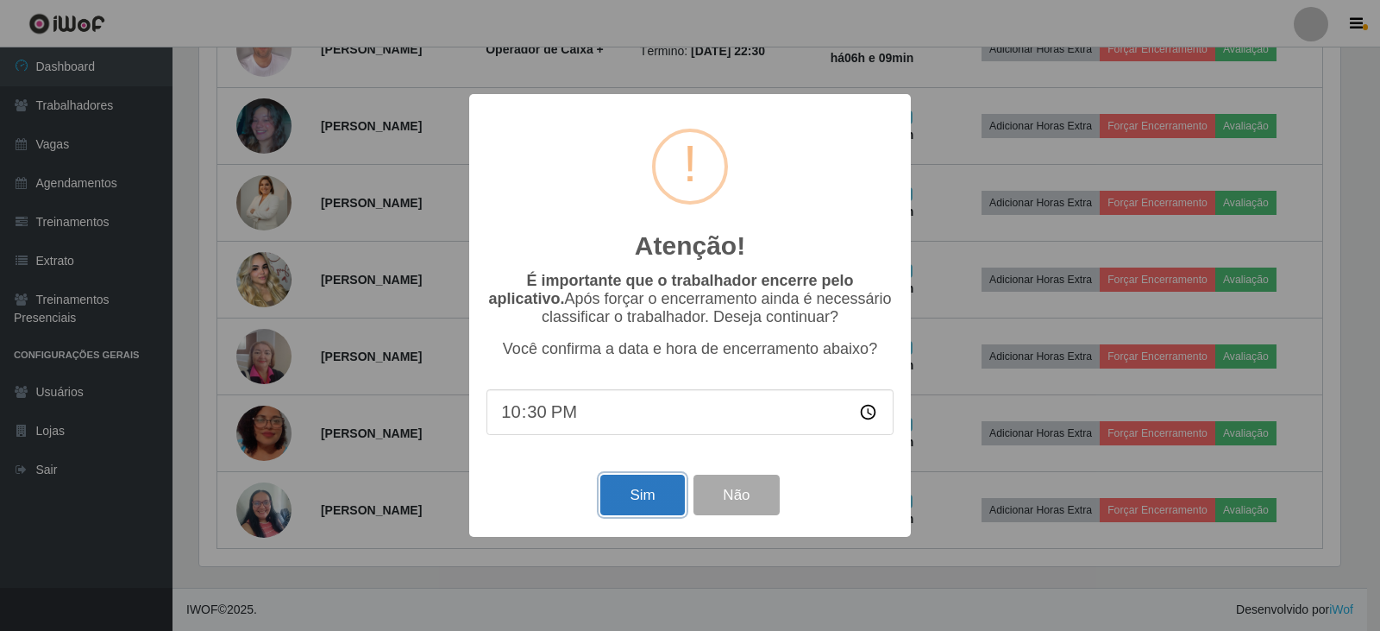
click at [625, 493] on button "Sim" at bounding box center [642, 494] width 84 height 41
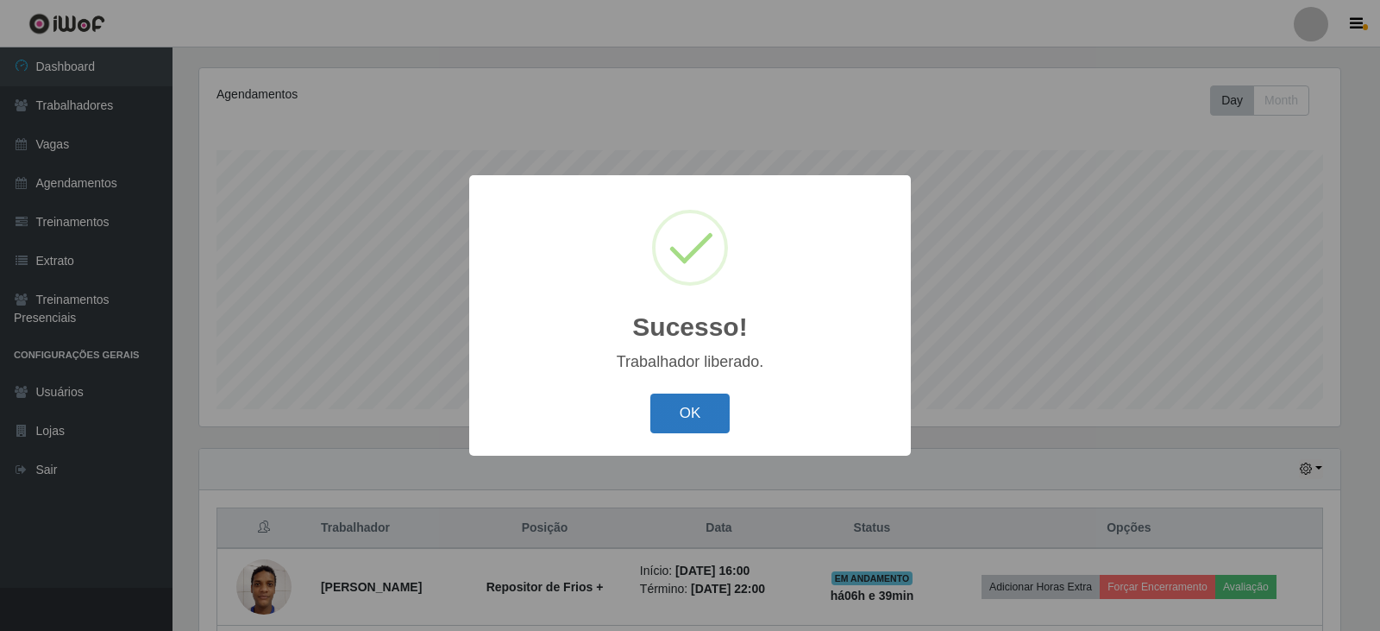
click at [691, 411] on button "OK" at bounding box center [690, 413] width 80 height 41
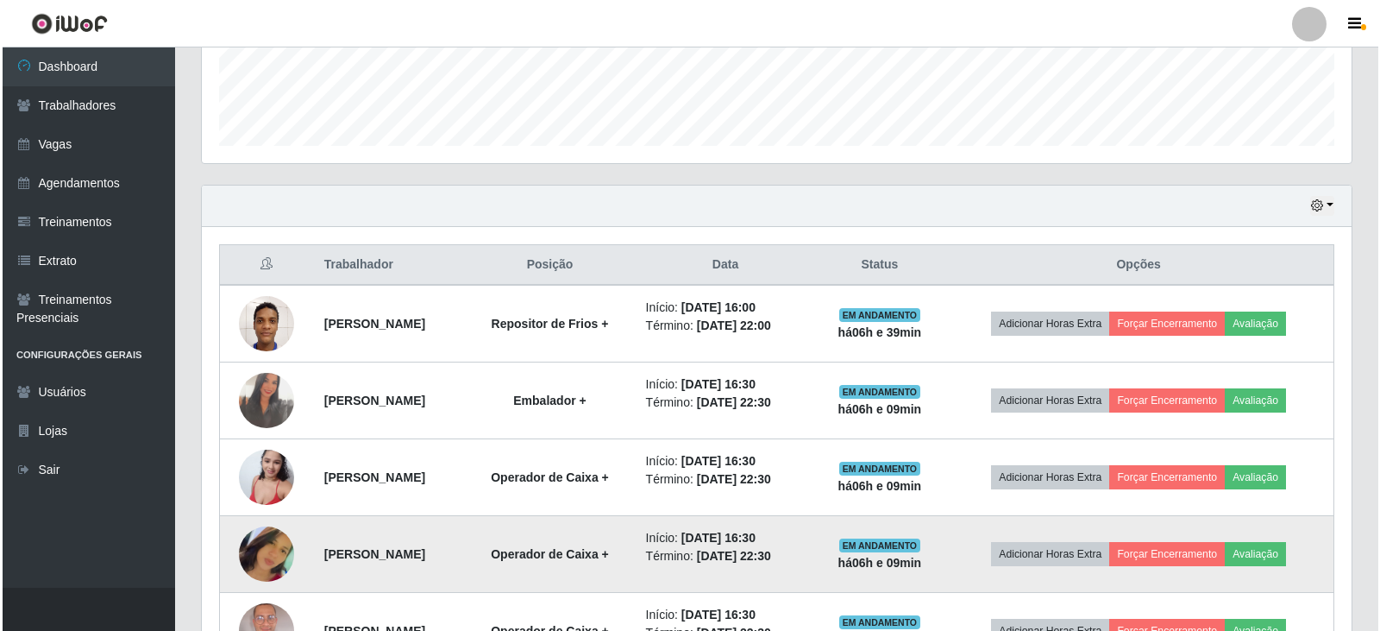
scroll to position [639, 0]
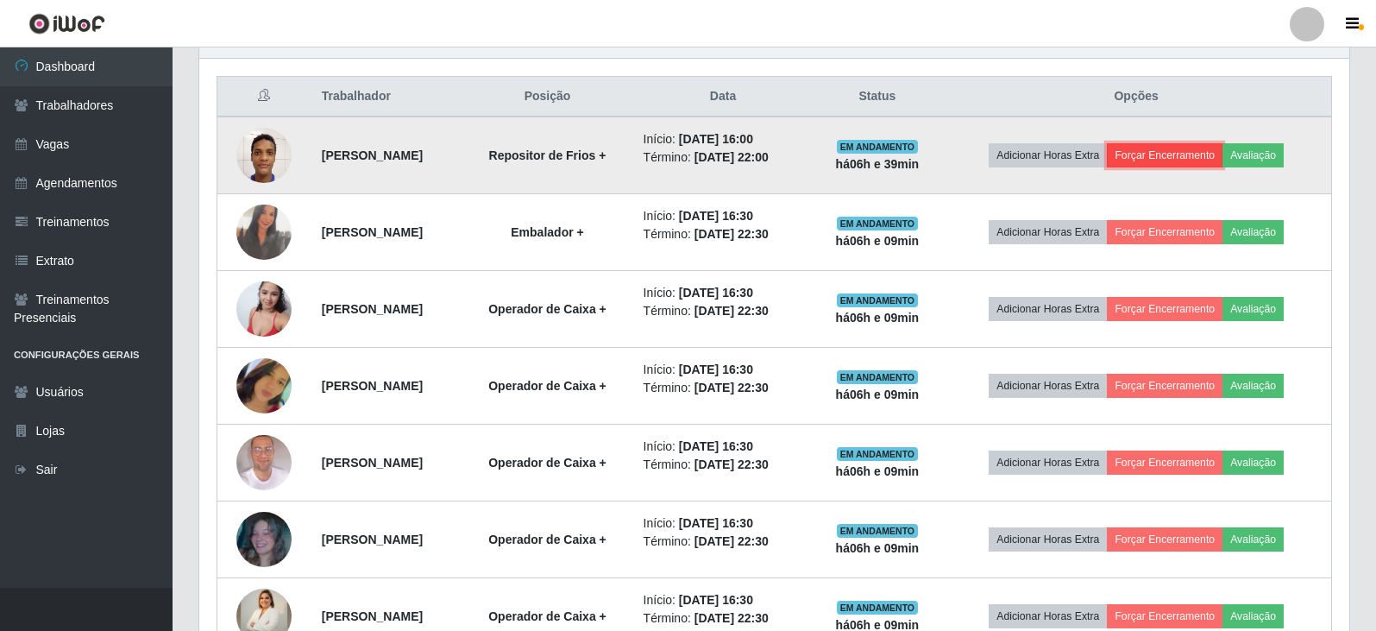
click at [1170, 152] on button "Forçar Encerramento" at bounding box center [1165, 155] width 116 height 24
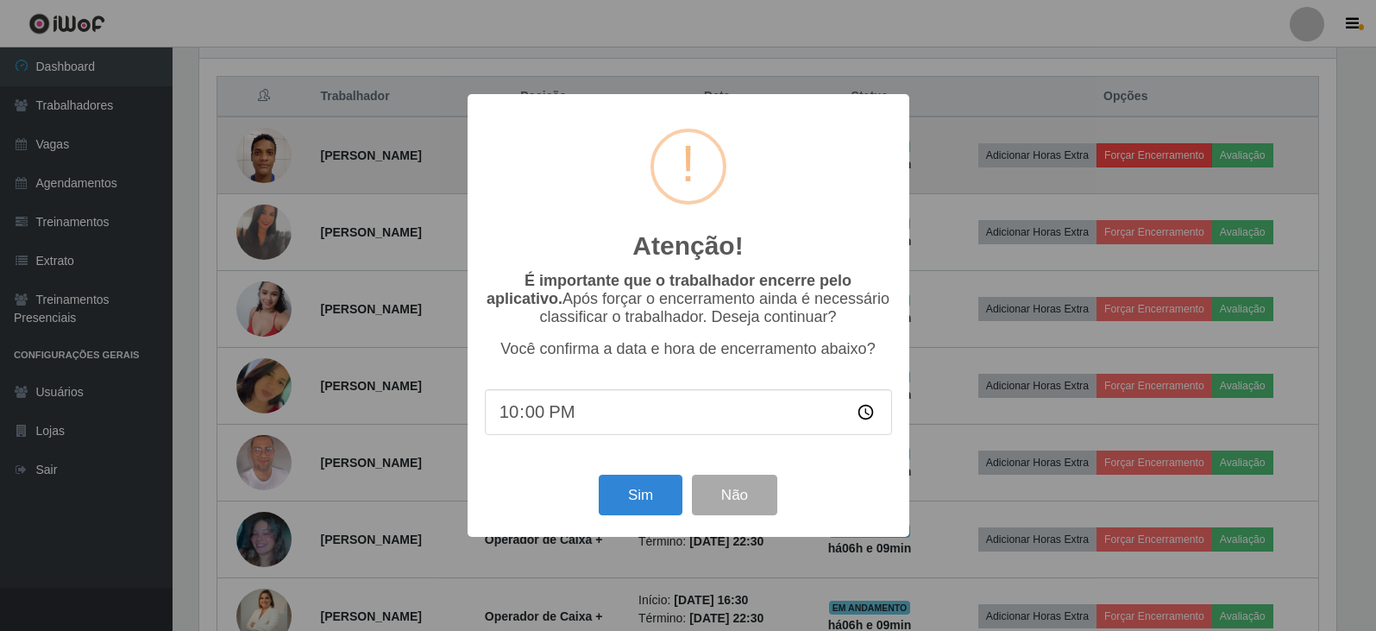
scroll to position [358, 1141]
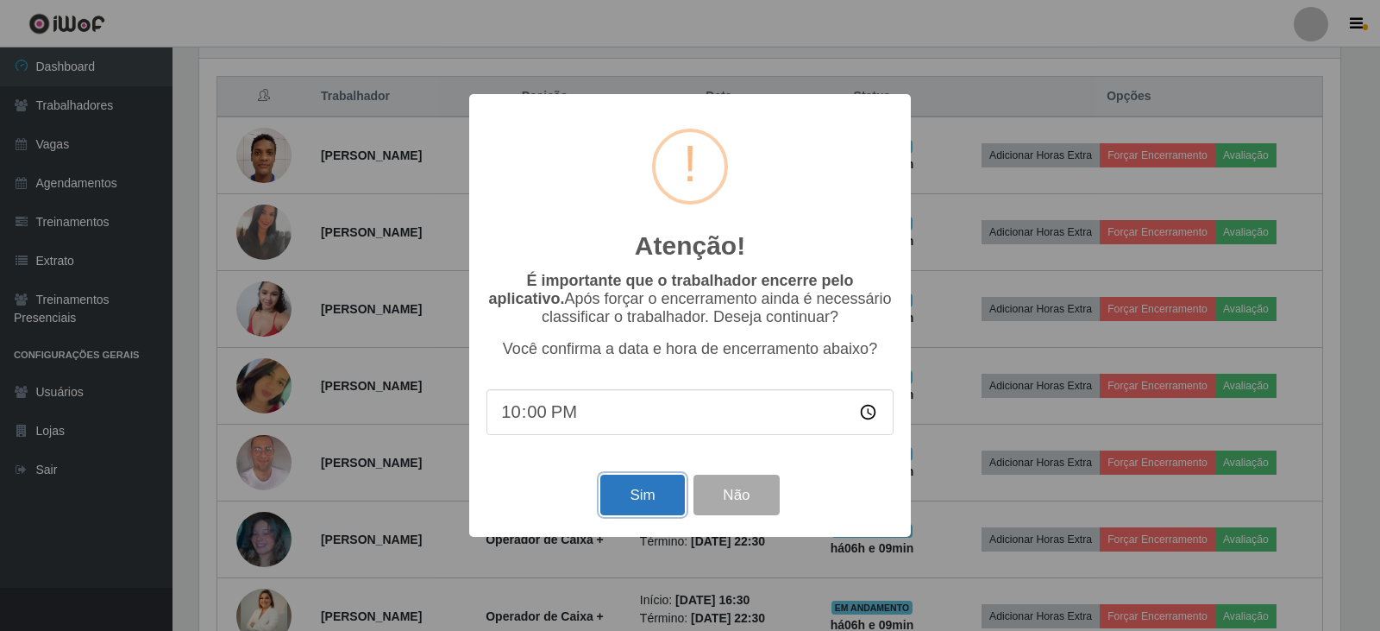
click at [654, 515] on button "Sim" at bounding box center [642, 494] width 84 height 41
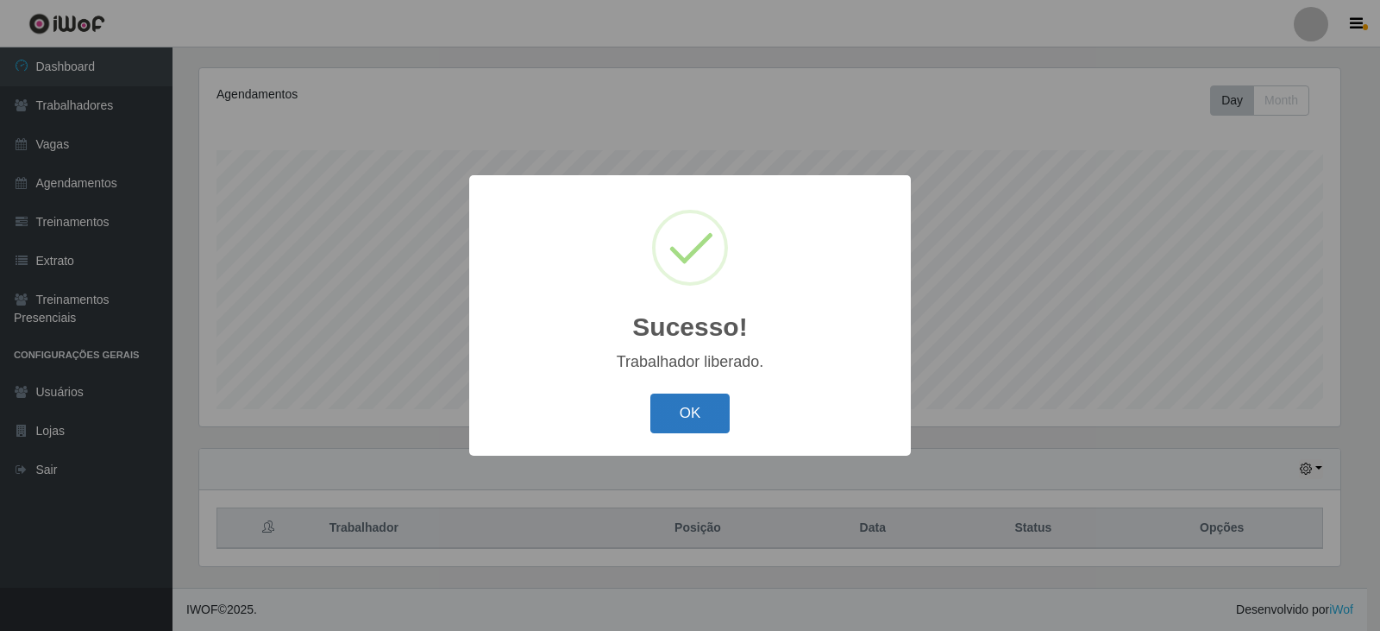
click at [696, 412] on button "OK" at bounding box center [690, 413] width 80 height 41
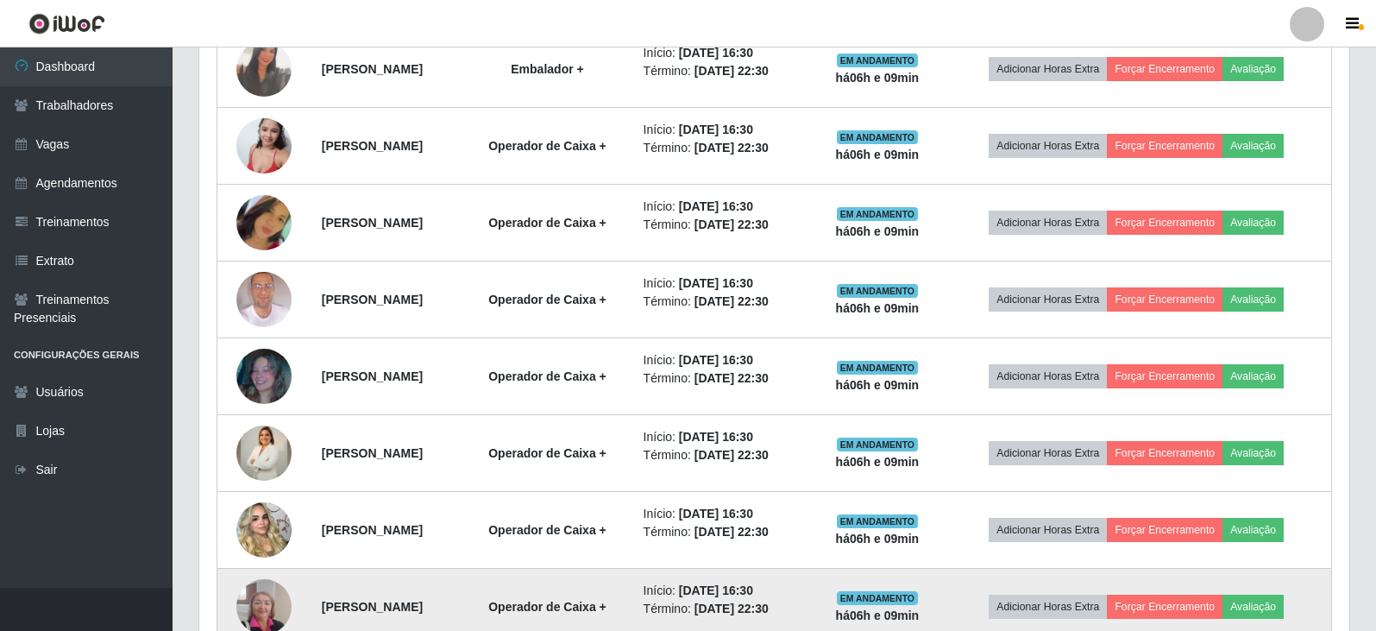
scroll to position [899, 0]
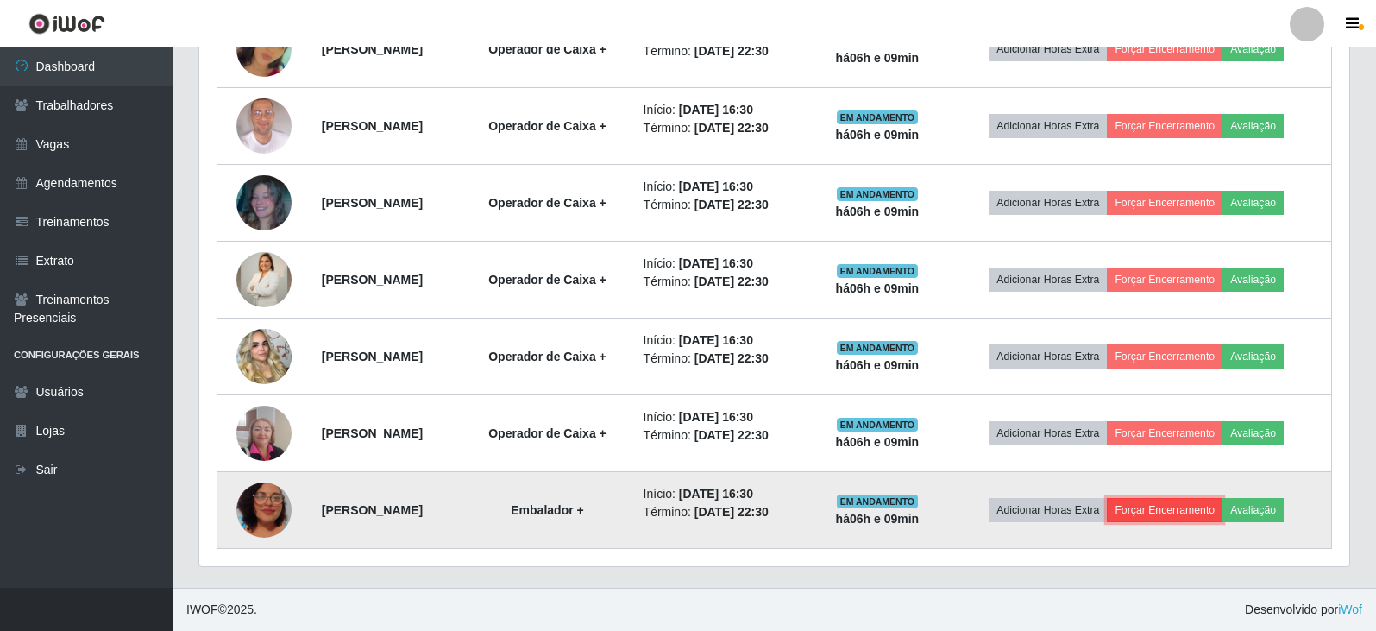
click at [1187, 511] on button "Forçar Encerramento" at bounding box center [1165, 510] width 116 height 24
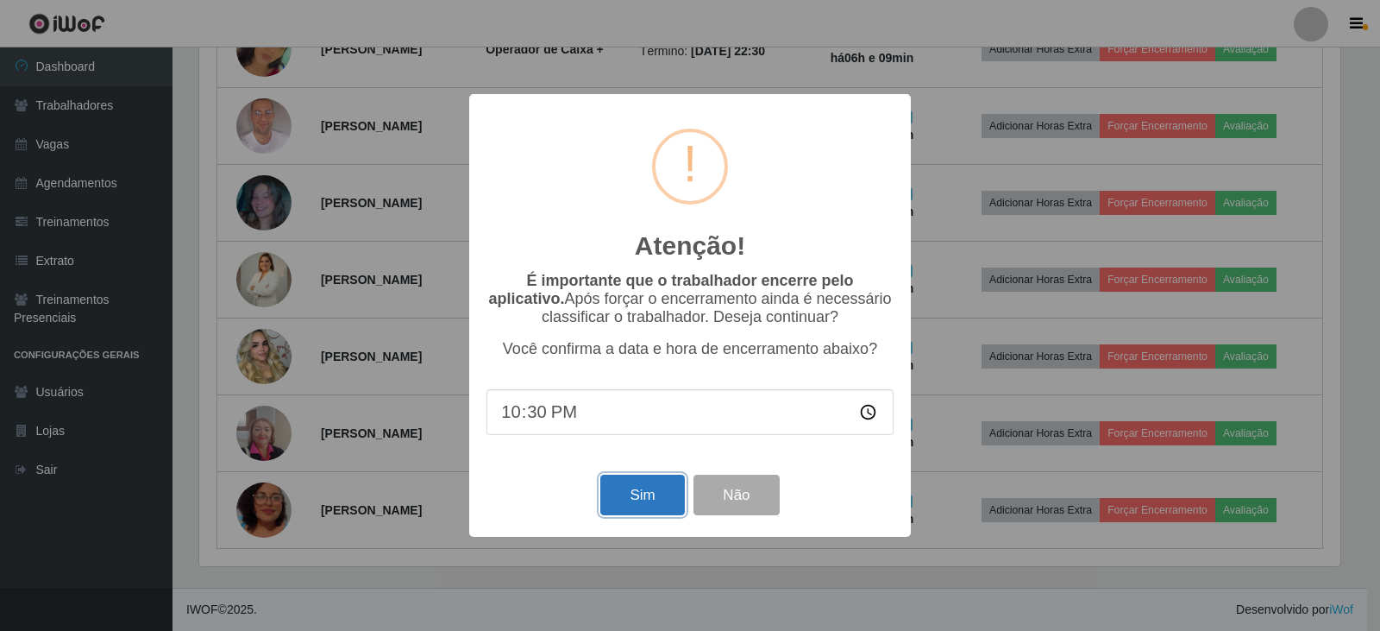
click at [659, 496] on button "Sim" at bounding box center [642, 494] width 84 height 41
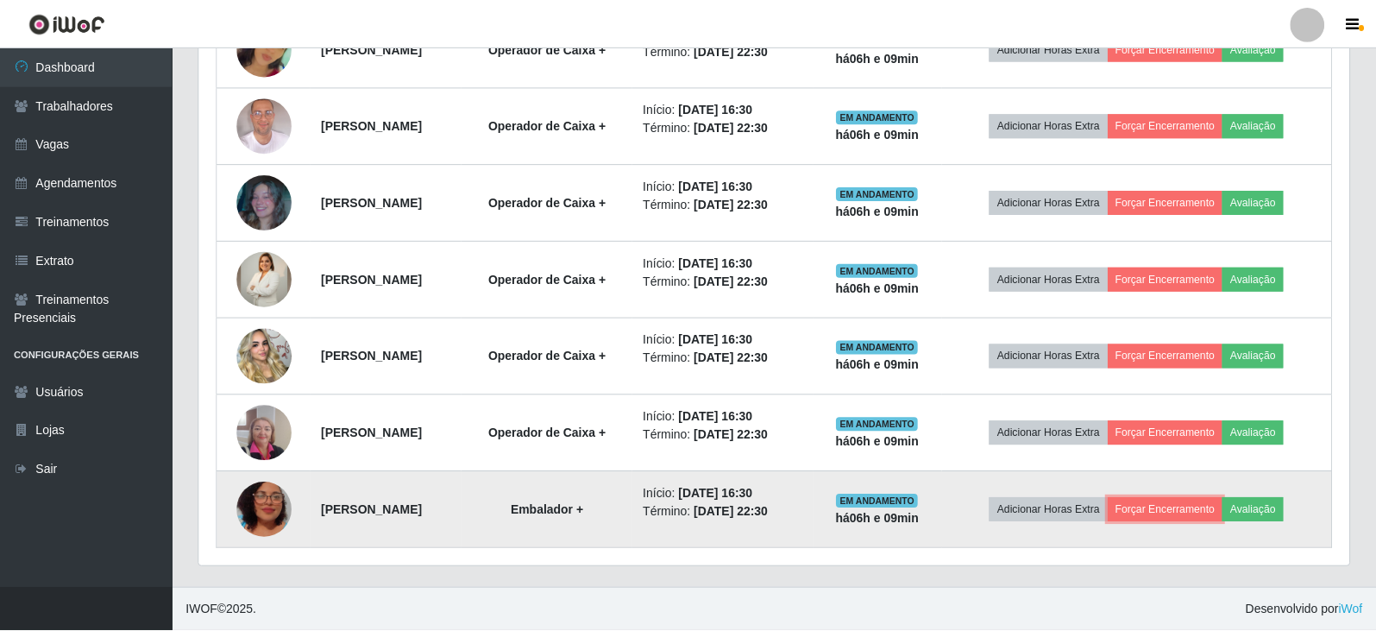
scroll to position [862237, 861445]
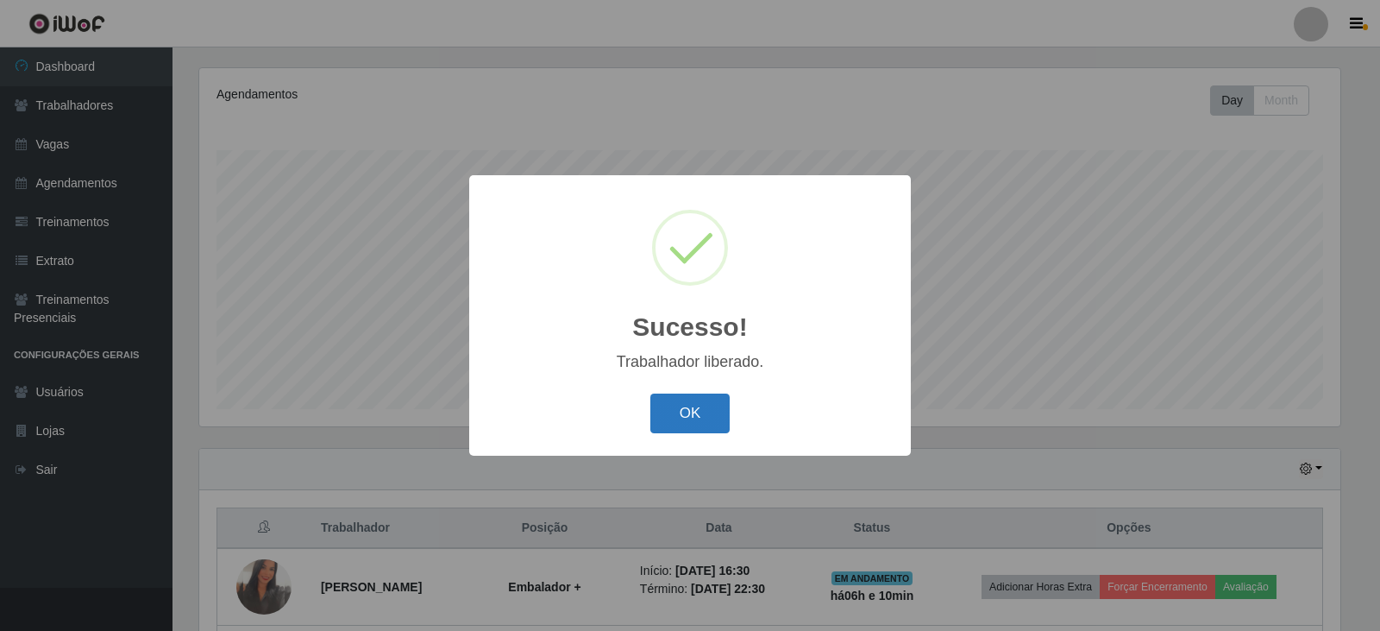
click at [719, 416] on button "OK" at bounding box center [690, 413] width 80 height 41
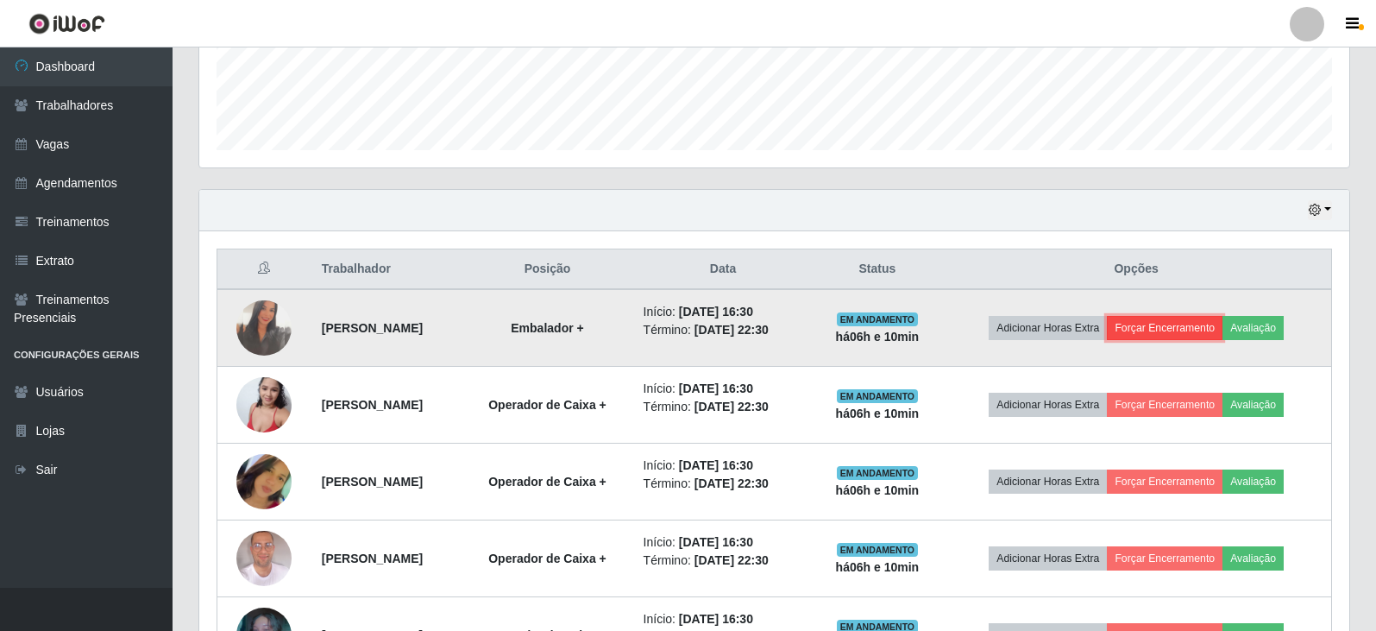
click at [1190, 324] on button "Forçar Encerramento" at bounding box center [1165, 328] width 116 height 24
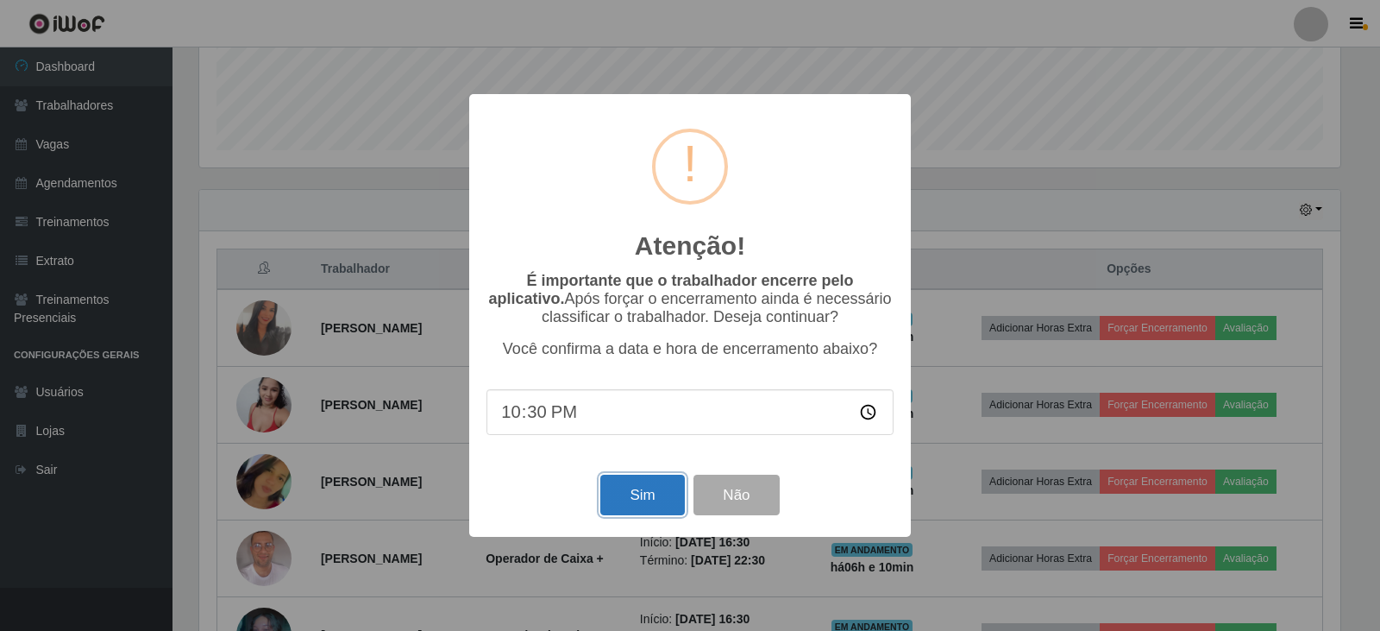
click at [622, 505] on button "Sim" at bounding box center [642, 494] width 84 height 41
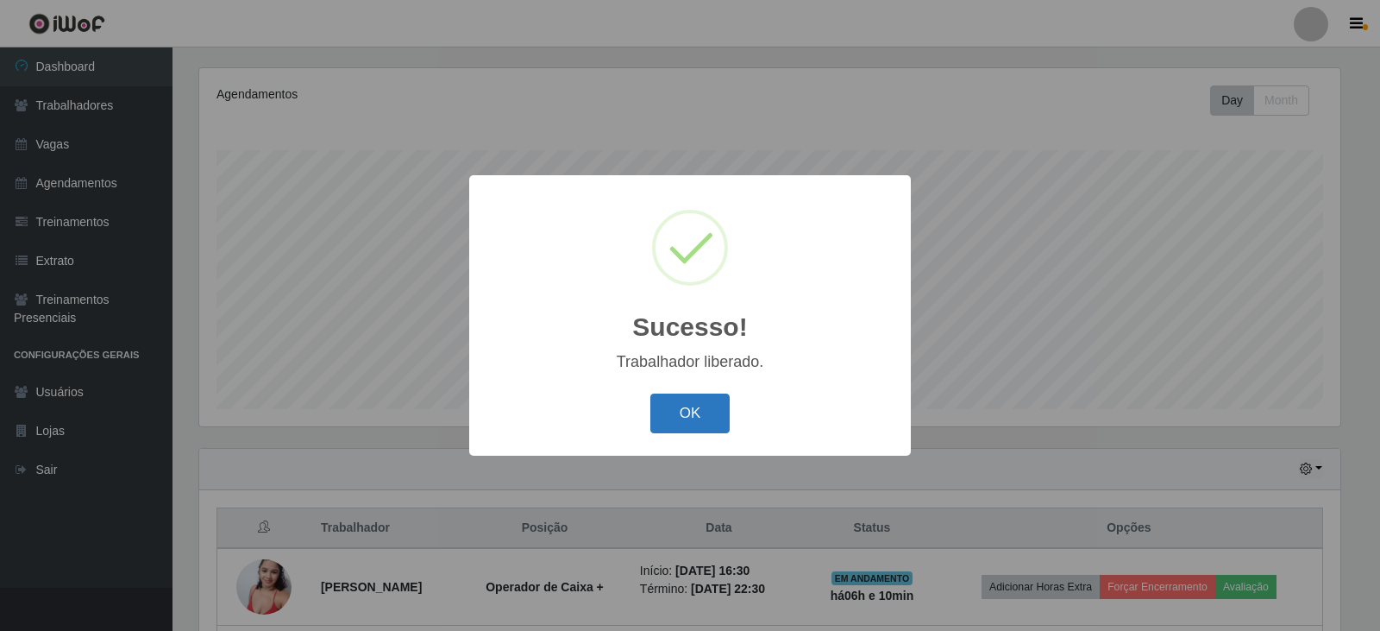
click at [695, 408] on button "OK" at bounding box center [690, 413] width 80 height 41
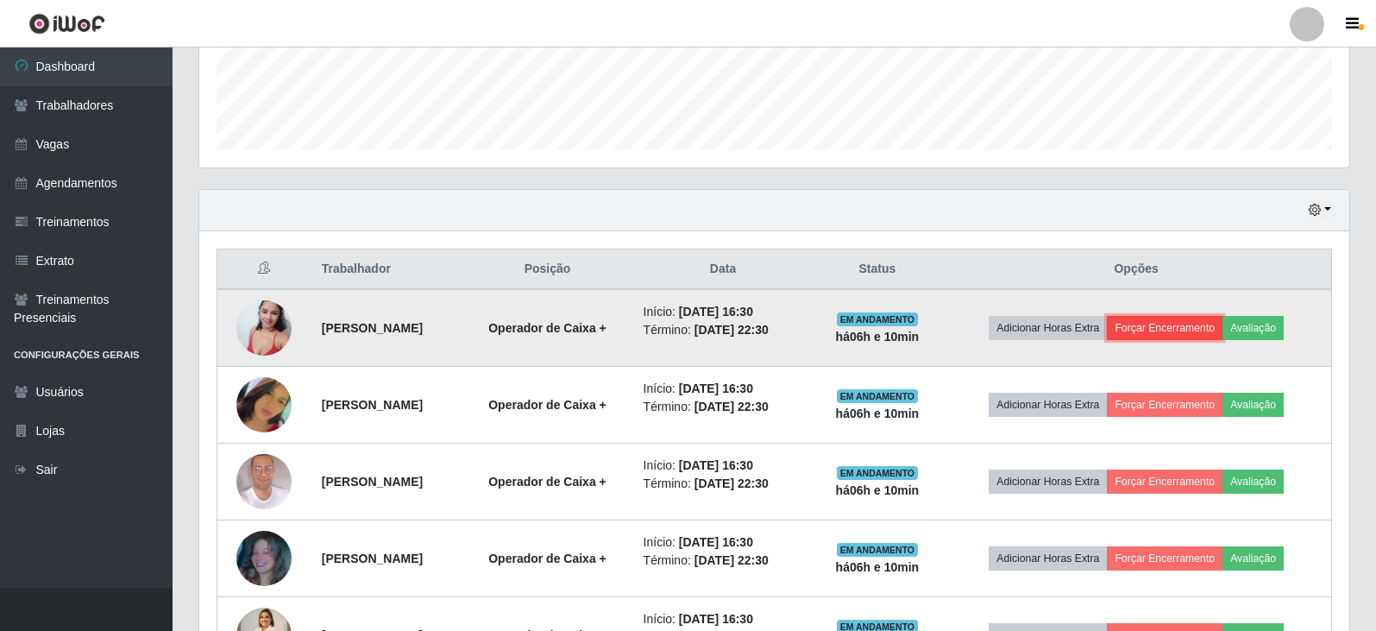
click at [1181, 337] on button "Forçar Encerramento" at bounding box center [1165, 328] width 116 height 24
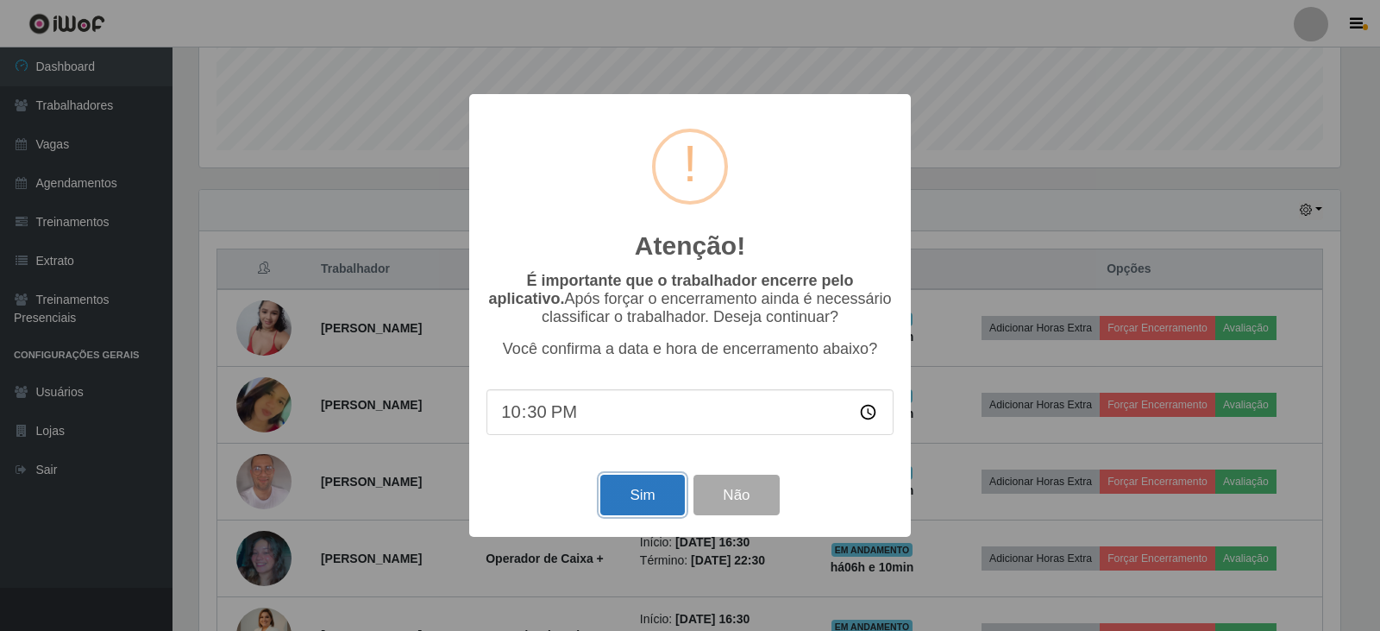
click at [655, 501] on button "Sim" at bounding box center [642, 494] width 84 height 41
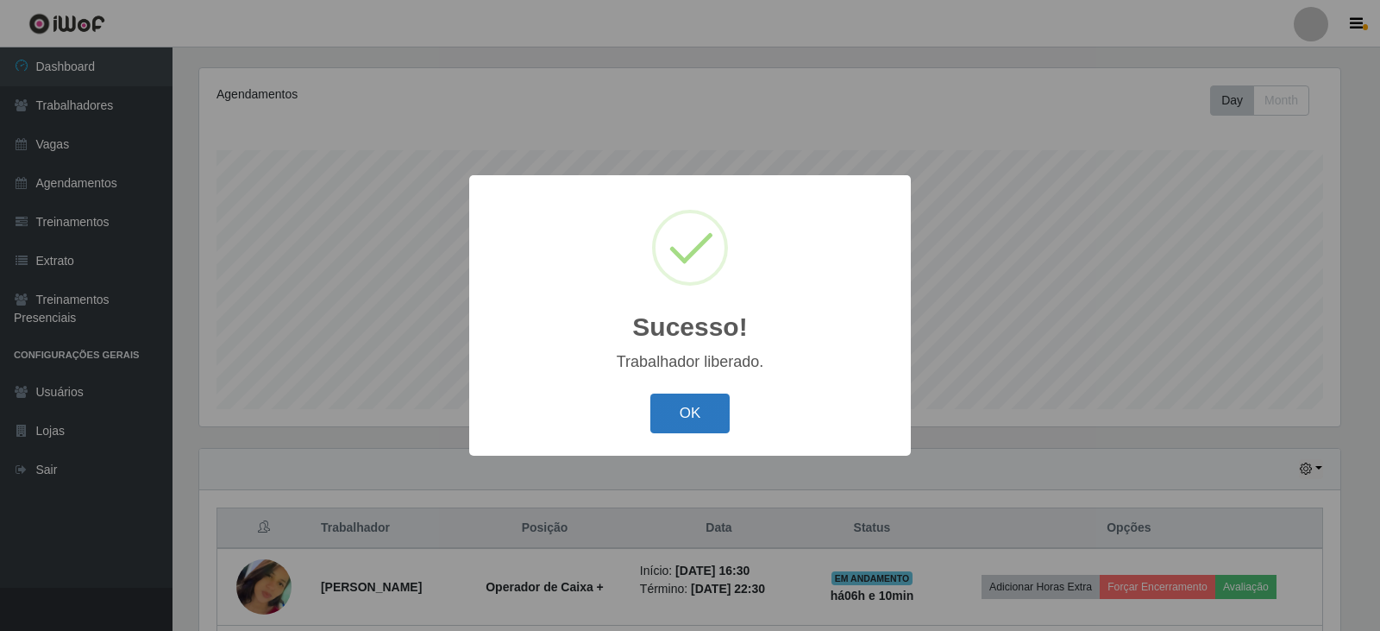
click at [681, 405] on button "OK" at bounding box center [690, 413] width 80 height 41
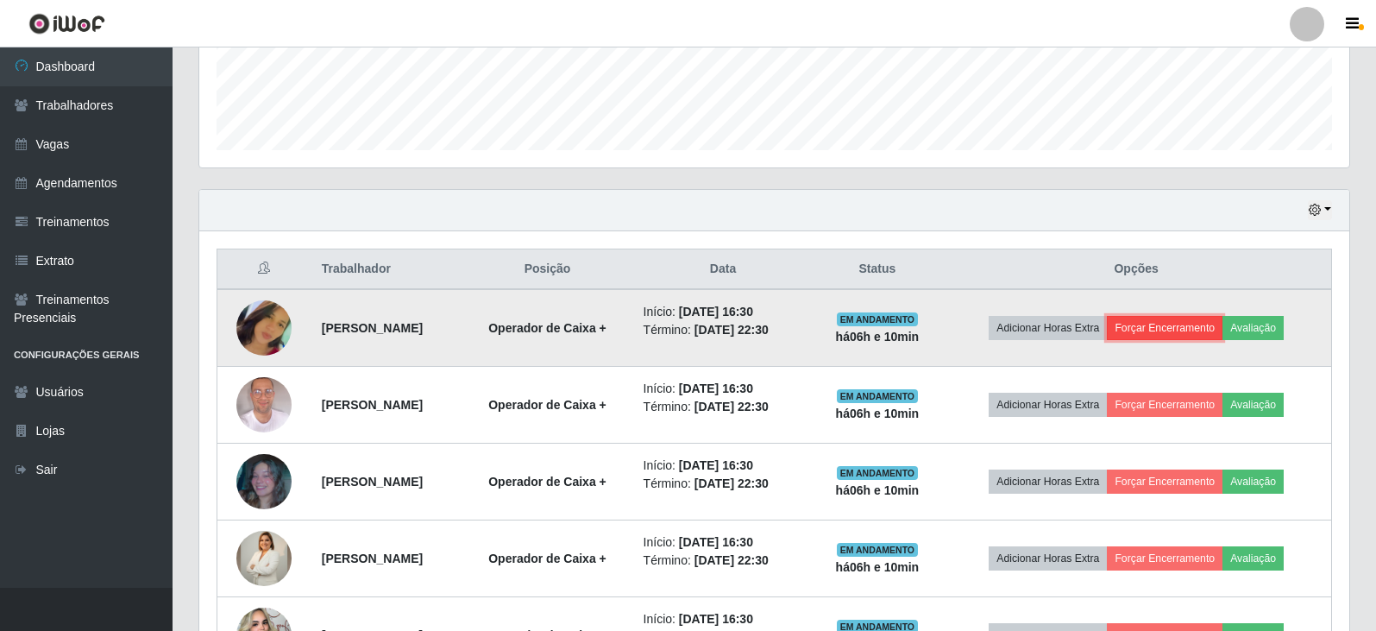
click at [1167, 324] on button "Forçar Encerramento" at bounding box center [1165, 328] width 116 height 24
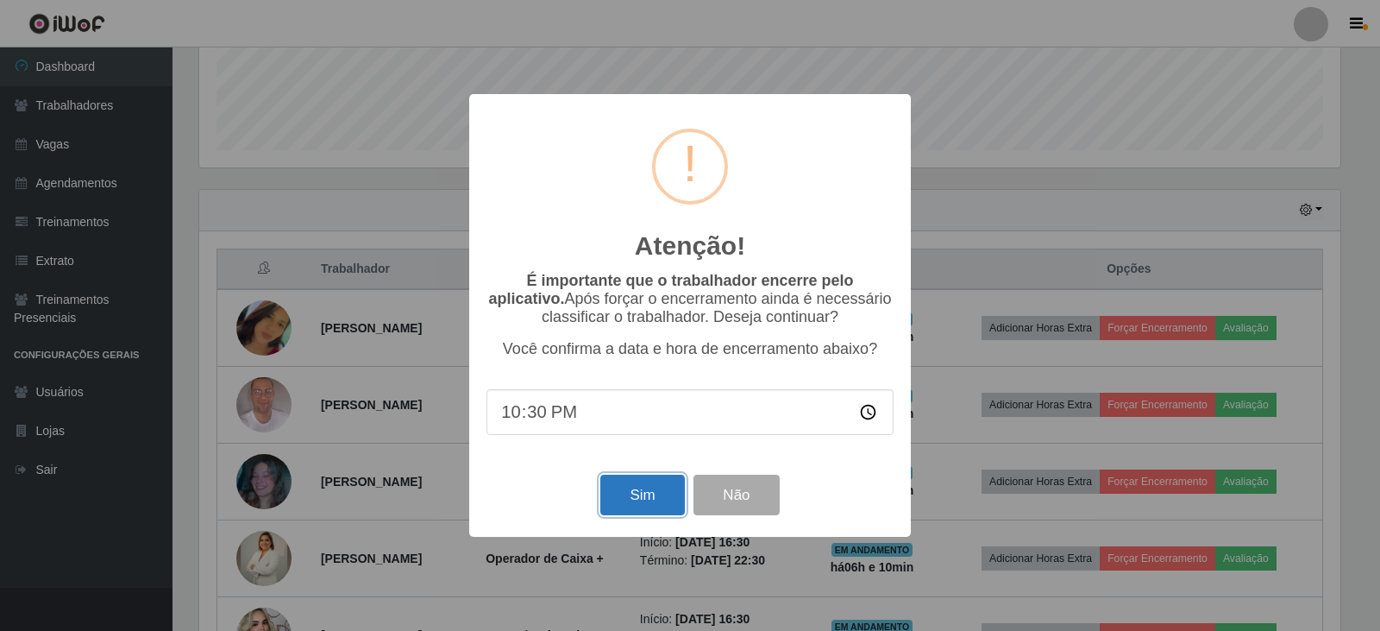
click at [644, 502] on button "Sim" at bounding box center [642, 494] width 84 height 41
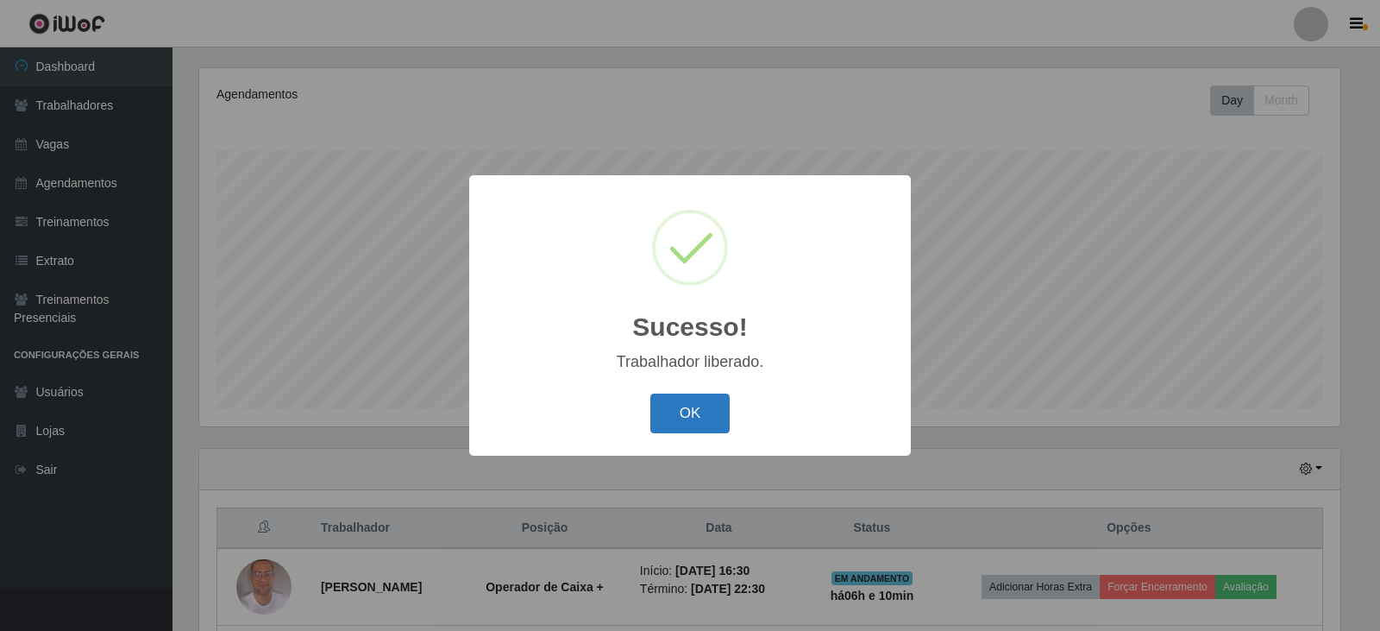
click at [694, 405] on button "OK" at bounding box center [690, 413] width 80 height 41
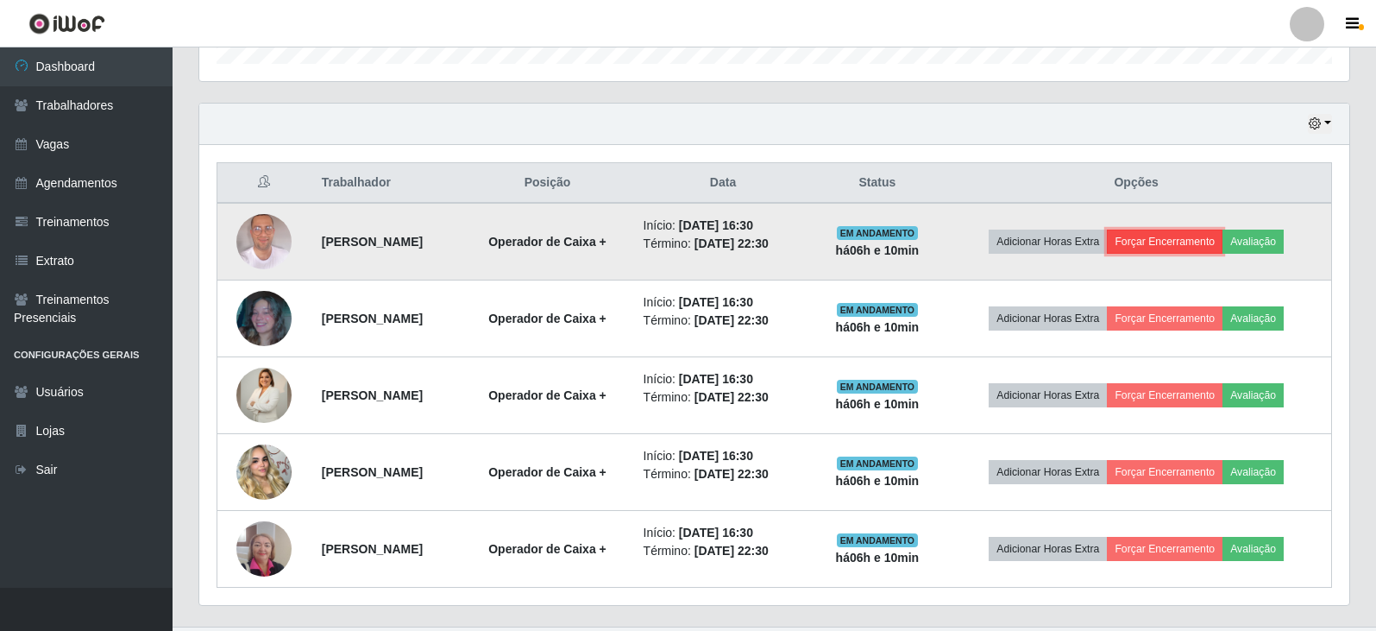
click at [1187, 243] on button "Forçar Encerramento" at bounding box center [1165, 241] width 116 height 24
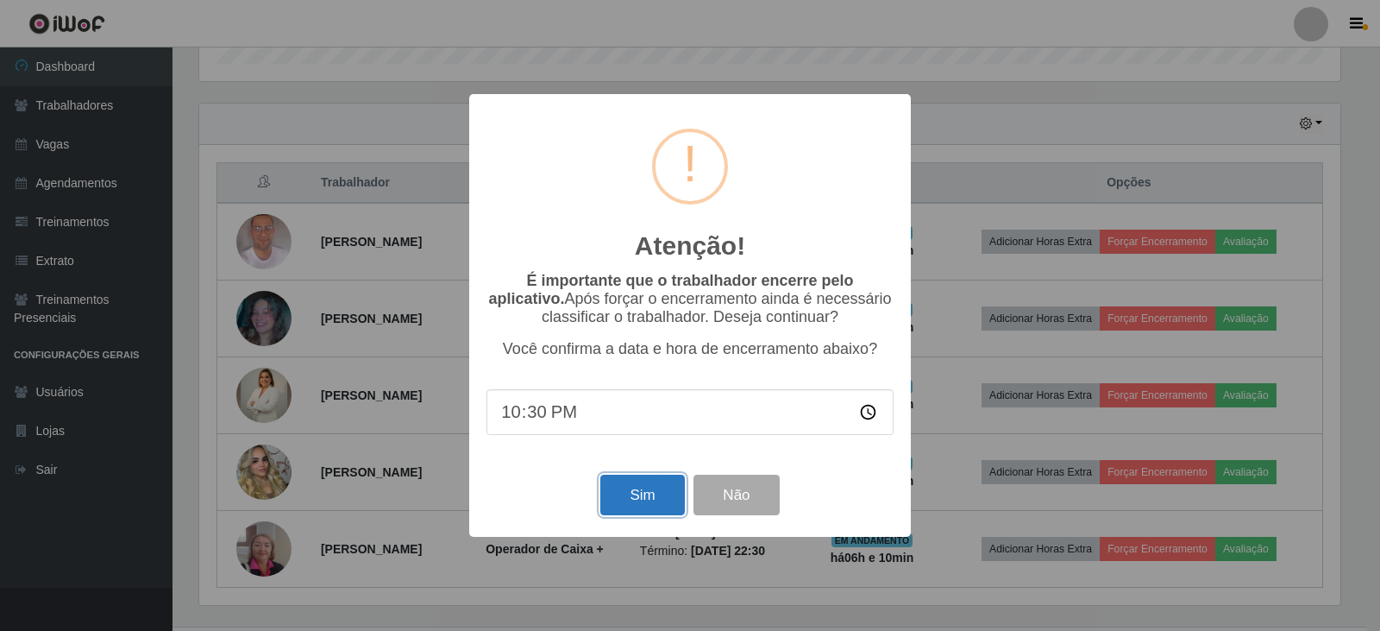
click at [643, 511] on button "Sim" at bounding box center [642, 494] width 84 height 41
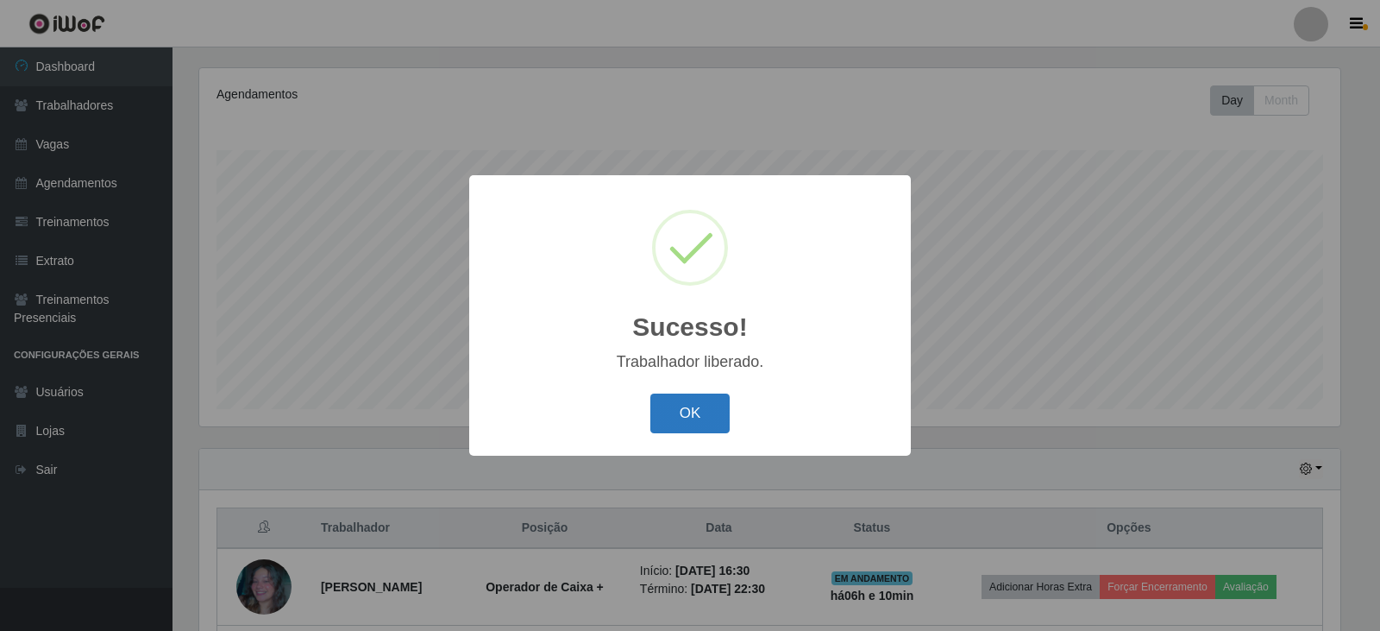
click at [703, 417] on button "OK" at bounding box center [690, 413] width 80 height 41
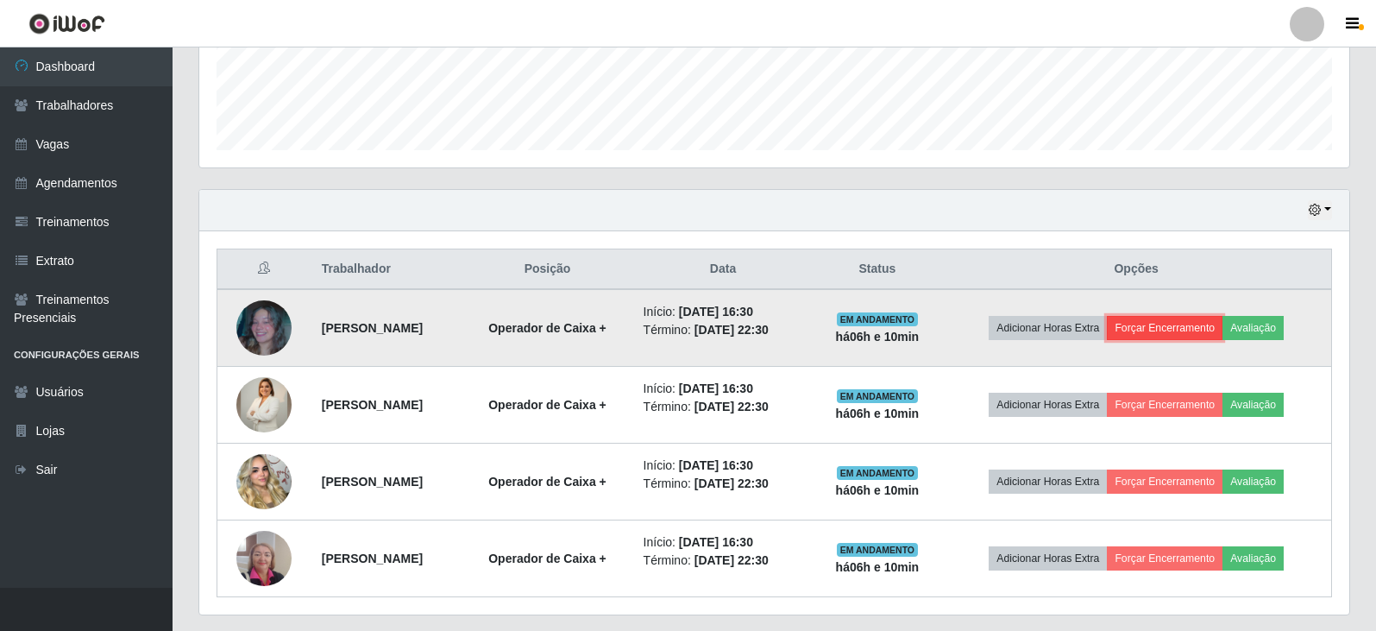
click at [1206, 327] on button "Forçar Encerramento" at bounding box center [1165, 328] width 116 height 24
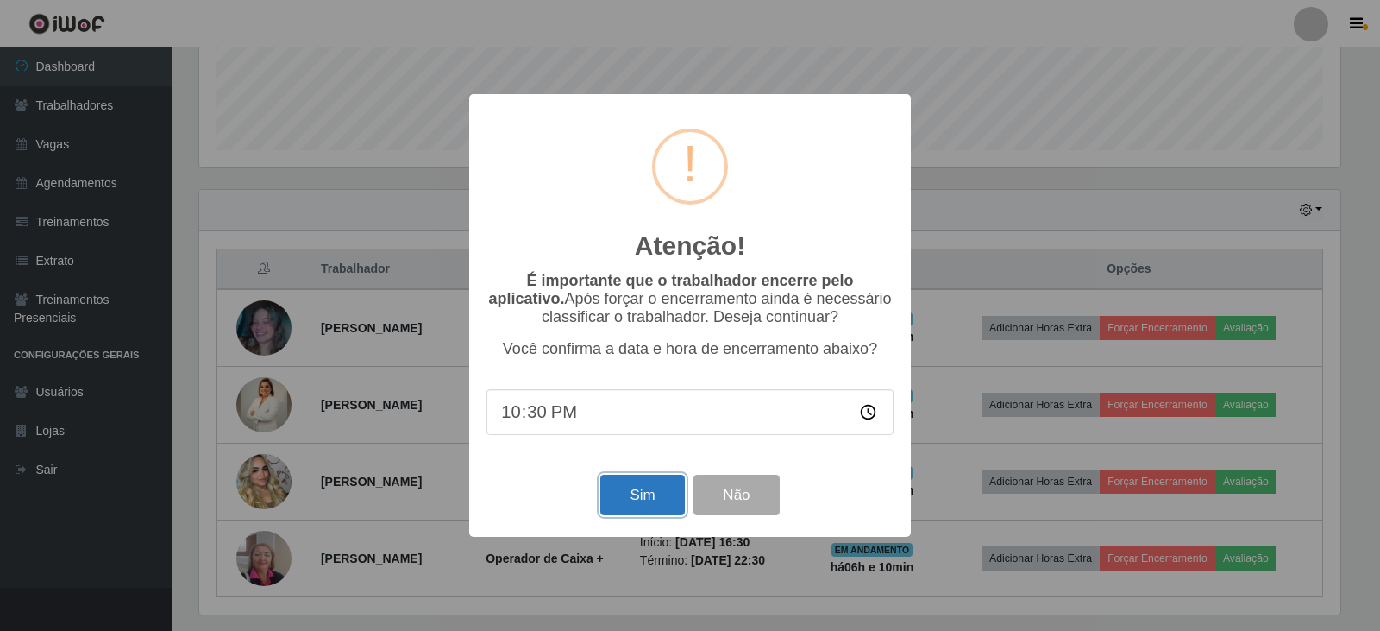
click at [660, 490] on button "Sim" at bounding box center [642, 494] width 84 height 41
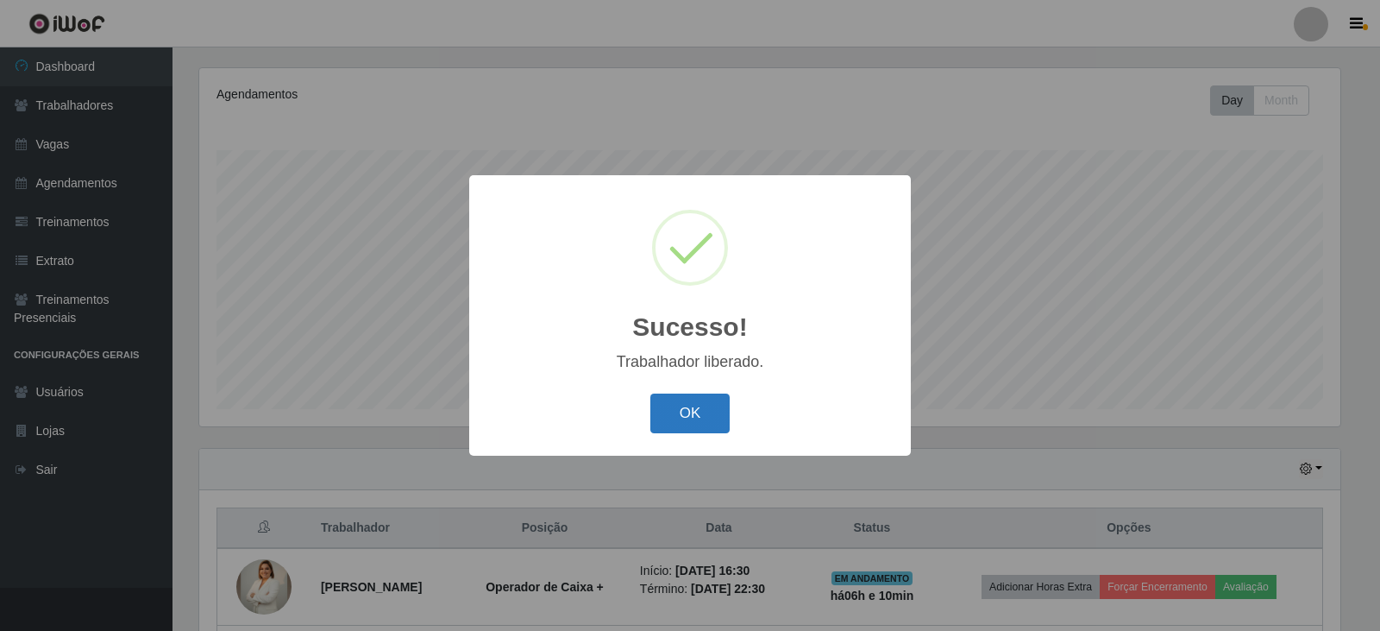
click at [694, 413] on button "OK" at bounding box center [690, 413] width 80 height 41
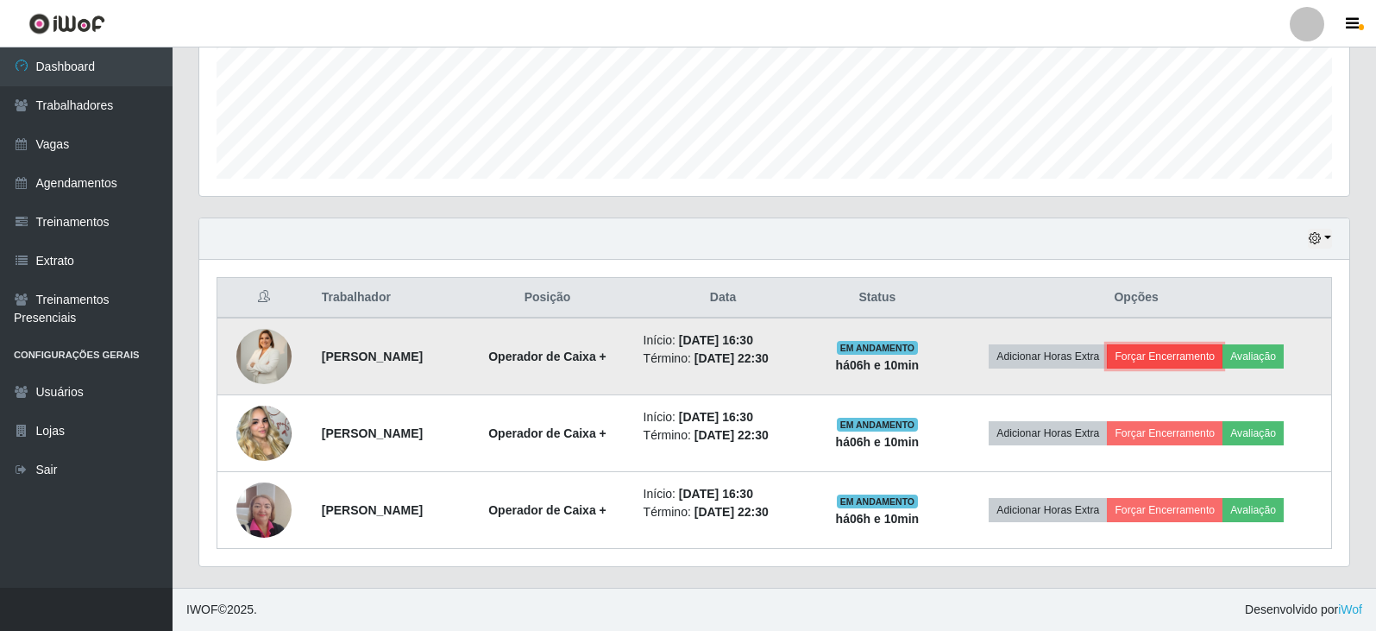
click at [1183, 356] on button "Forçar Encerramento" at bounding box center [1165, 356] width 116 height 24
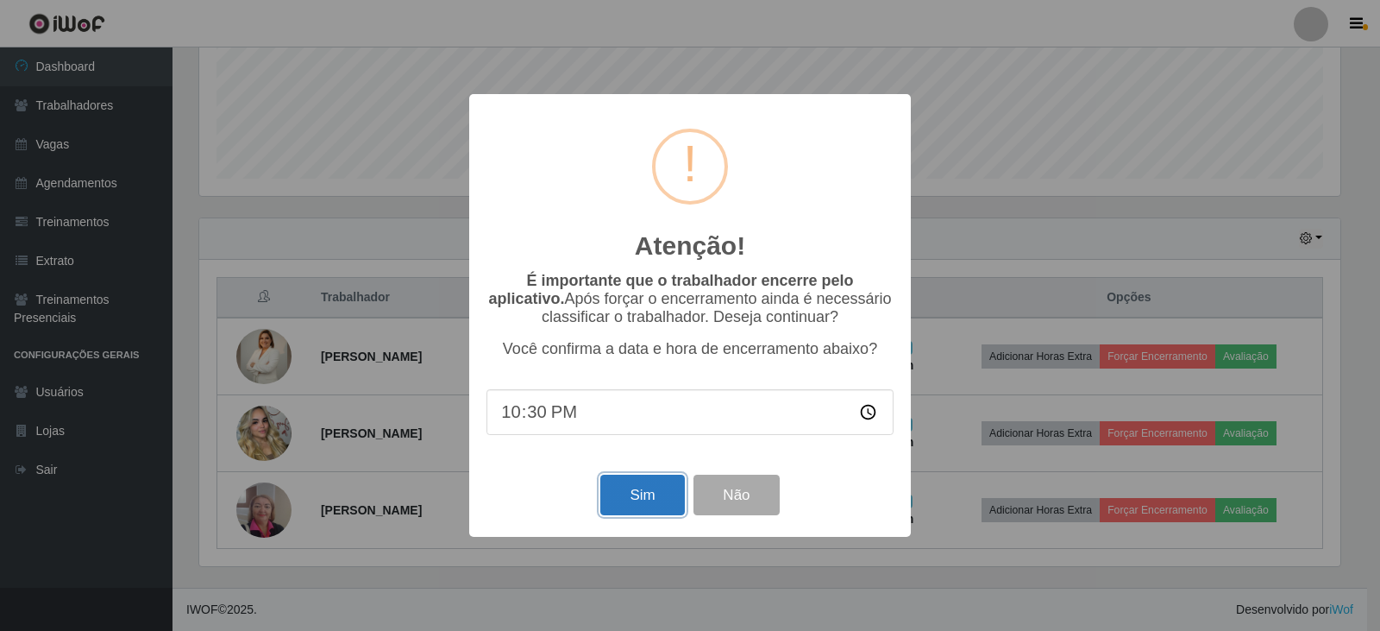
click at [638, 503] on button "Sim" at bounding box center [642, 494] width 84 height 41
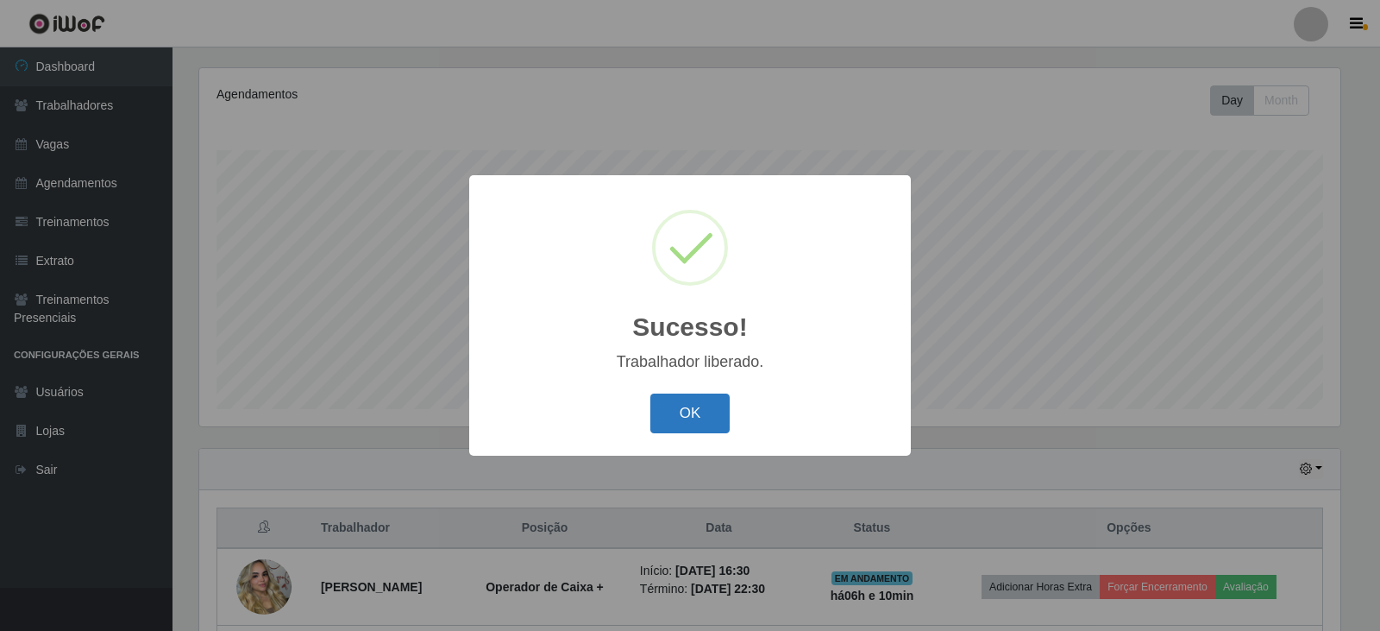
click at [712, 414] on button "OK" at bounding box center [690, 413] width 80 height 41
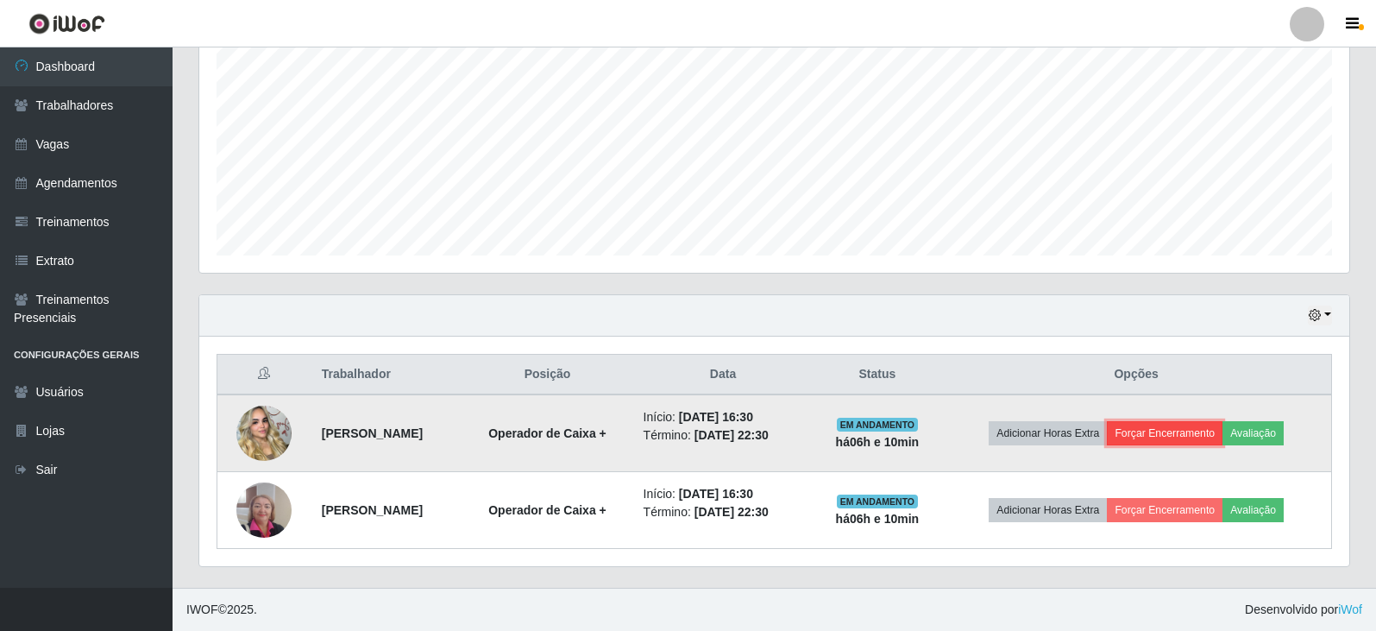
click at [1176, 424] on button "Forçar Encerramento" at bounding box center [1165, 433] width 116 height 24
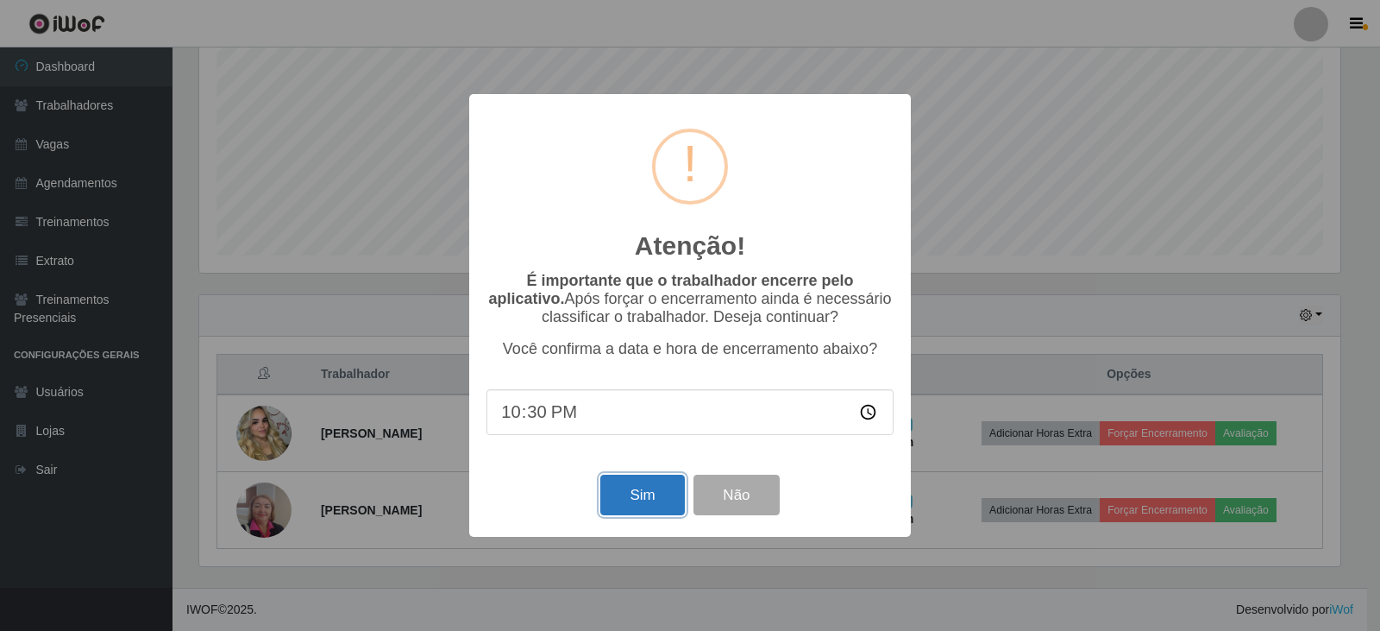
click at [640, 488] on button "Sim" at bounding box center [642, 494] width 84 height 41
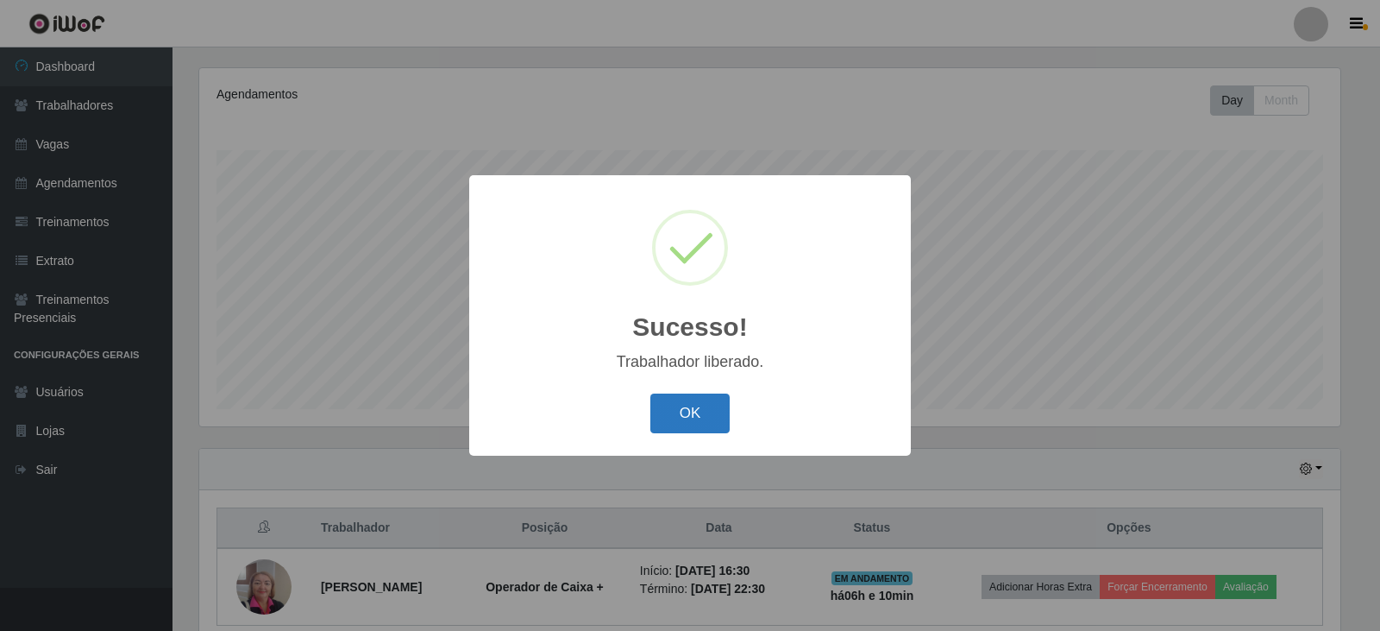
click at [669, 418] on button "OK" at bounding box center [690, 413] width 80 height 41
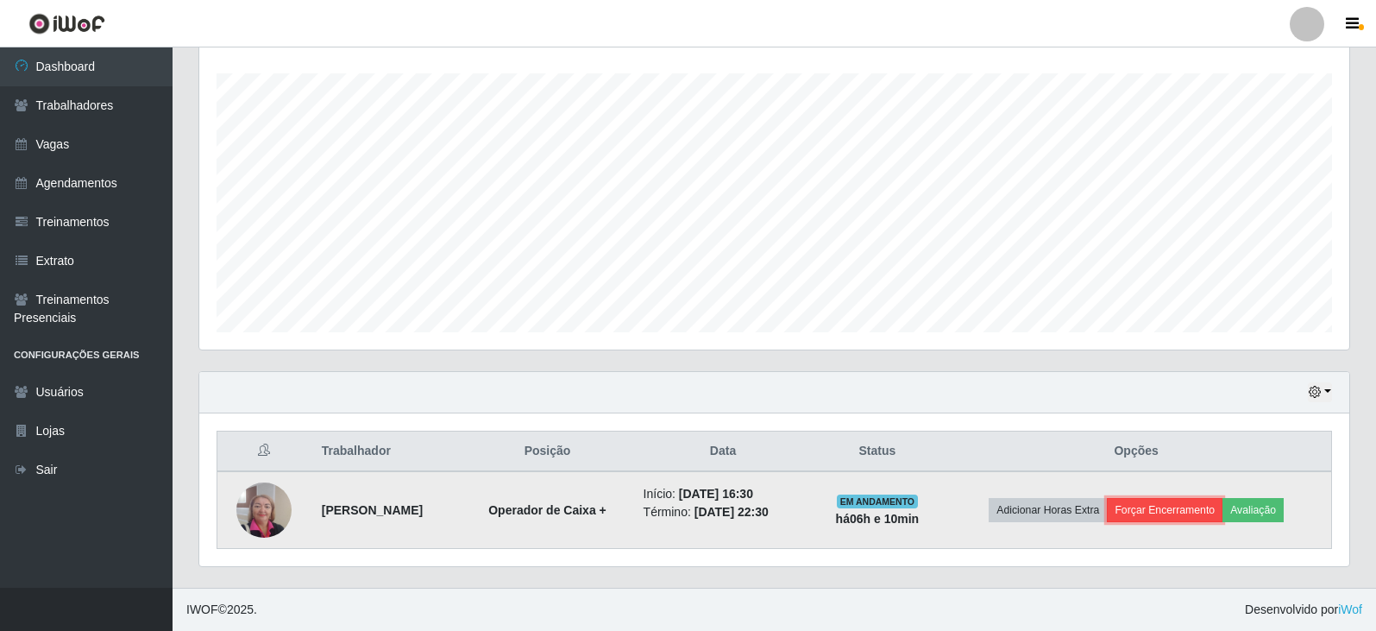
click at [1165, 509] on button "Forçar Encerramento" at bounding box center [1165, 510] width 116 height 24
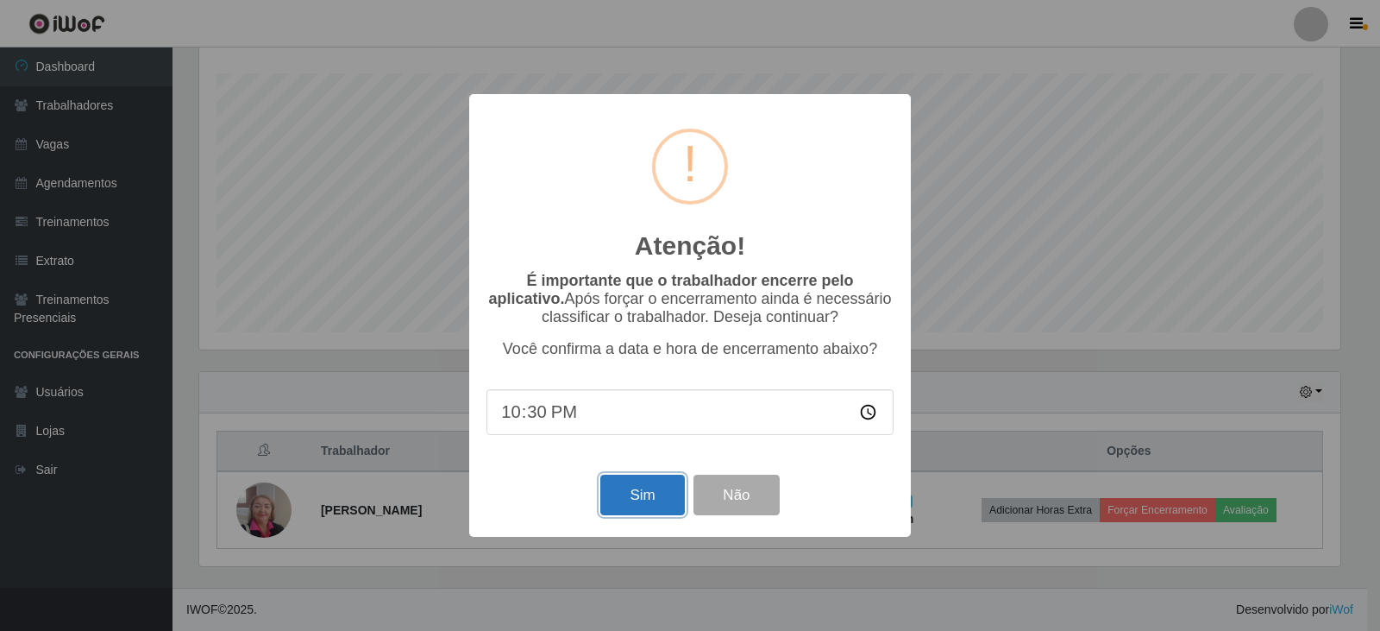
click at [618, 508] on button "Sim" at bounding box center [642, 494] width 84 height 41
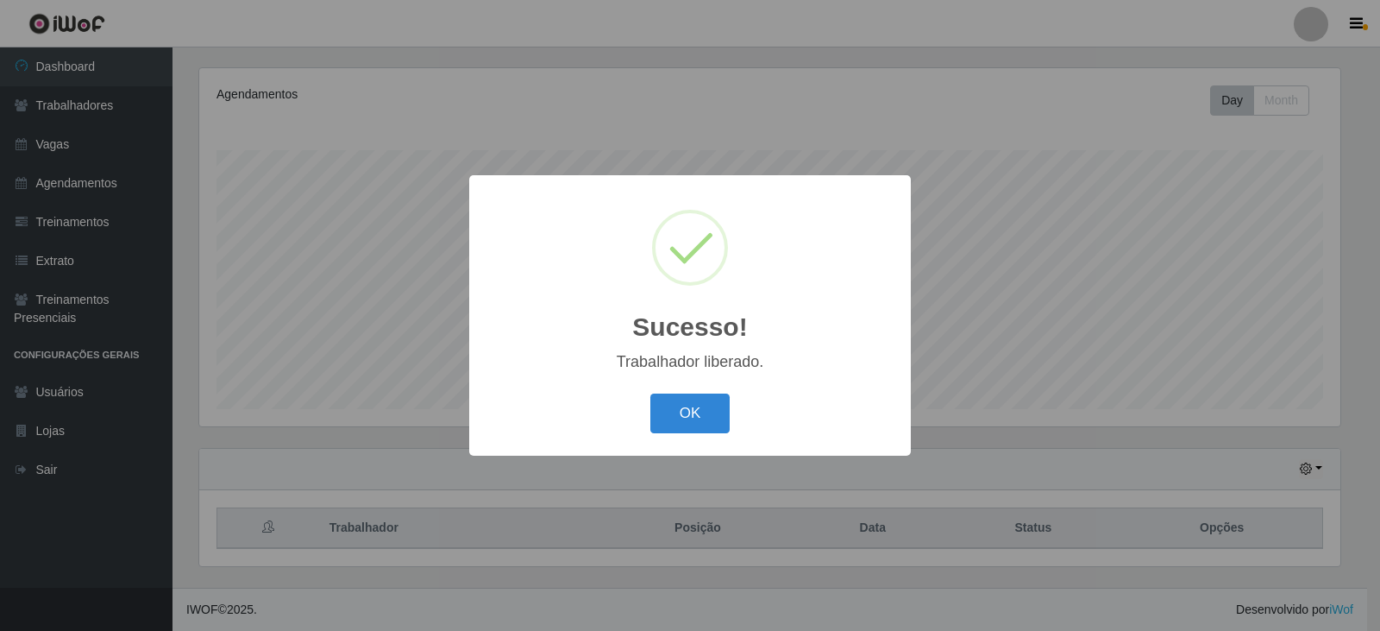
drag, startPoint x: 657, startPoint y: 418, endPoint x: 671, endPoint y: 424, distance: 15.1
click at [658, 418] on button "OK" at bounding box center [690, 413] width 80 height 41
